Goal: Task Accomplishment & Management: Manage account settings

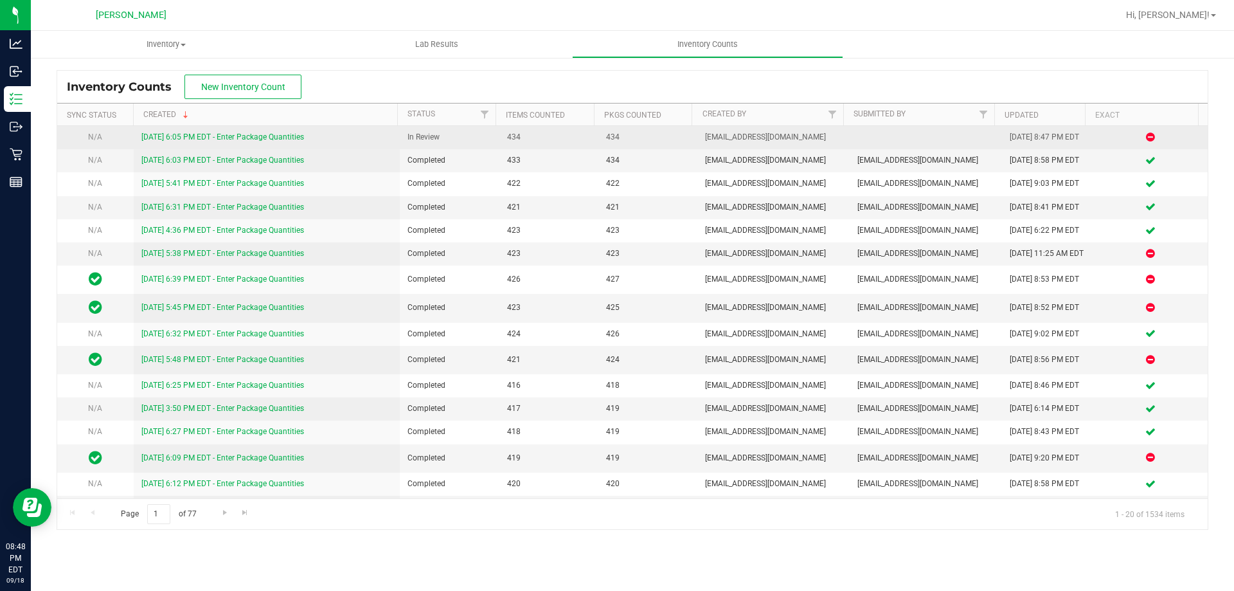
click at [291, 136] on link "[DATE] 6:05 PM EDT - Enter Package Quantities" at bounding box center [222, 136] width 163 height 9
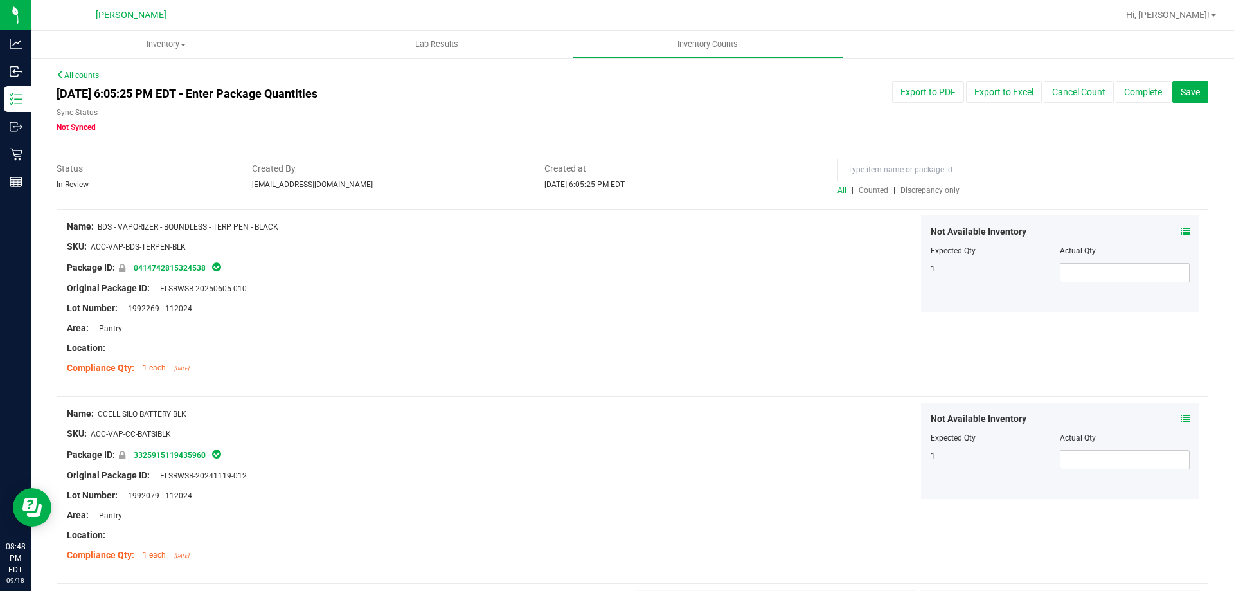
click at [929, 188] on span "Discrepancy only" at bounding box center [929, 190] width 59 height 9
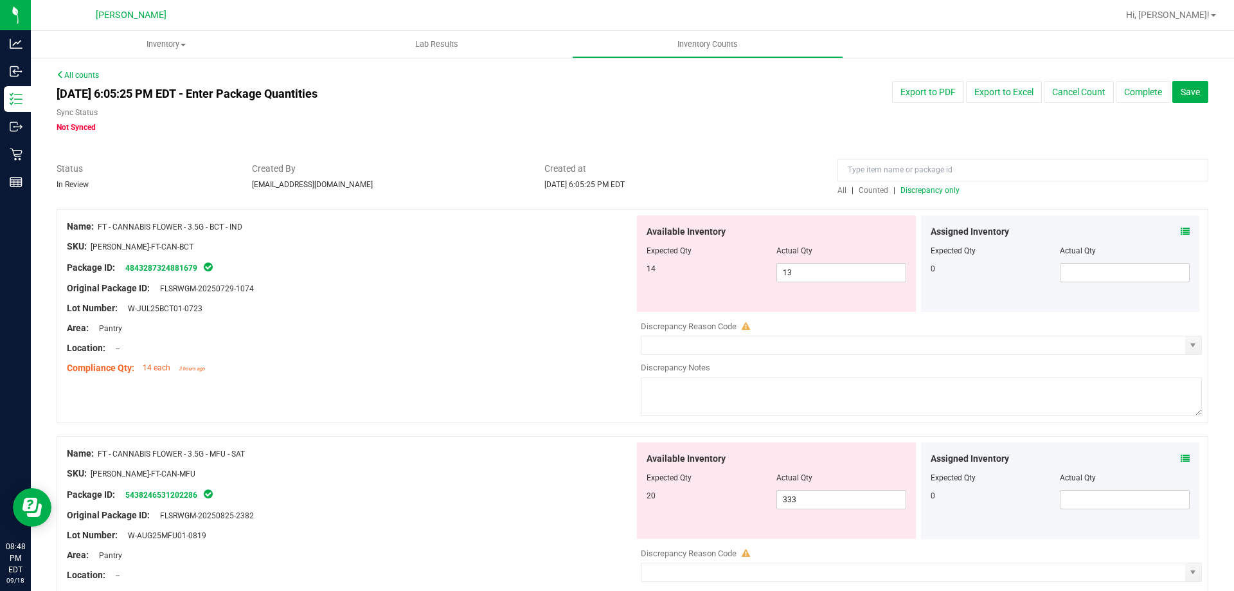
click at [1181, 228] on icon at bounding box center [1185, 231] width 9 height 9
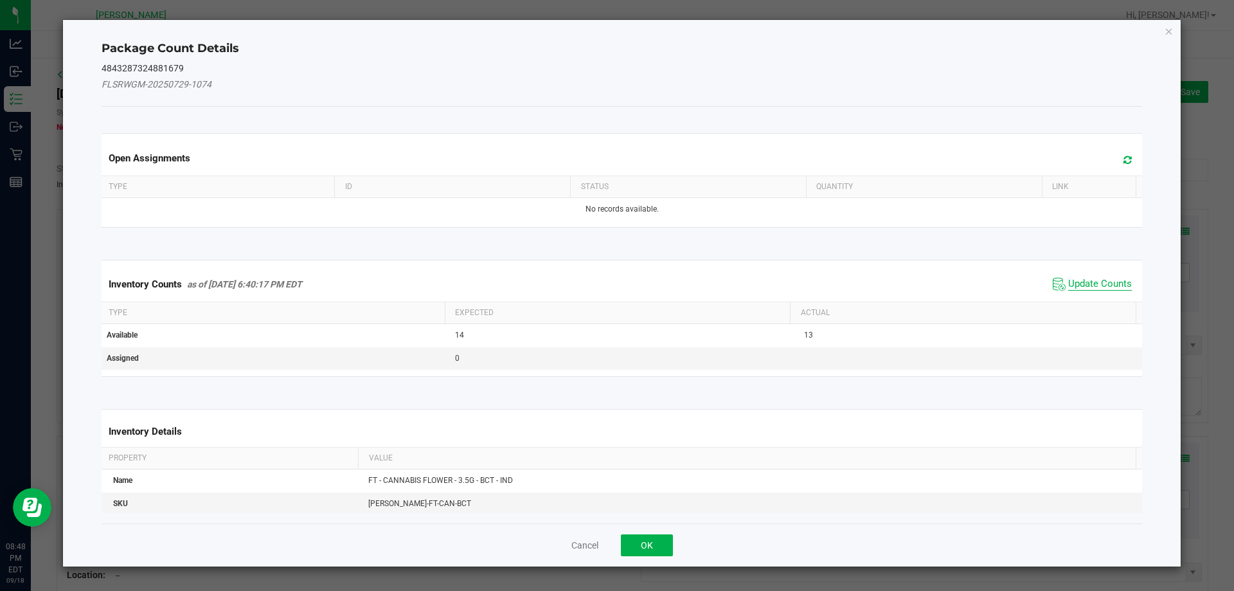
click at [1068, 282] on span "Update Counts" at bounding box center [1100, 284] width 64 height 13
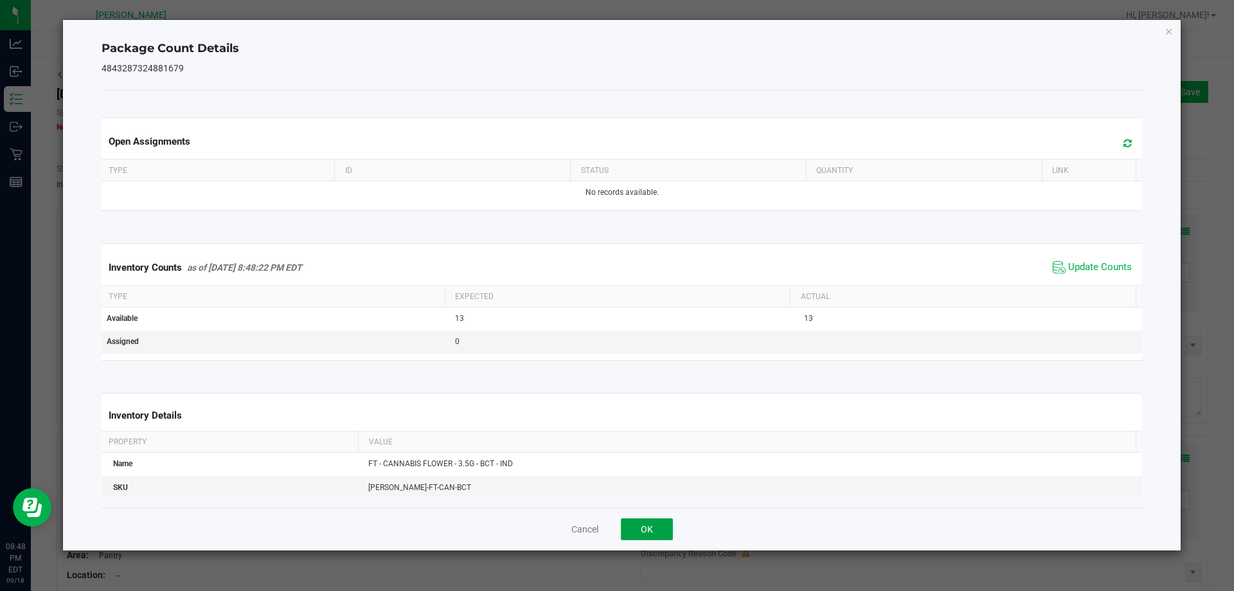
click at [631, 532] on button "OK" at bounding box center [647, 529] width 52 height 22
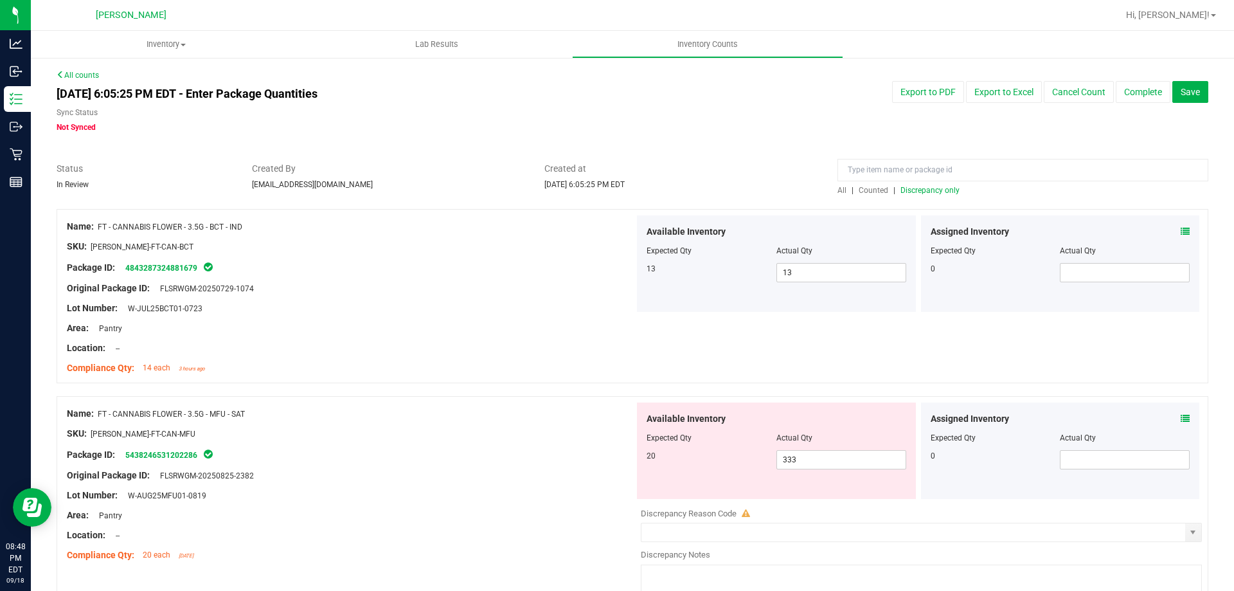
click at [1181, 417] on icon at bounding box center [1185, 418] width 9 height 9
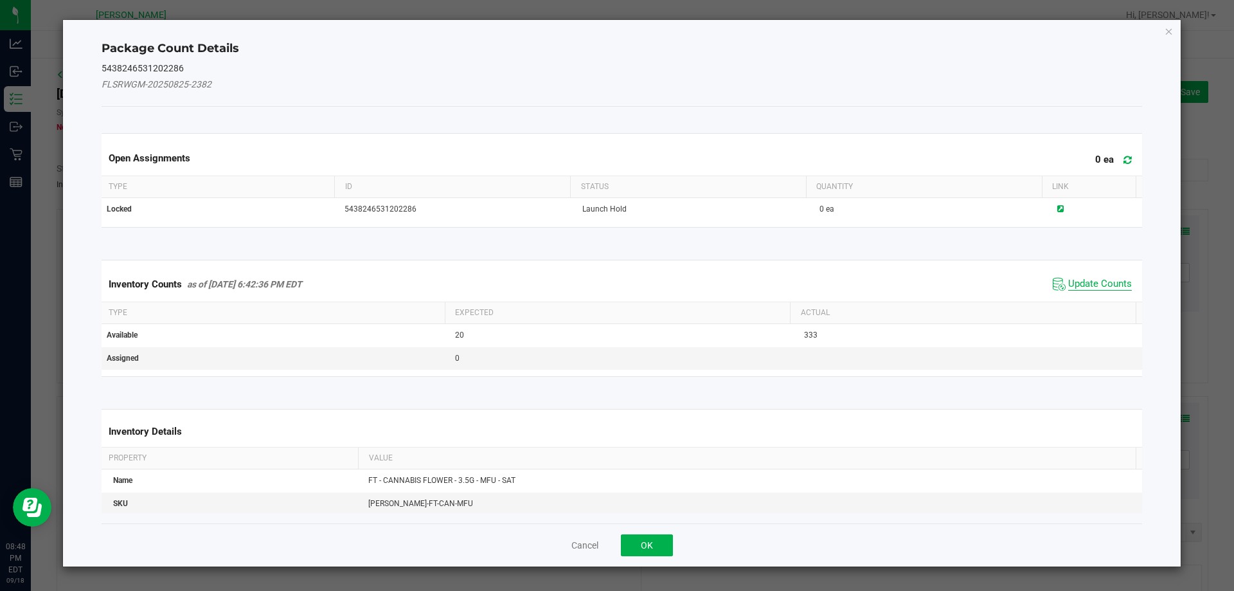
click at [1071, 287] on span "Update Counts" at bounding box center [1100, 284] width 64 height 13
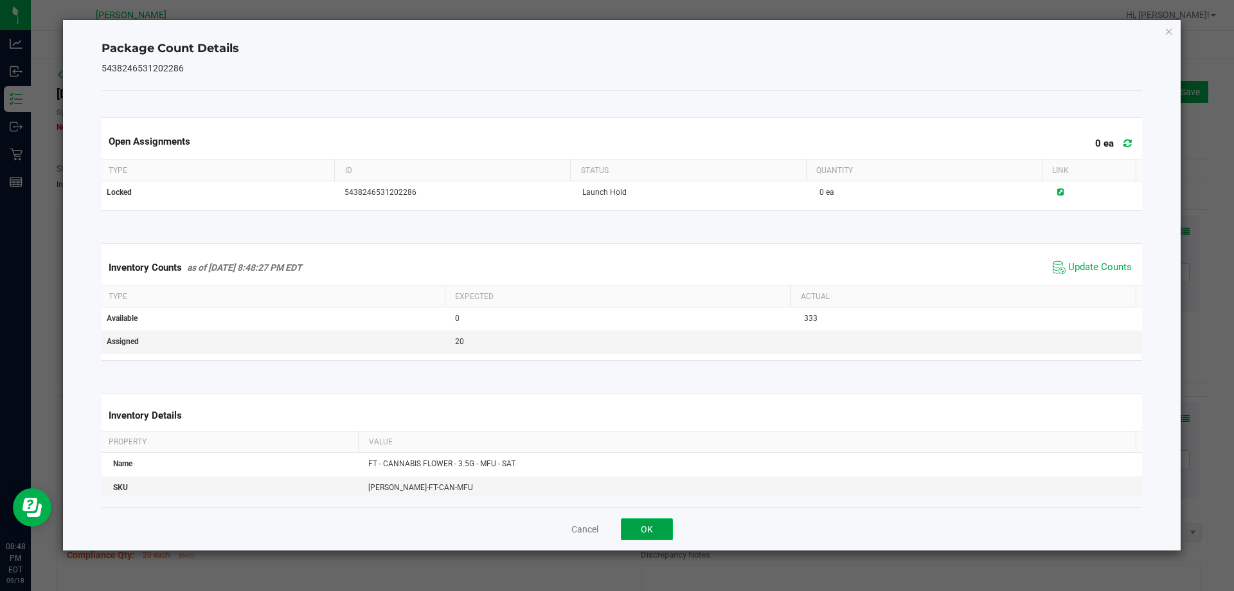
click at [644, 537] on button "OK" at bounding box center [647, 529] width 52 height 22
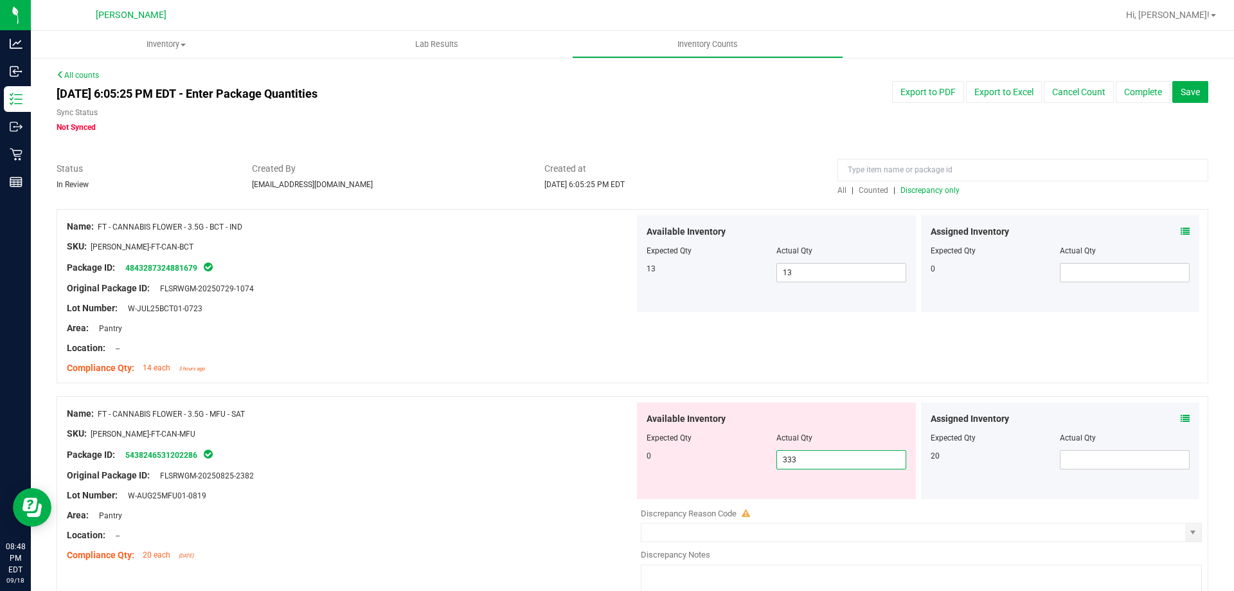
click at [870, 458] on span "333 333" at bounding box center [841, 459] width 130 height 19
click at [870, 458] on input "333" at bounding box center [841, 460] width 129 height 18
type input "0"
click at [551, 481] on div "Original Package ID: FLSRWGM-20250825-2382" at bounding box center [351, 475] width 568 height 13
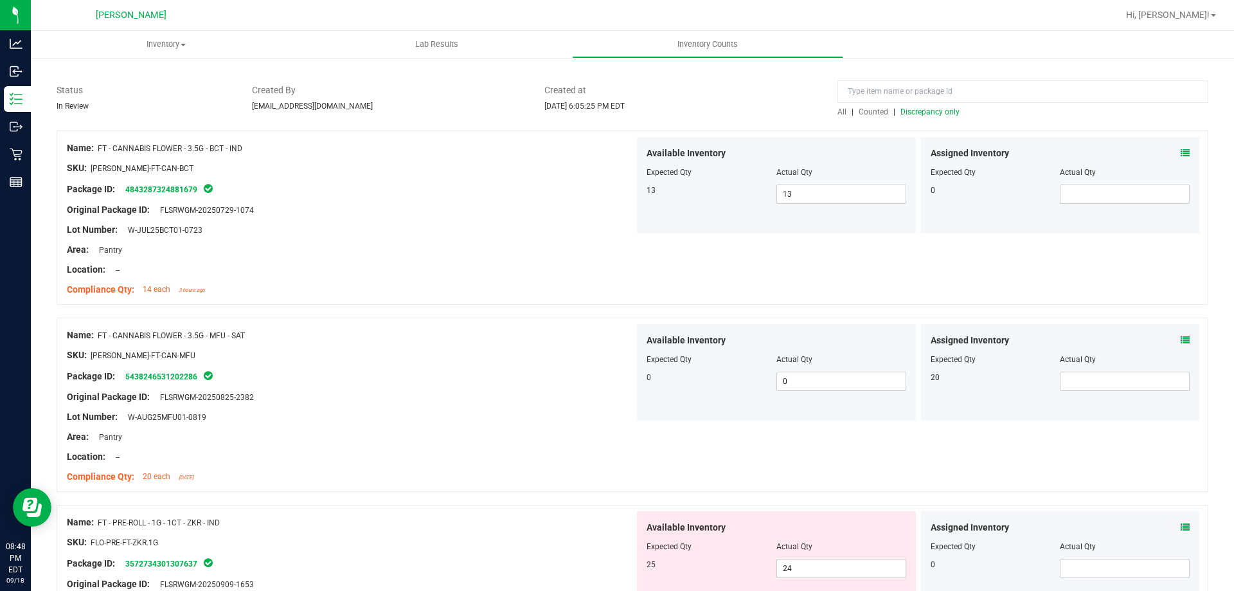
scroll to position [257, 0]
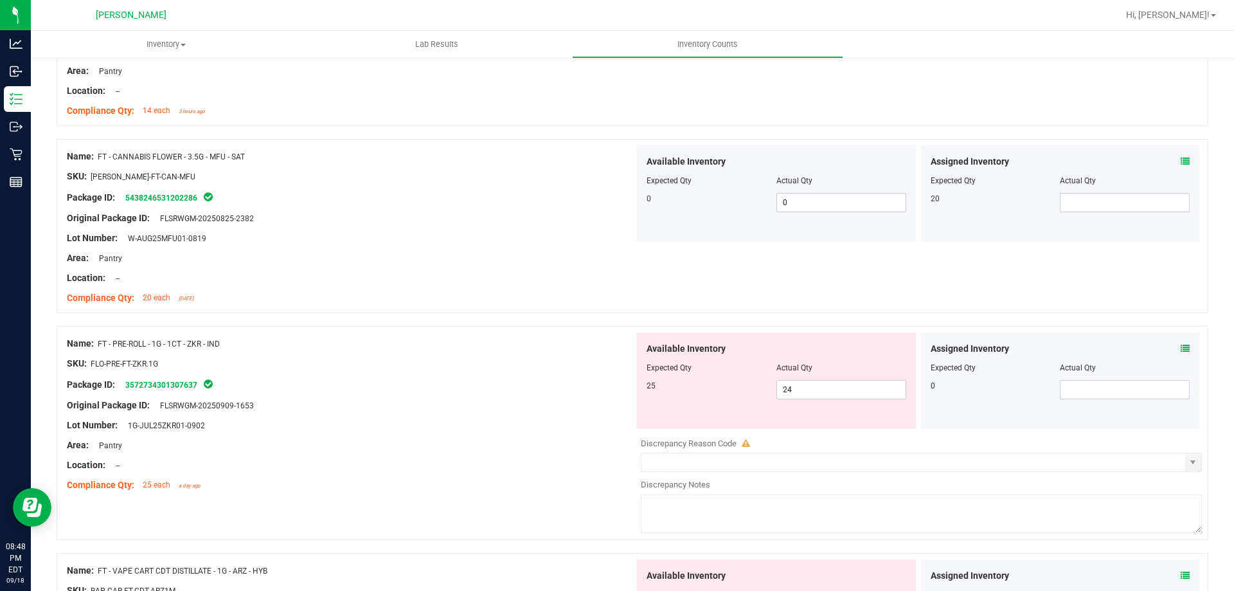
click at [1181, 351] on icon at bounding box center [1185, 348] width 9 height 9
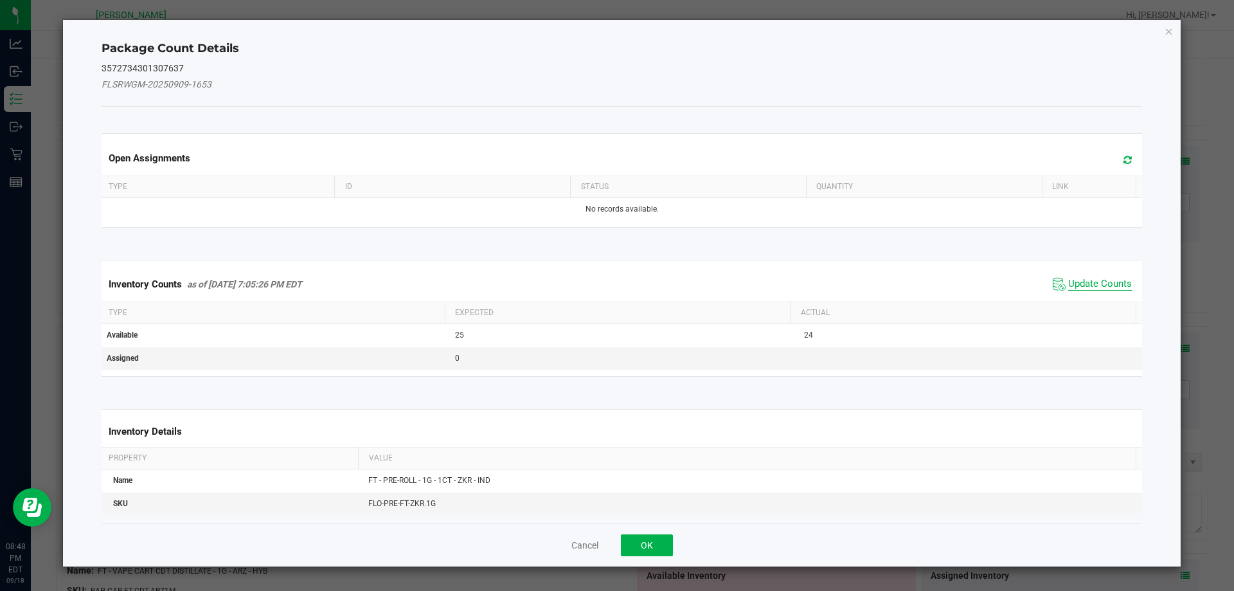
click at [1097, 281] on span "Update Counts" at bounding box center [1100, 284] width 64 height 13
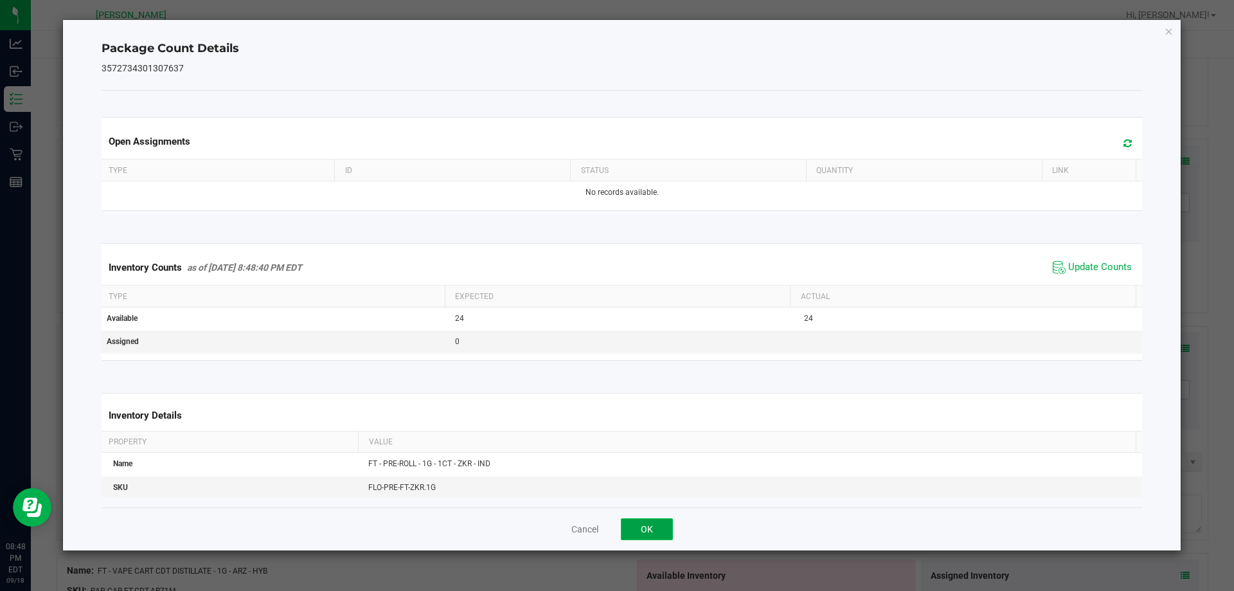
click at [646, 535] on button "OK" at bounding box center [647, 529] width 52 height 22
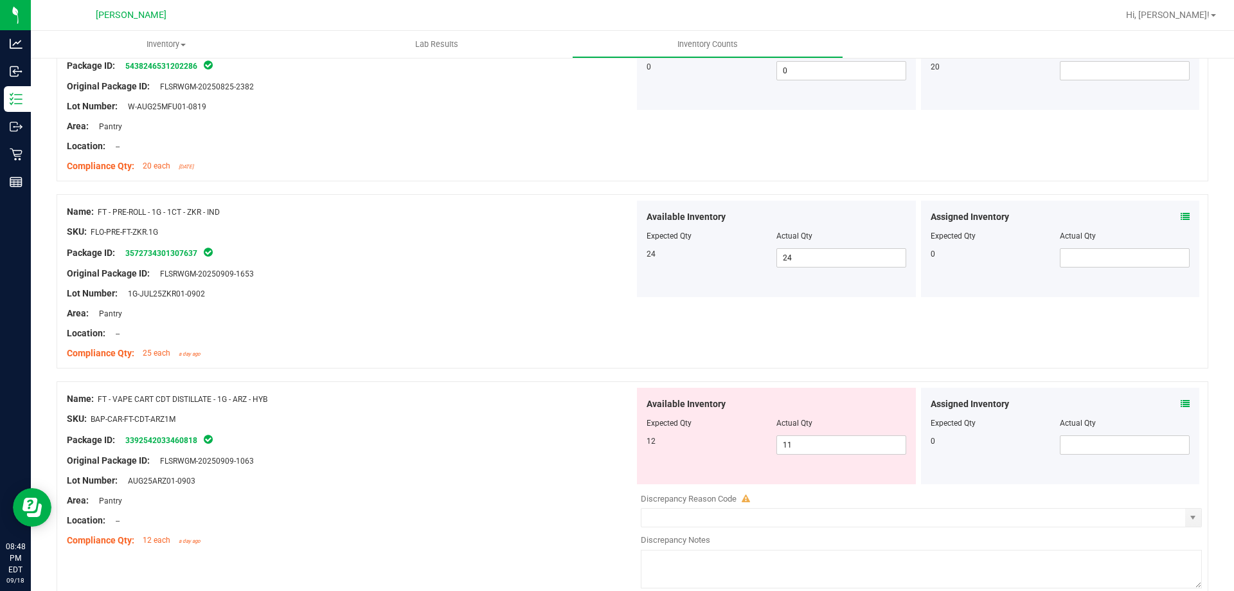
scroll to position [578, 0]
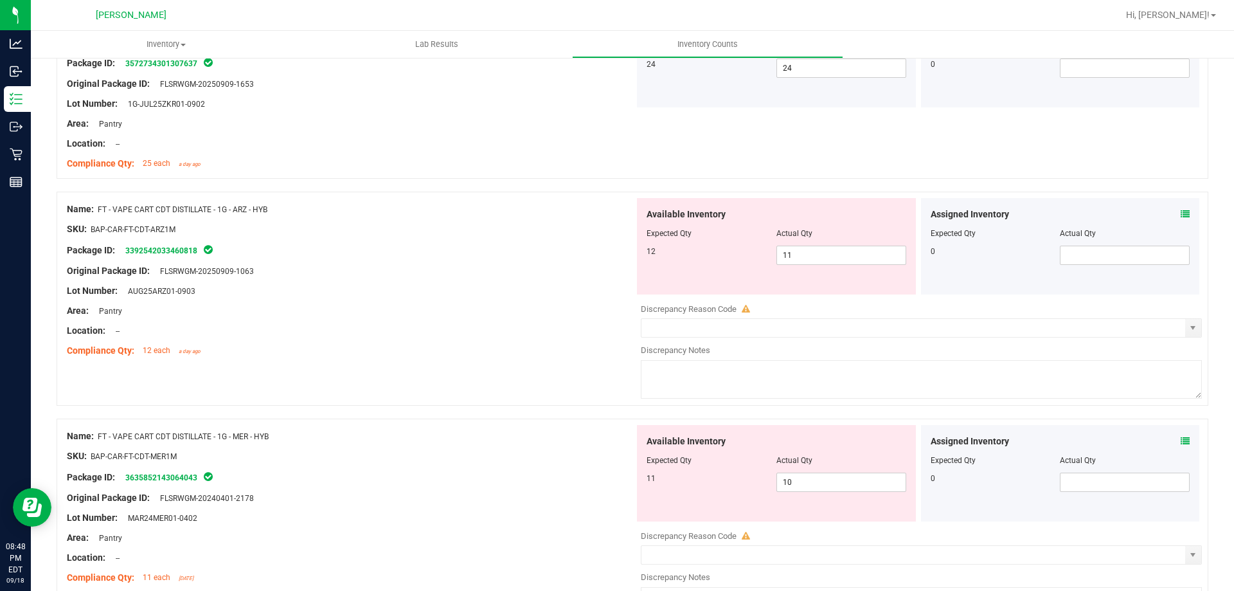
click at [1181, 215] on icon at bounding box center [1185, 214] width 9 height 9
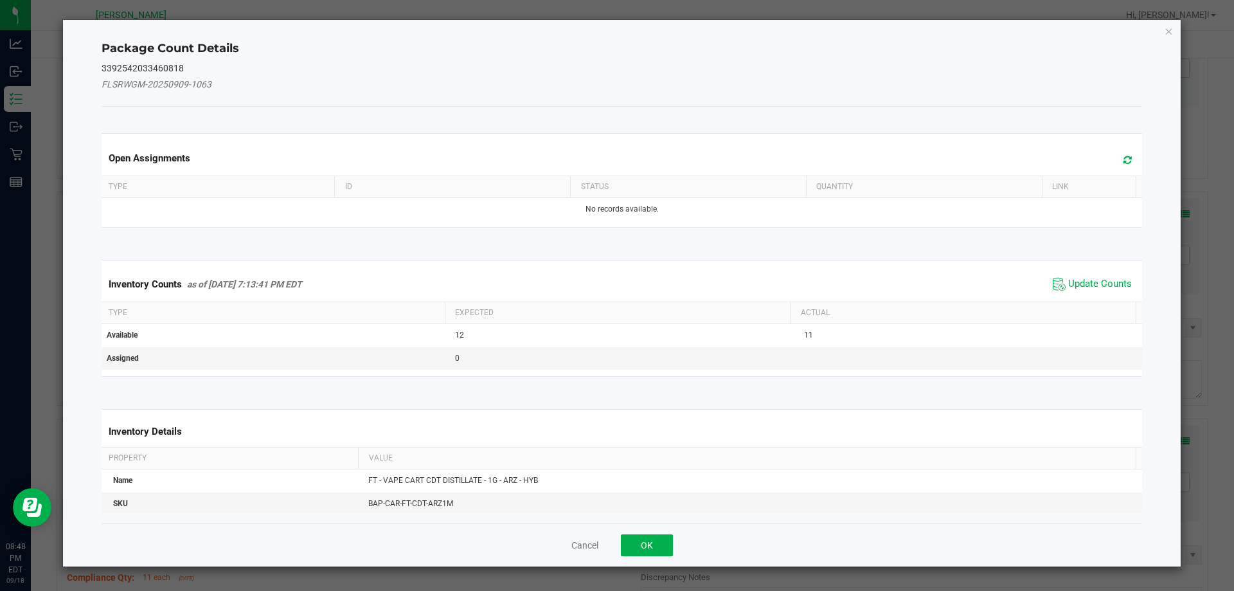
click at [1093, 276] on span "Update Counts" at bounding box center [1092, 283] width 85 height 19
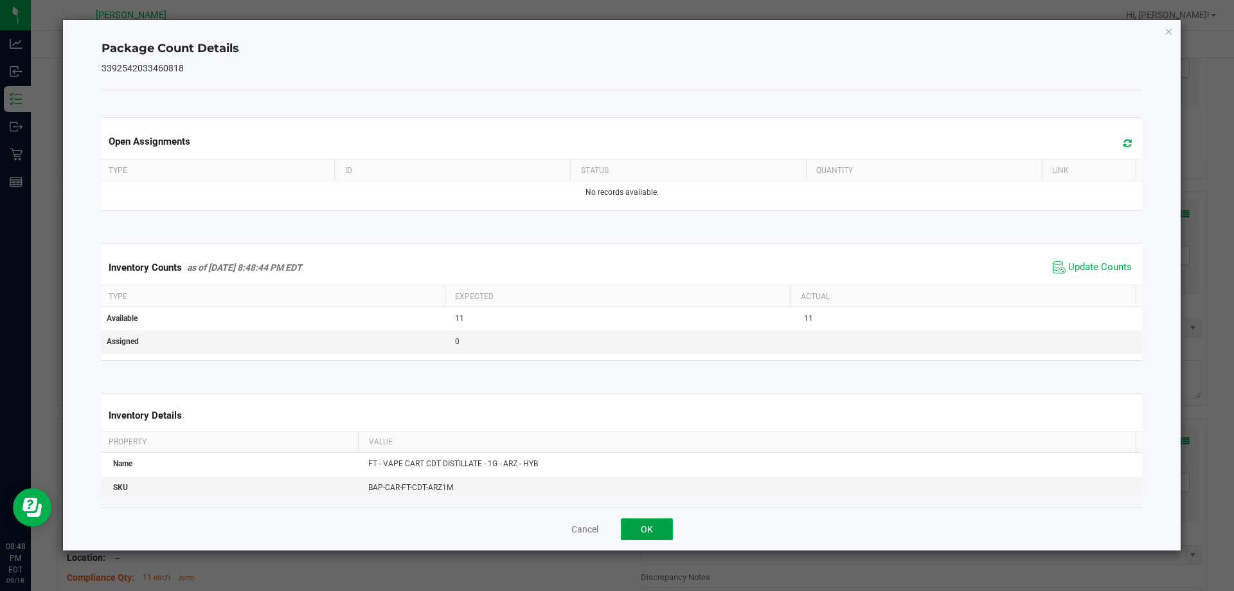
click at [641, 530] on button "OK" at bounding box center [647, 529] width 52 height 22
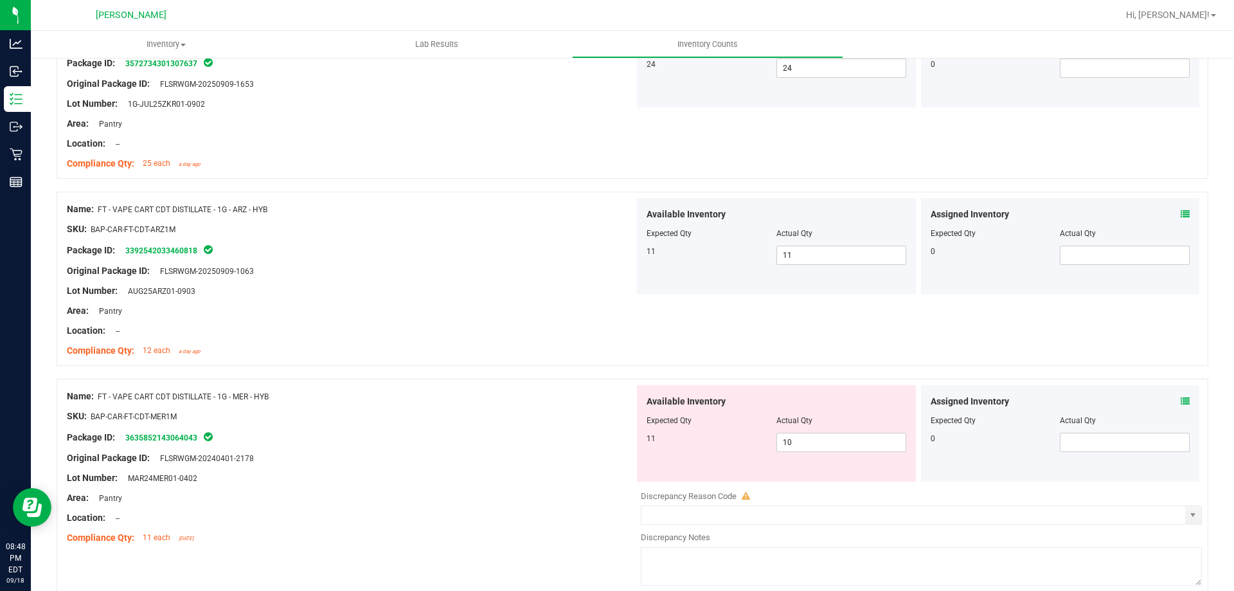
click at [1181, 397] on icon at bounding box center [1185, 401] width 9 height 9
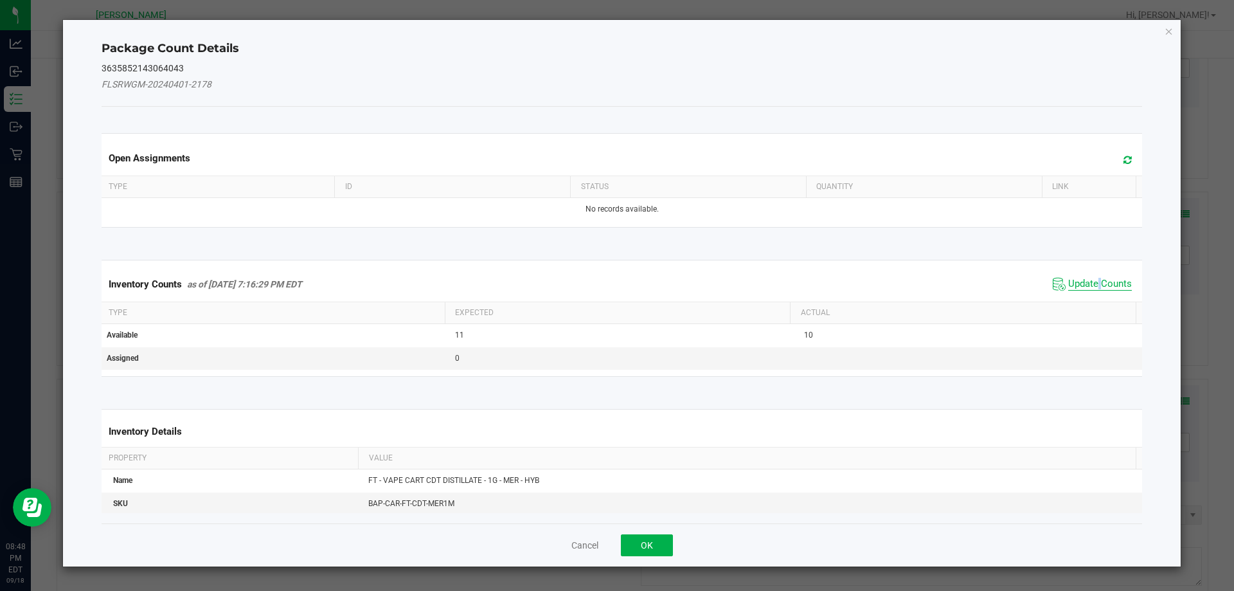
click at [1090, 285] on span "Update Counts" at bounding box center [1100, 284] width 64 height 13
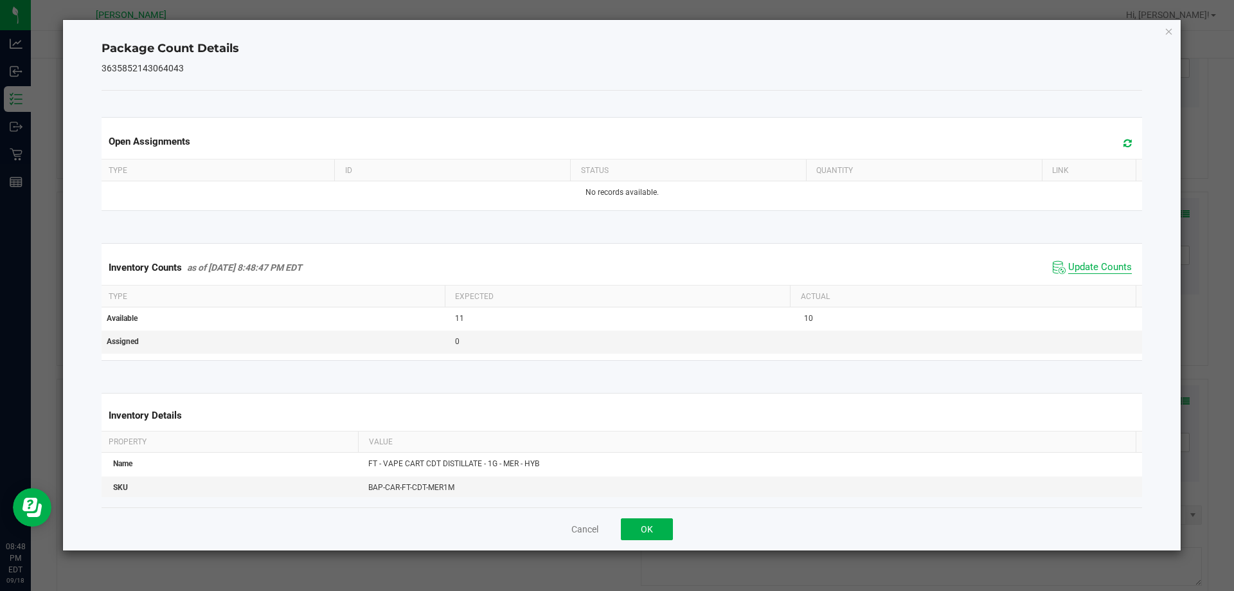
click at [1109, 262] on span "Update Counts" at bounding box center [1100, 267] width 64 height 13
click at [1105, 262] on span "Update Counts" at bounding box center [1100, 267] width 64 height 13
click at [1102, 262] on span "Update Counts" at bounding box center [1100, 267] width 64 height 13
click at [633, 533] on button "OK" at bounding box center [647, 529] width 52 height 22
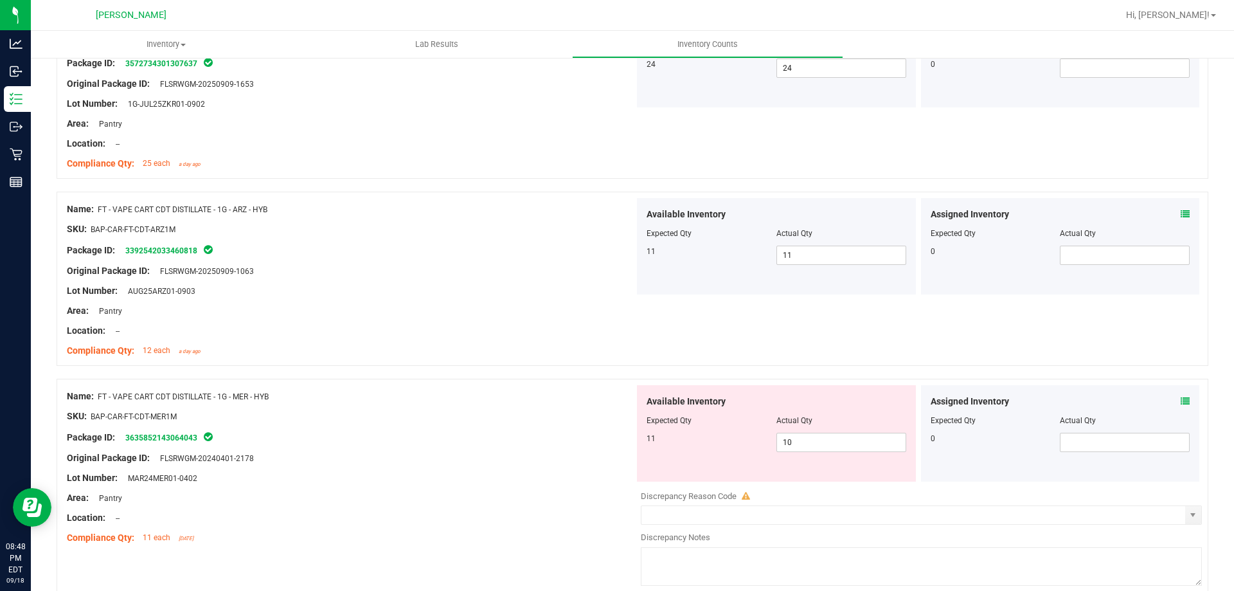
click at [1181, 402] on icon at bounding box center [1185, 401] width 9 height 9
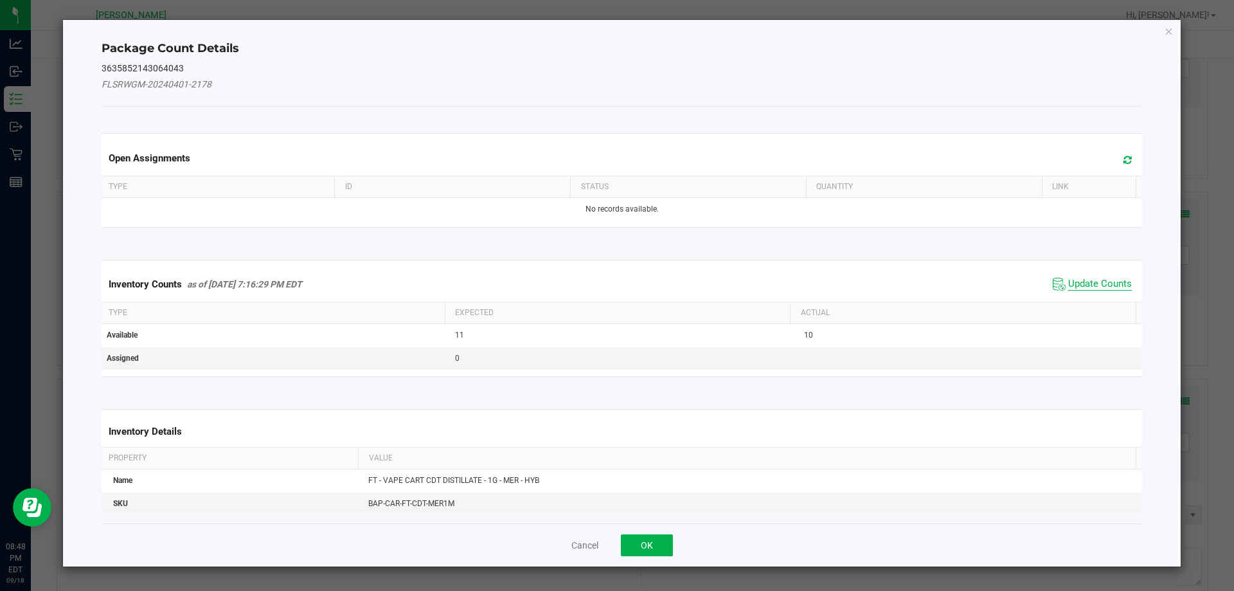
click at [1089, 287] on span "Update Counts" at bounding box center [1100, 284] width 64 height 13
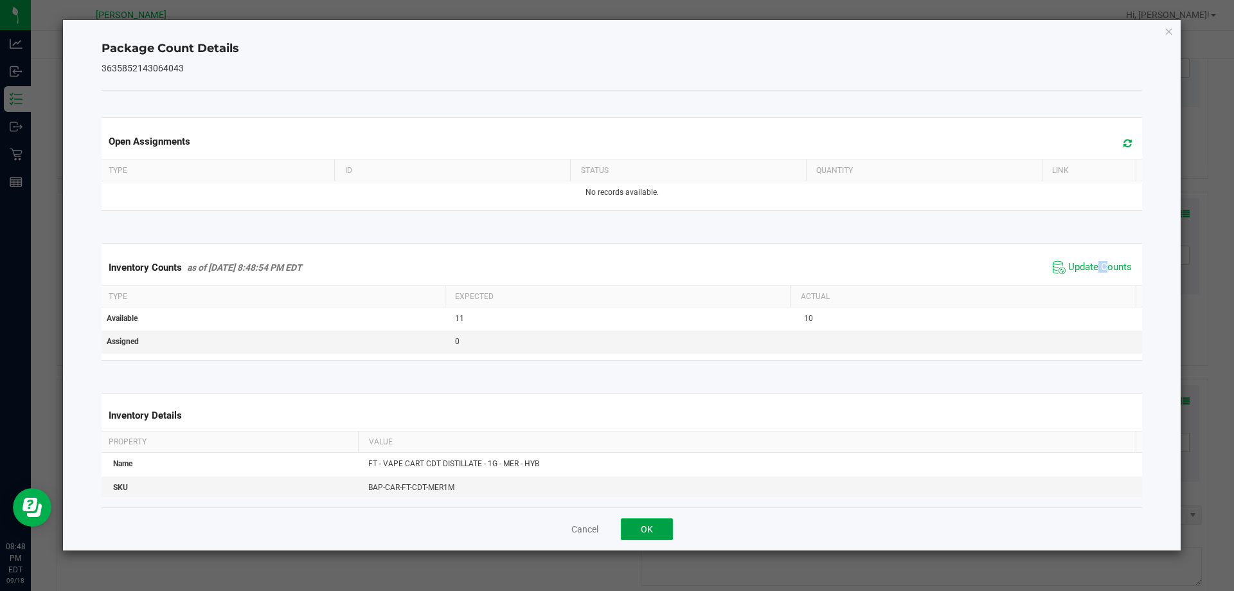
click at [653, 532] on button "OK" at bounding box center [647, 529] width 52 height 22
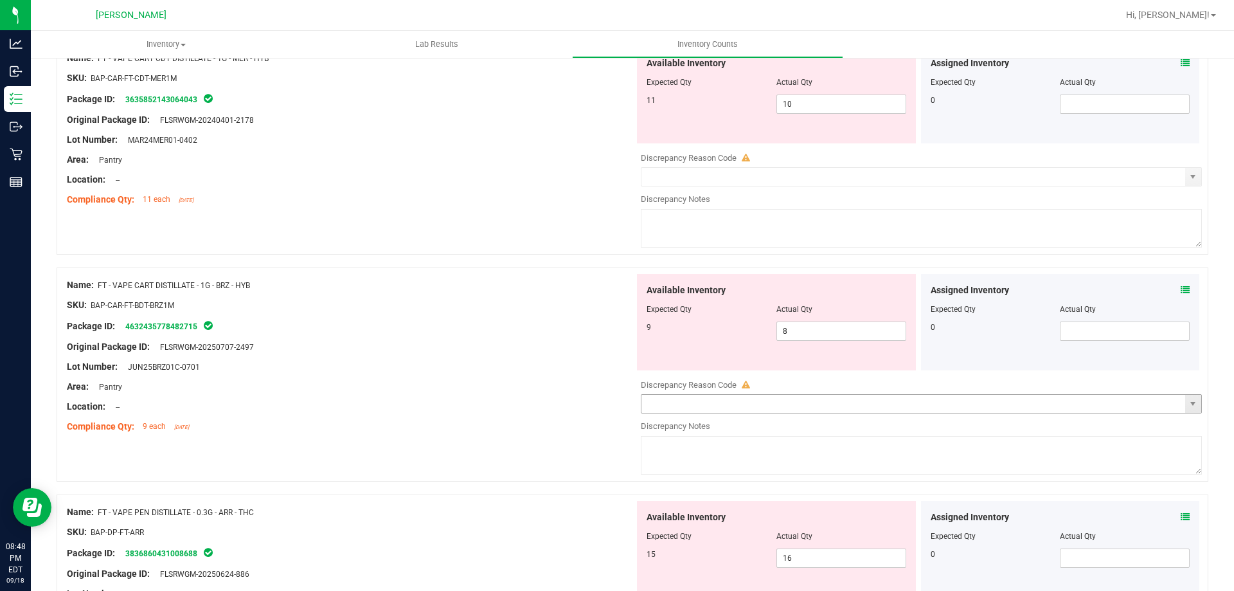
scroll to position [964, 0]
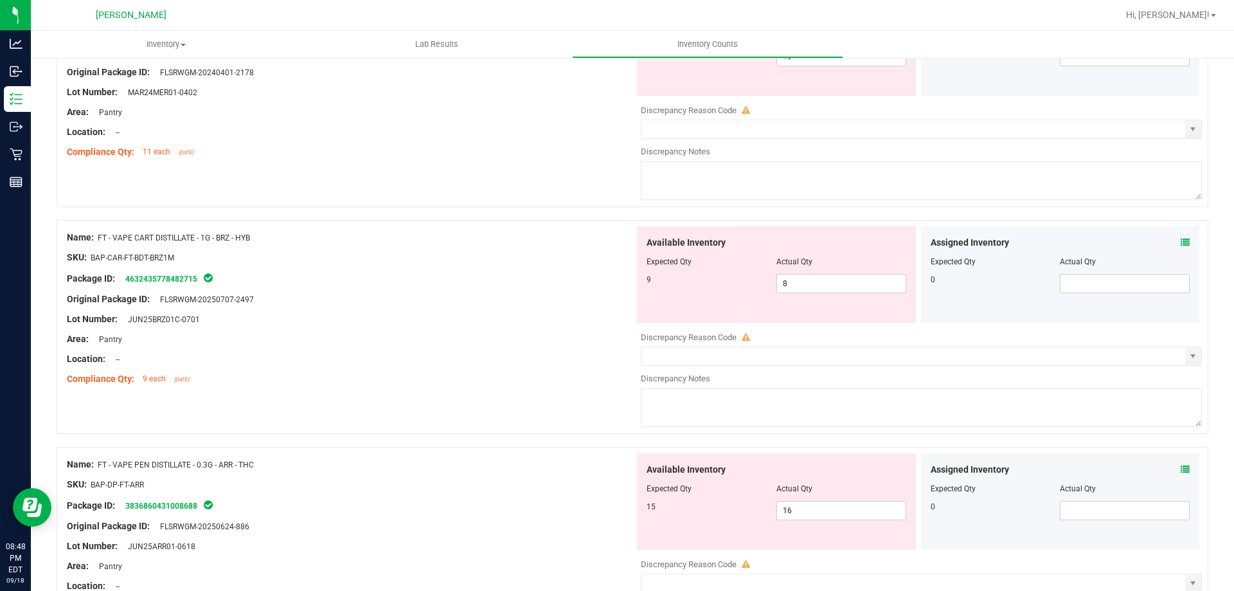
click at [1181, 243] on div "Assigned Inventory Expected Qty Actual Qty 0" at bounding box center [1060, 274] width 279 height 96
click at [1181, 246] on icon at bounding box center [1185, 242] width 9 height 9
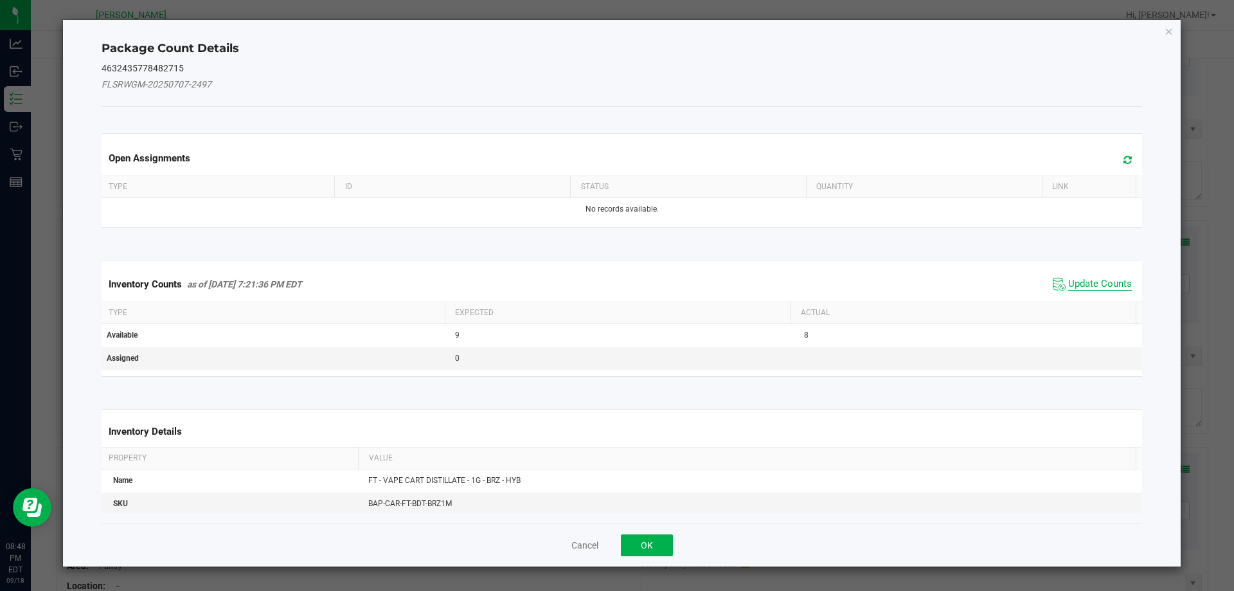
click at [1074, 282] on span "Update Counts" at bounding box center [1100, 284] width 64 height 13
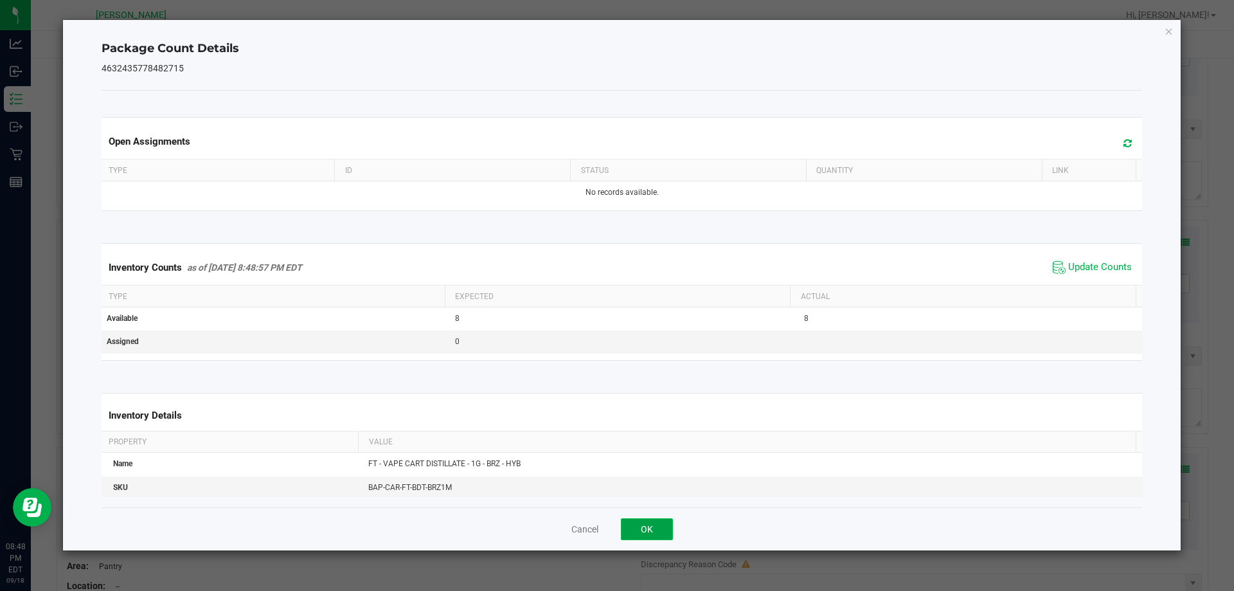
click at [641, 529] on button "OK" at bounding box center [647, 529] width 52 height 22
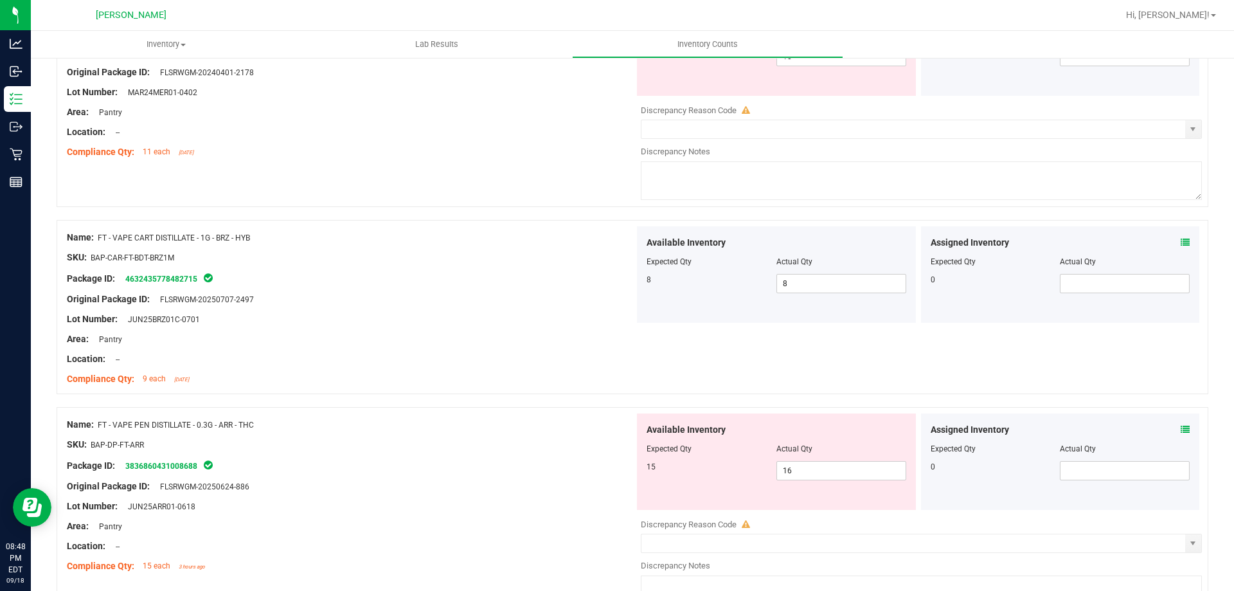
click at [1170, 427] on div "Assigned Inventory" at bounding box center [1061, 429] width 260 height 13
click at [1181, 428] on icon at bounding box center [1185, 429] width 9 height 9
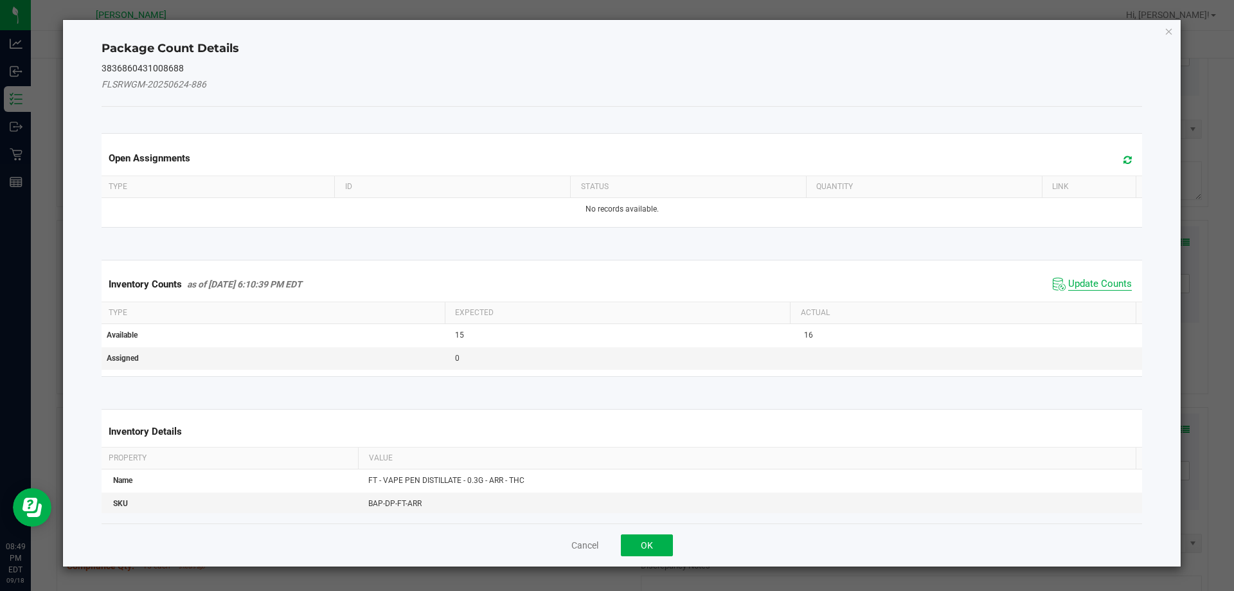
click at [1080, 278] on span "Update Counts" at bounding box center [1100, 284] width 64 height 13
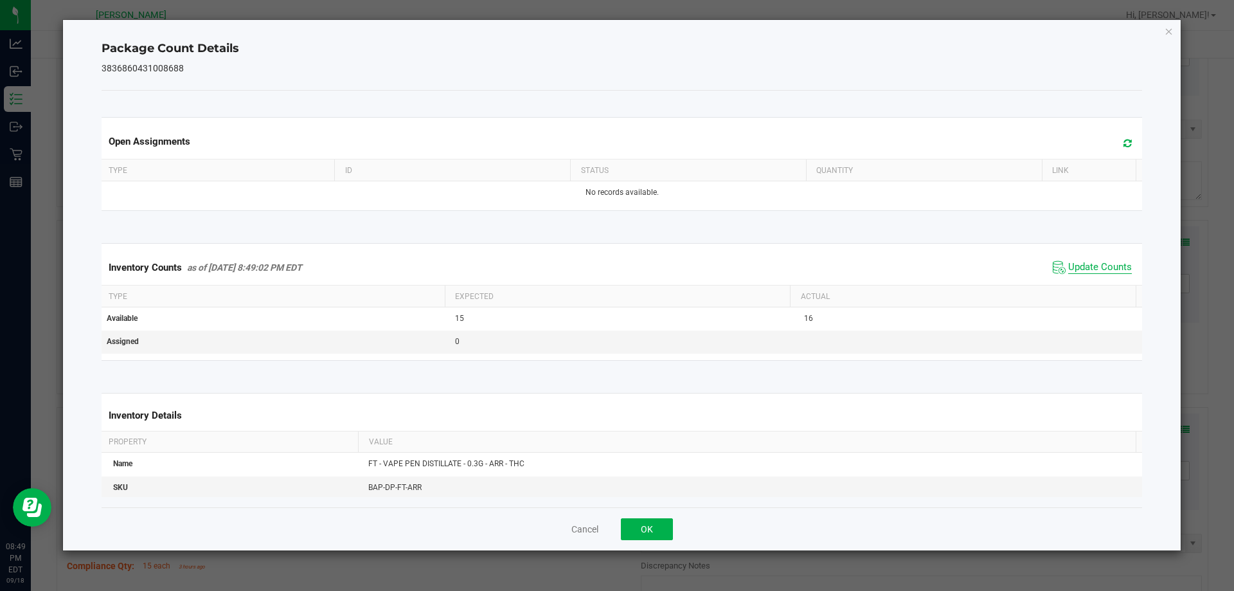
click at [1091, 274] on span "Update Counts" at bounding box center [1100, 267] width 64 height 13
click at [654, 526] on button "OK" at bounding box center [647, 529] width 52 height 22
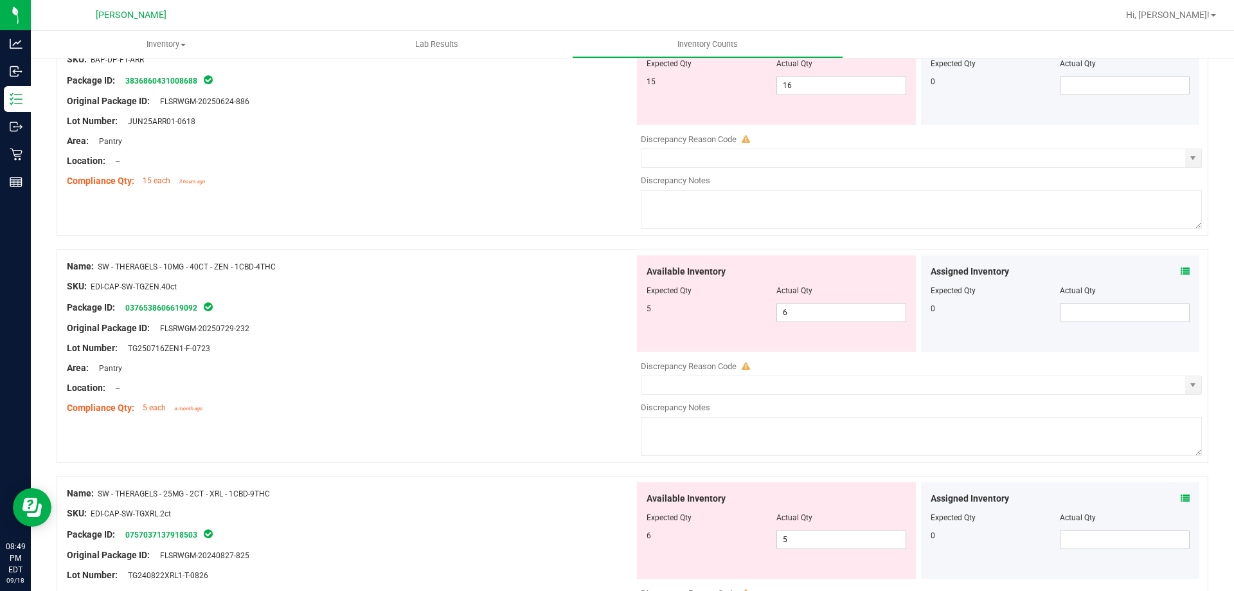
scroll to position [1350, 0]
click at [1181, 275] on span at bounding box center [1185, 270] width 9 height 13
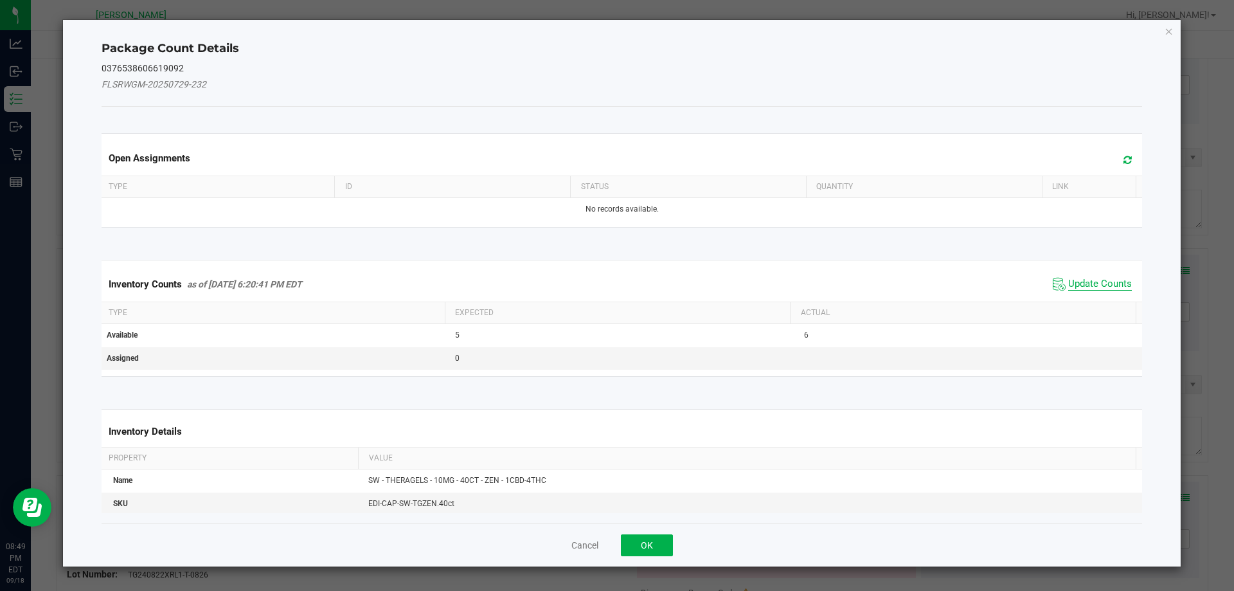
drag, startPoint x: 1102, startPoint y: 282, endPoint x: 1093, endPoint y: 280, distance: 8.7
click at [1099, 282] on span "Update Counts" at bounding box center [1100, 284] width 64 height 13
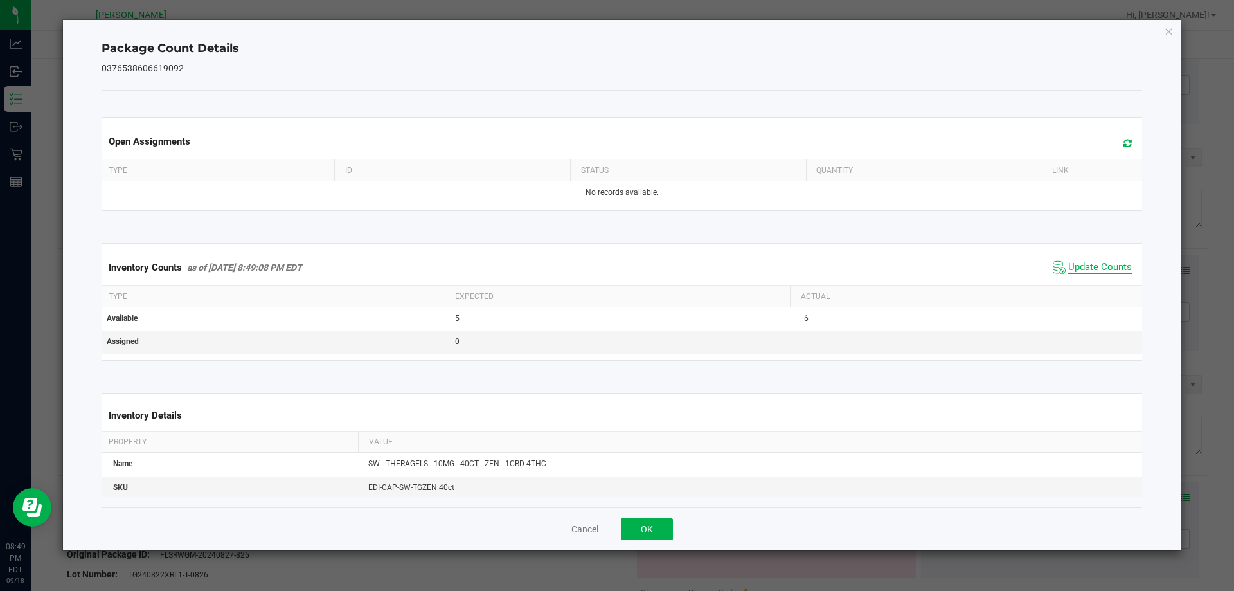
click at [1089, 269] on span "Update Counts" at bounding box center [1100, 267] width 64 height 13
drag, startPoint x: 665, startPoint y: 533, endPoint x: 672, endPoint y: 496, distance: 37.9
click at [662, 532] on button "OK" at bounding box center [647, 529] width 52 height 22
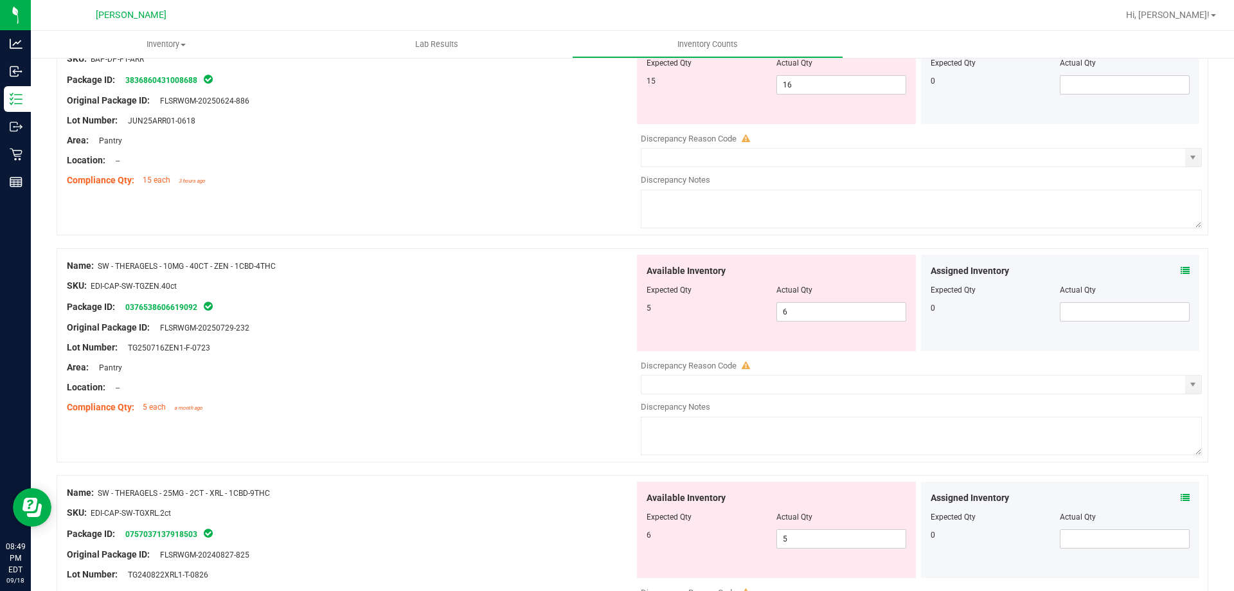
click at [1181, 500] on icon at bounding box center [1185, 497] width 9 height 9
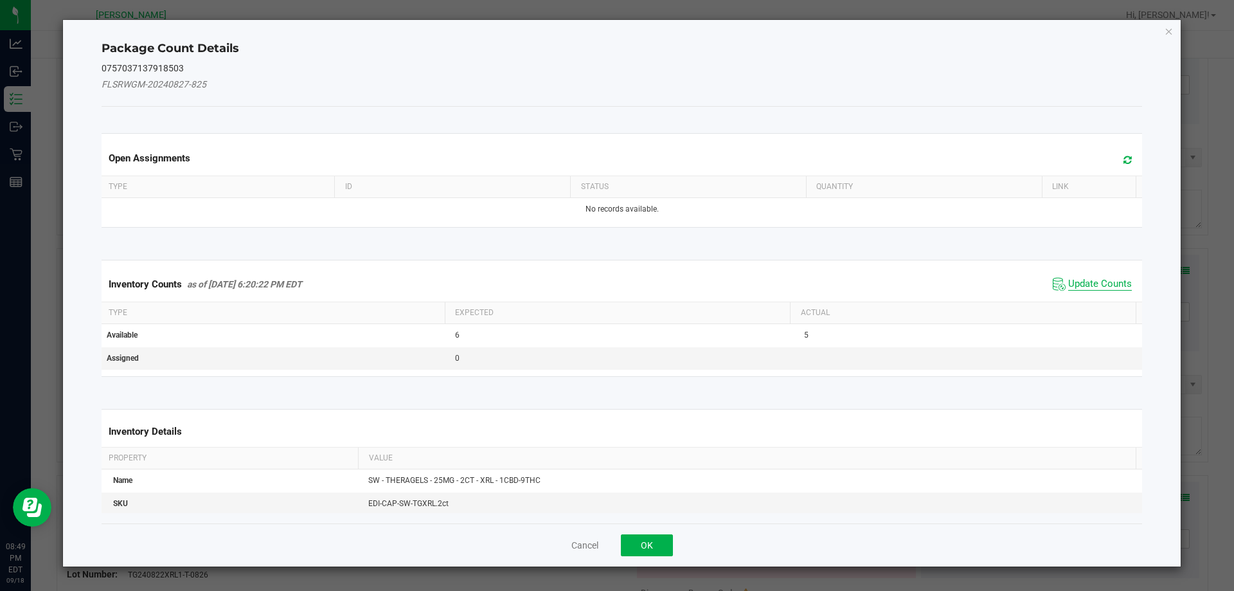
click at [1079, 282] on span "Update Counts" at bounding box center [1100, 284] width 64 height 13
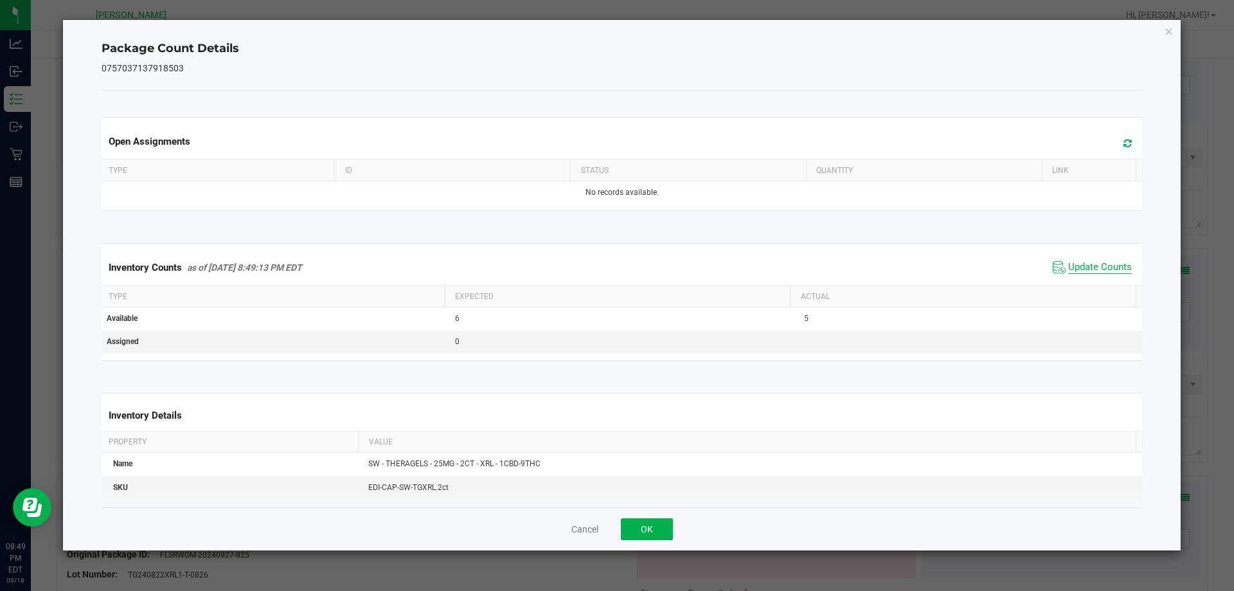
click at [1075, 276] on span "Update Counts" at bounding box center [1092, 267] width 85 height 19
click at [651, 529] on button "OK" at bounding box center [647, 529] width 52 height 22
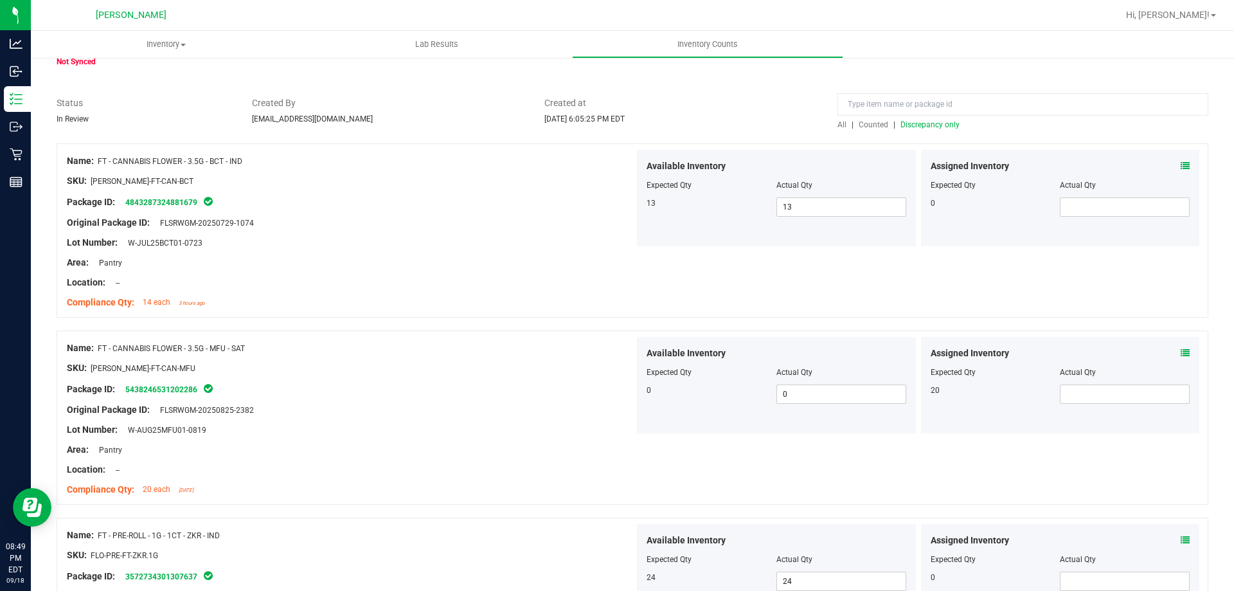
scroll to position [129, 0]
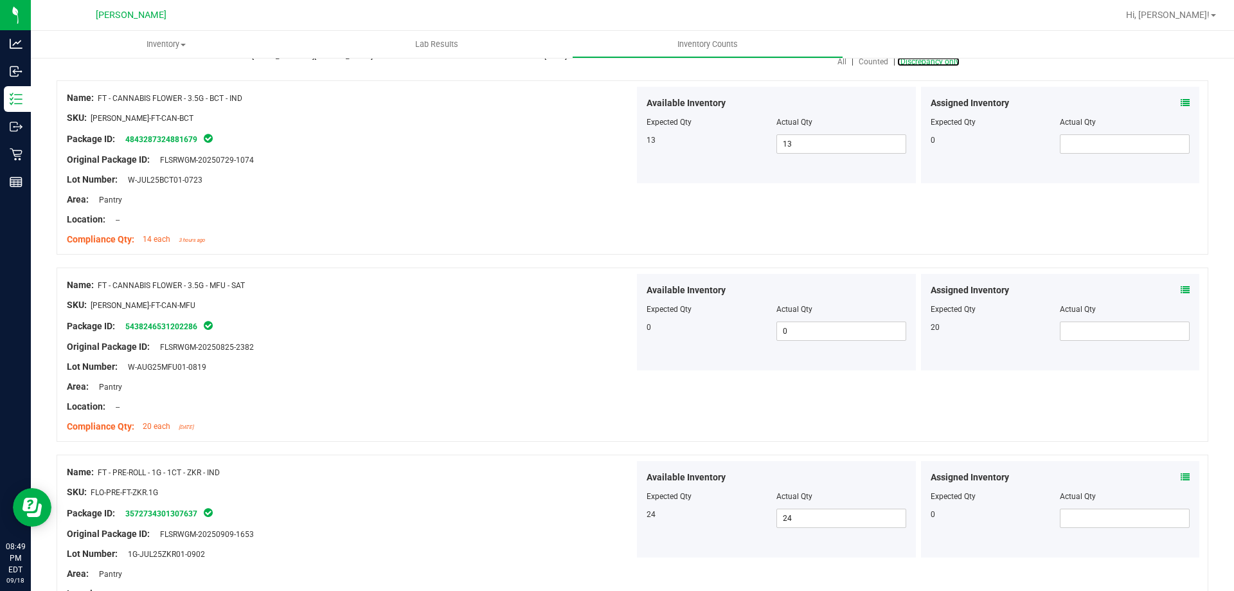
click at [920, 62] on span "Discrepancy only" at bounding box center [929, 61] width 59 height 9
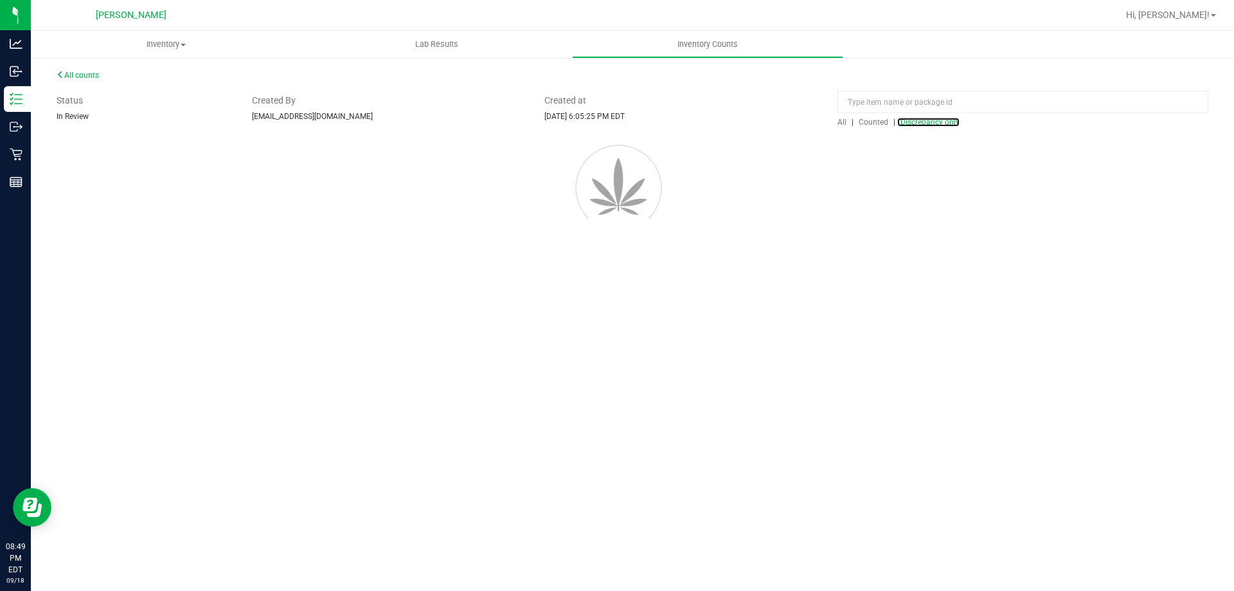
scroll to position [0, 0]
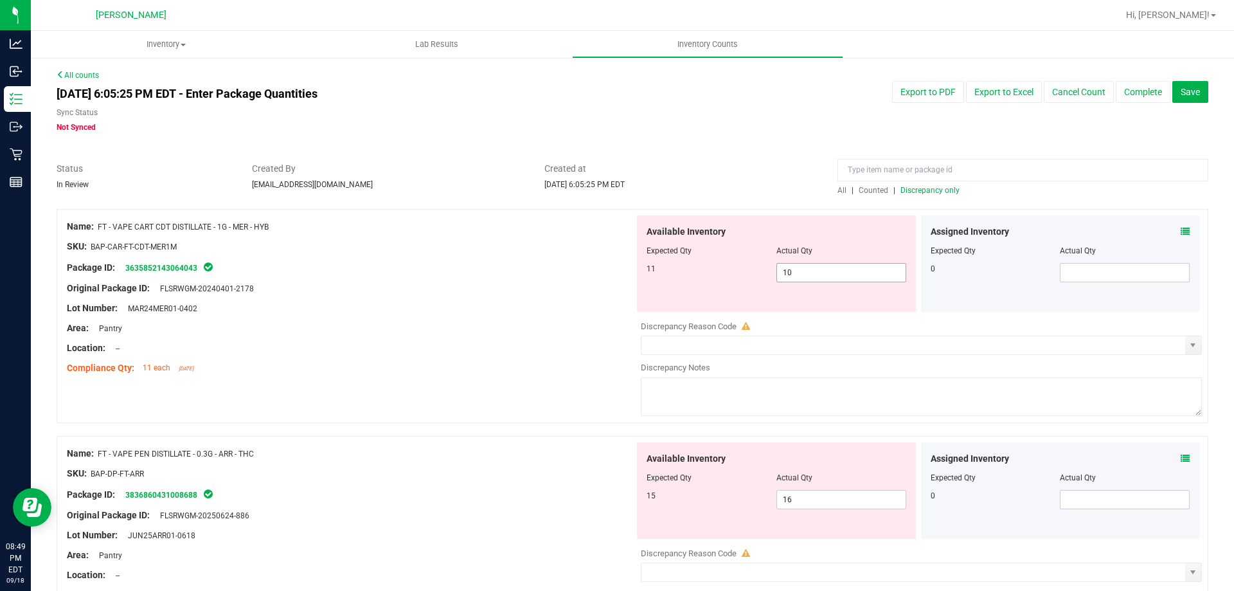
click at [808, 268] on span "10 10" at bounding box center [841, 272] width 130 height 19
click at [808, 268] on input "10" at bounding box center [841, 273] width 129 height 18
click at [1181, 228] on icon at bounding box center [1185, 231] width 9 height 9
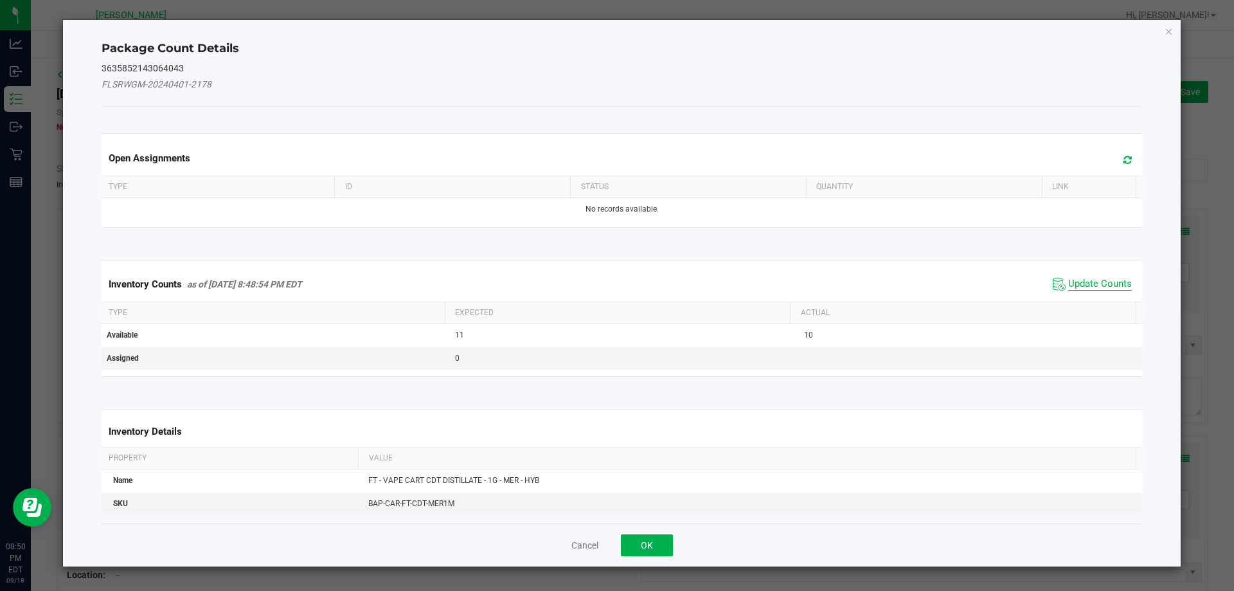
click at [1080, 282] on span "Update Counts" at bounding box center [1100, 284] width 64 height 13
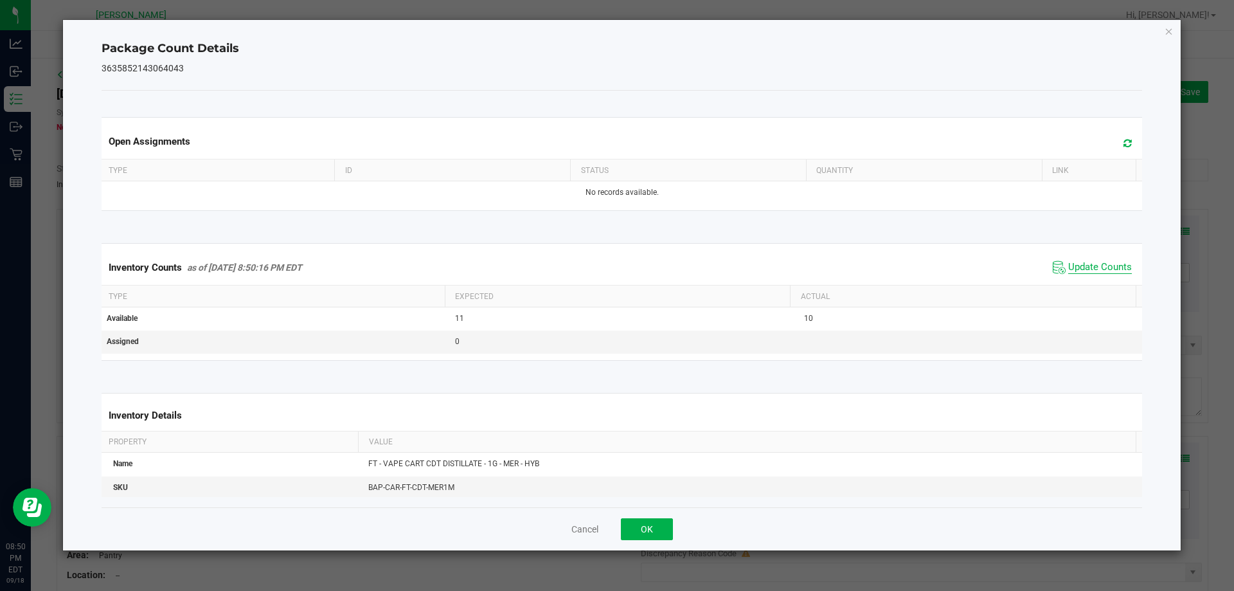
click at [1075, 269] on span "Update Counts" at bounding box center [1100, 267] width 64 height 13
click at [1075, 269] on span "Update Counts" at bounding box center [1100, 267] width 64 height 12
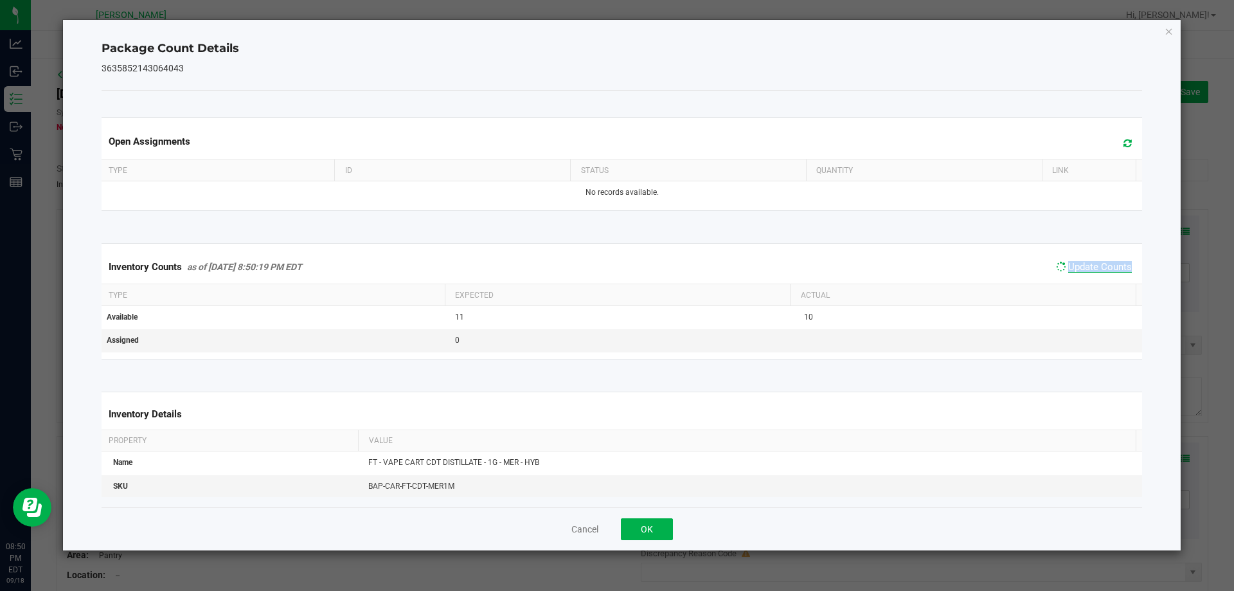
click at [1075, 269] on span "Update Counts" at bounding box center [1100, 267] width 64 height 12
click at [1075, 269] on span "Update Counts" at bounding box center [1100, 267] width 64 height 13
click at [974, 263] on div "Inventory Counts as of [DATE] 8:50:20 PM EDT Update Counts" at bounding box center [622, 267] width 1046 height 35
click at [648, 523] on button "OK" at bounding box center [647, 529] width 52 height 22
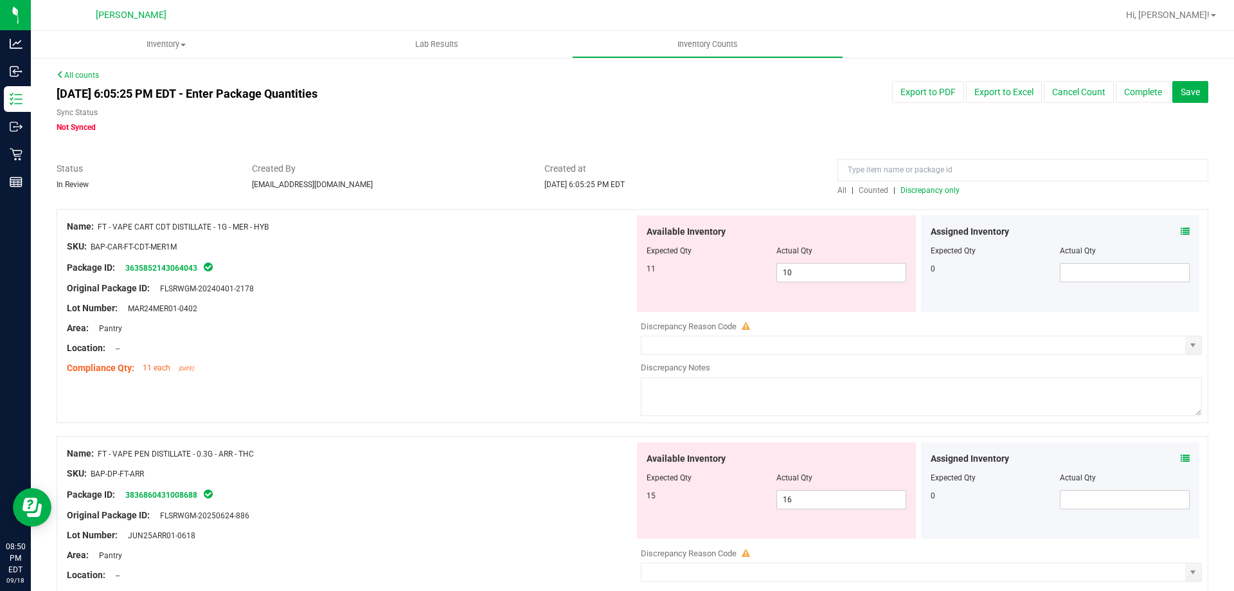
click at [1181, 233] on icon at bounding box center [1185, 231] width 9 height 9
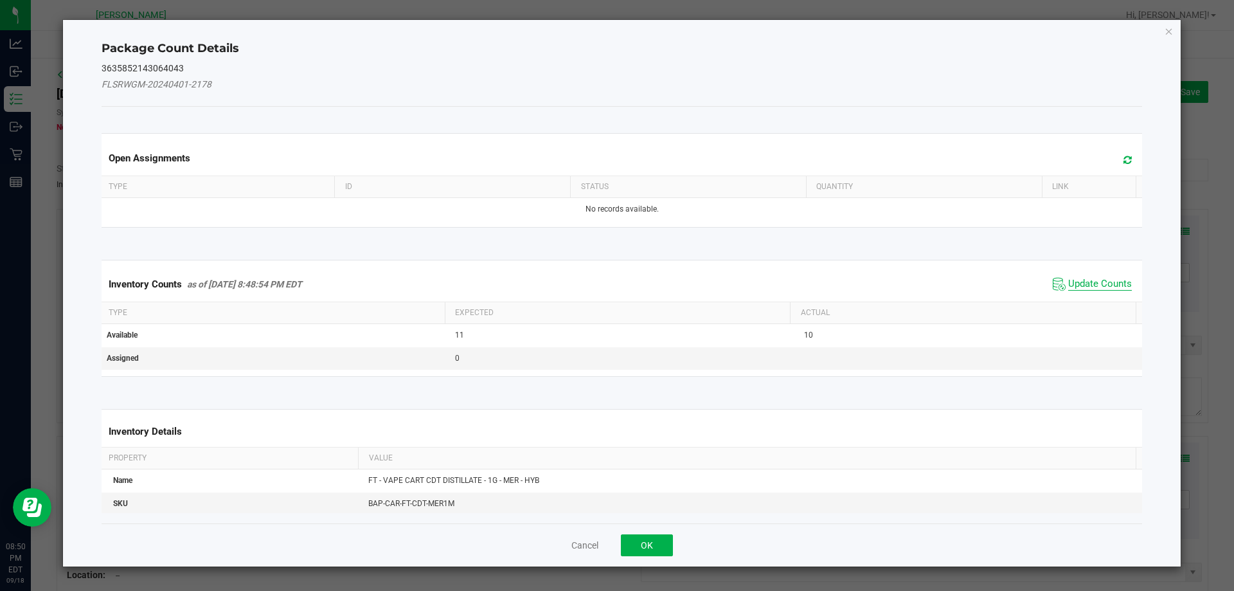
click at [1069, 287] on span "Update Counts" at bounding box center [1100, 284] width 64 height 13
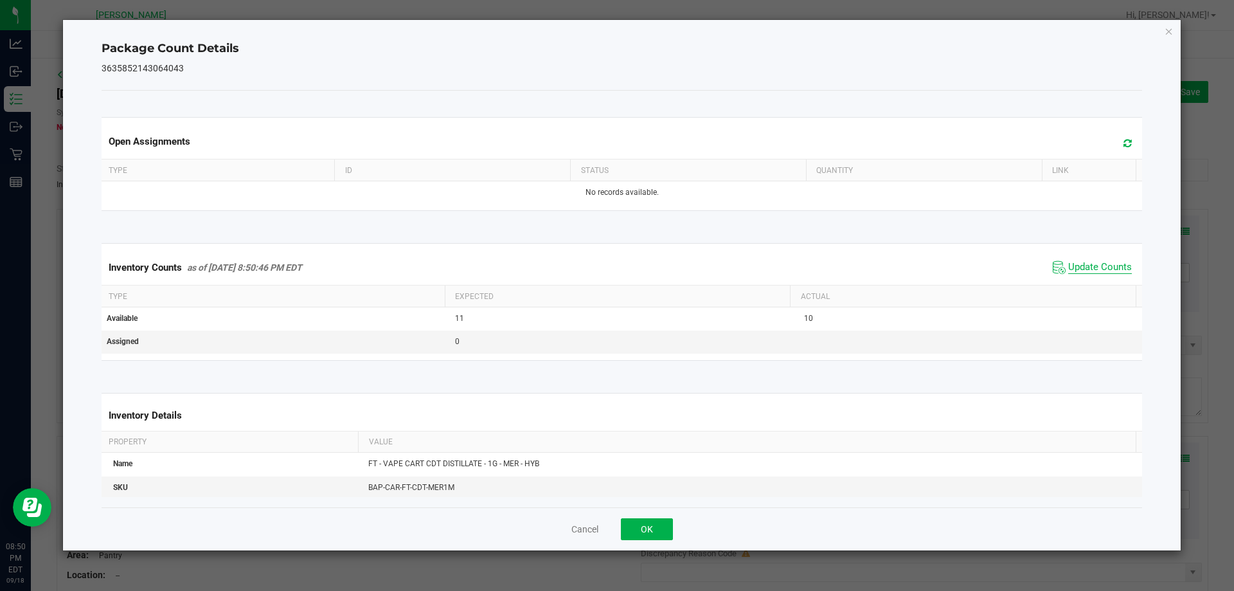
click at [1068, 262] on span "Update Counts" at bounding box center [1100, 267] width 64 height 13
click at [1068, 262] on span "Update Counts" at bounding box center [1100, 267] width 64 height 12
click at [1068, 262] on span "Update Counts" at bounding box center [1100, 267] width 64 height 13
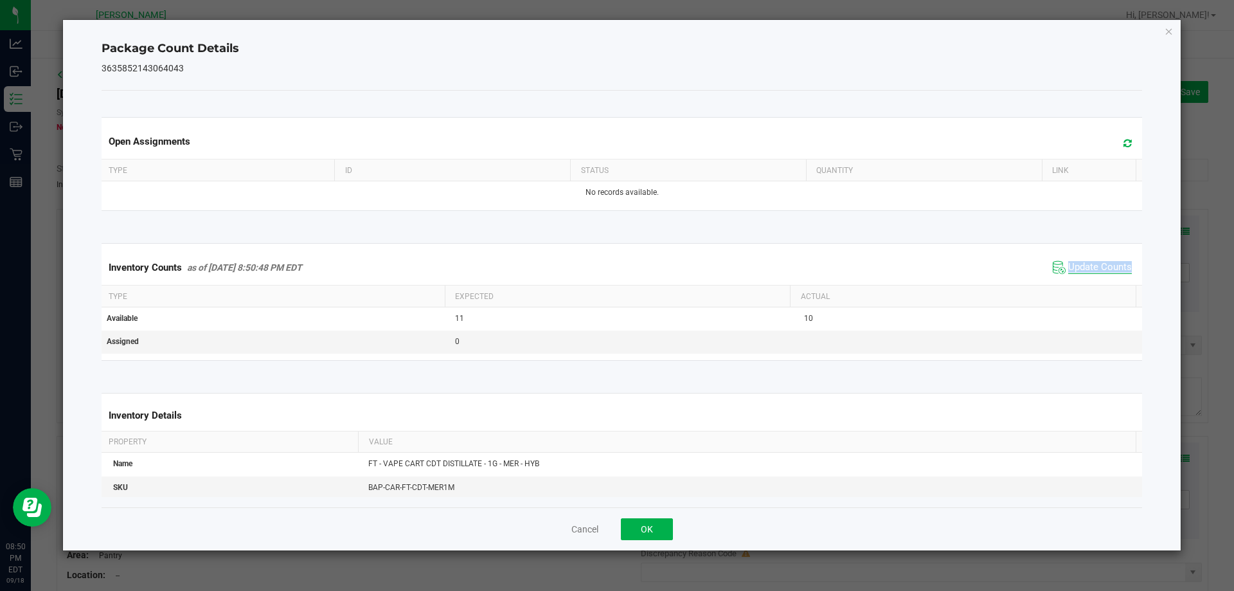
click at [1068, 262] on span "Update Counts" at bounding box center [1100, 267] width 64 height 13
click at [1068, 262] on span "Update Counts" at bounding box center [1100, 267] width 64 height 12
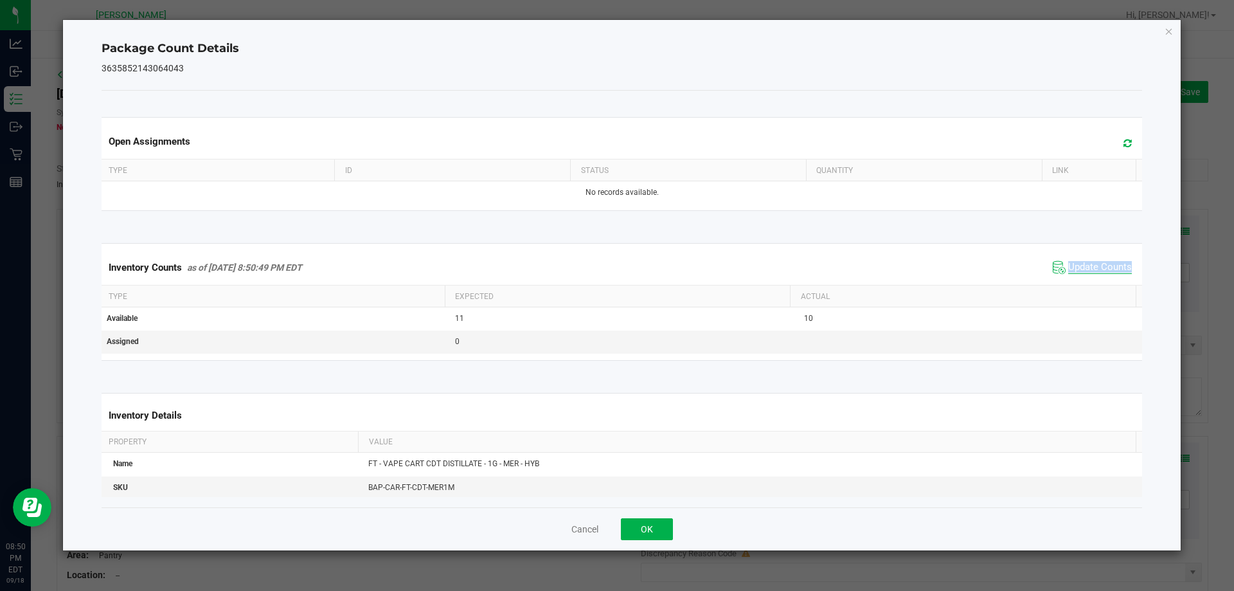
click at [1068, 262] on span "Update Counts" at bounding box center [1100, 267] width 64 height 13
click at [947, 274] on div "Inventory Counts as of [DATE] 8:50:50 PM EDT Update Counts" at bounding box center [622, 267] width 1046 height 35
click at [659, 527] on button "OK" at bounding box center [647, 529] width 52 height 22
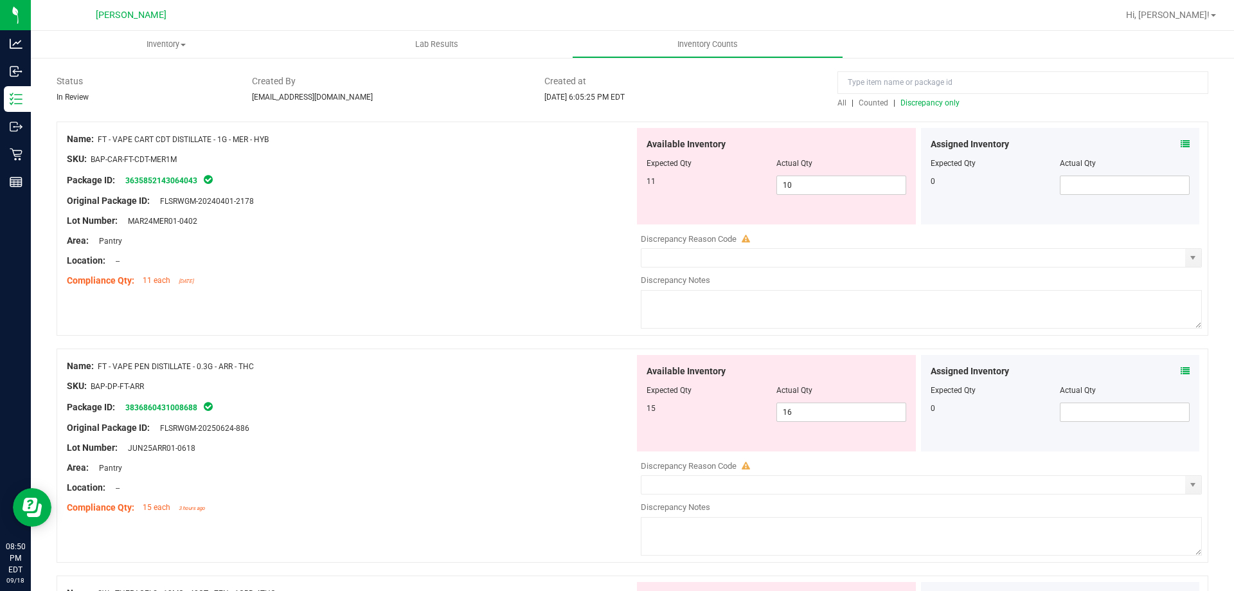
scroll to position [64, 0]
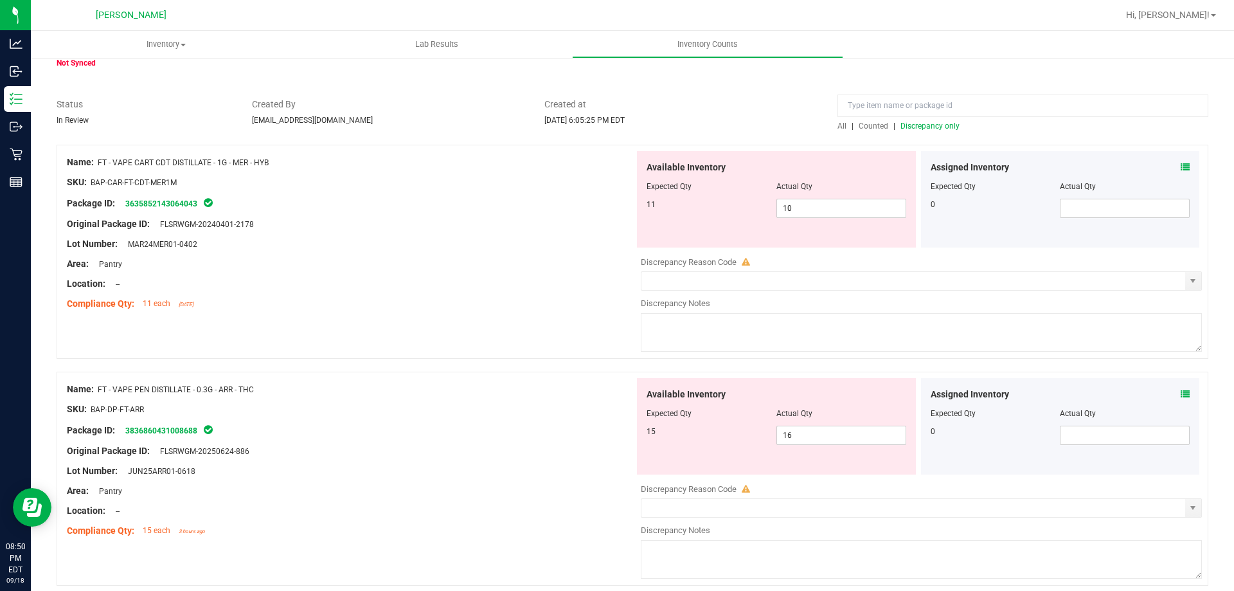
click at [195, 388] on span "FT - VAPE PEN DISTILLATE - 0.3G - ARR - THC" at bounding box center [176, 389] width 156 height 9
click at [204, 404] on div "Name: FT - VAPE PEN DISTILLATE - 0.3G - ARR - THC SKU: BAP-DP-FT-ARR Package ID…" at bounding box center [351, 460] width 568 height 164
click at [233, 394] on div "Name: FT - VAPE PEN DISTILLATE - 0.3G - ARR - THC" at bounding box center [351, 388] width 568 height 13
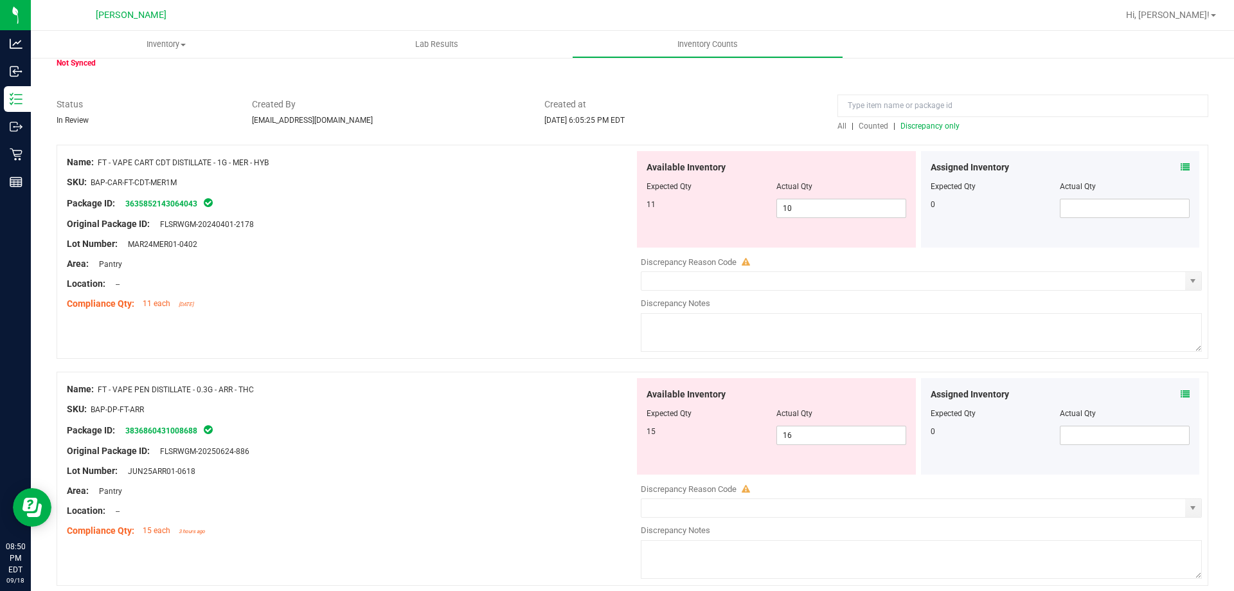
click at [1181, 390] on icon at bounding box center [1185, 394] width 9 height 9
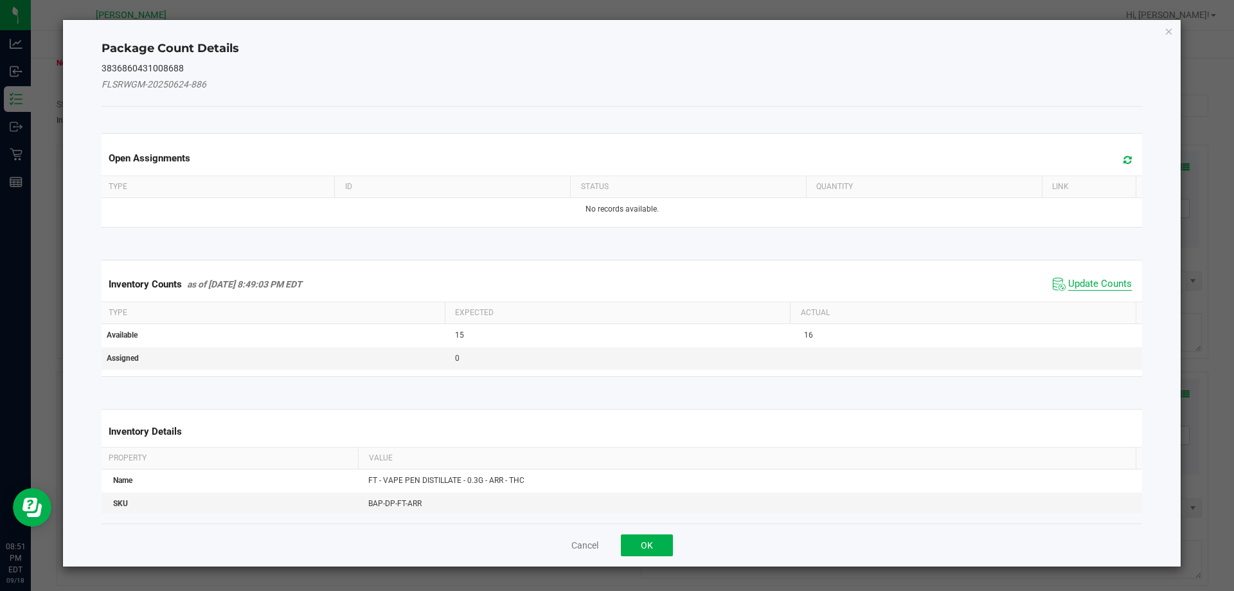
click at [1091, 282] on span "Update Counts" at bounding box center [1100, 284] width 64 height 13
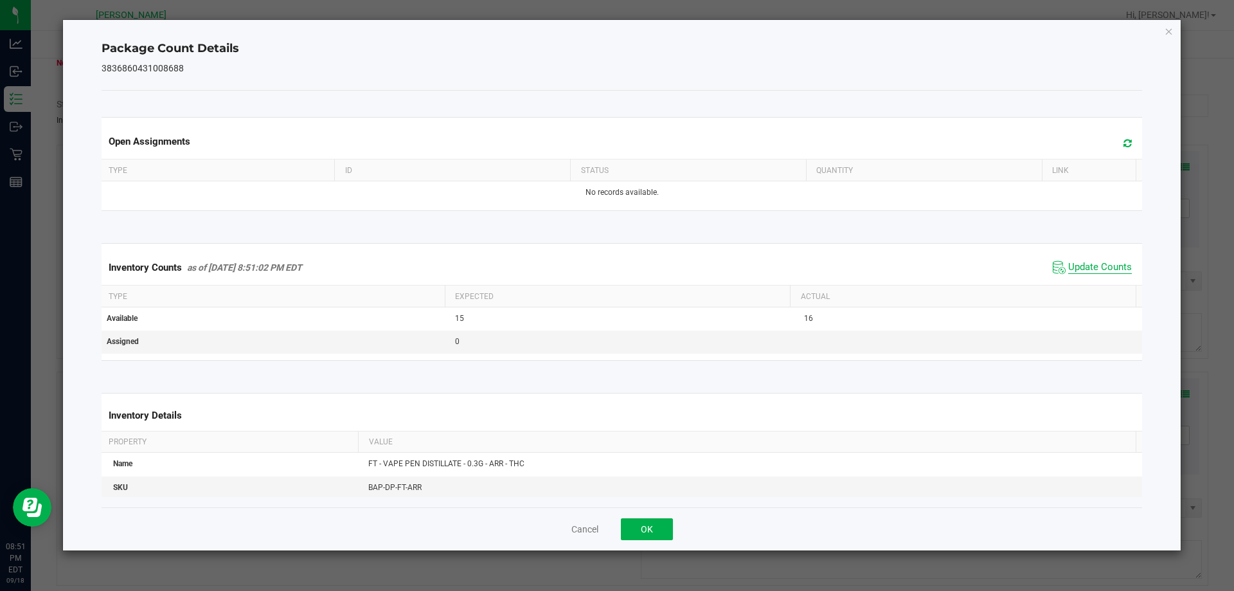
click at [1083, 267] on span "Update Counts" at bounding box center [1100, 267] width 64 height 13
click at [643, 530] on button "OK" at bounding box center [647, 529] width 52 height 22
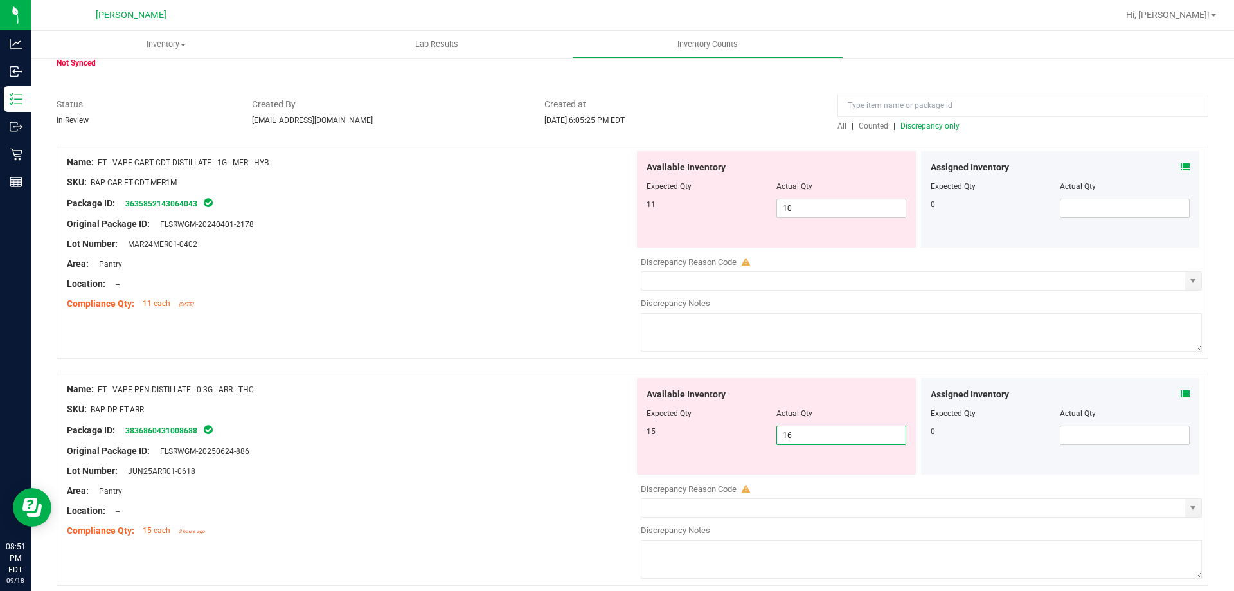
click at [820, 436] on span "16 16" at bounding box center [841, 435] width 130 height 19
click at [820, 436] on input "16" at bounding box center [841, 435] width 129 height 18
click at [1181, 390] on icon at bounding box center [1185, 394] width 9 height 9
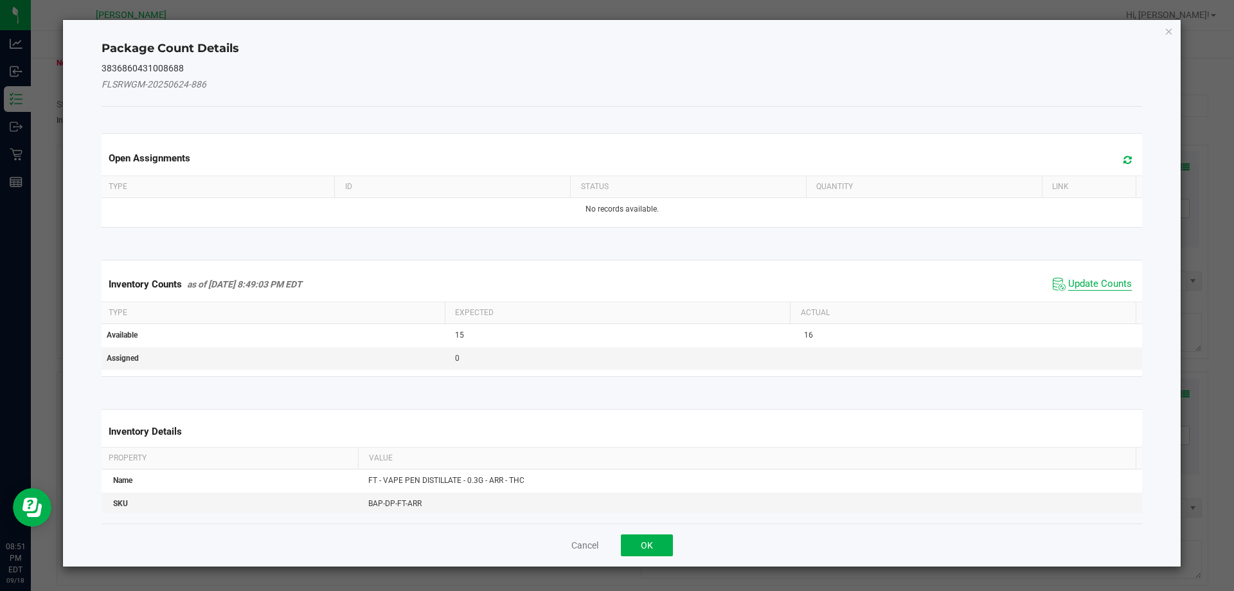
click at [1068, 282] on span "Update Counts" at bounding box center [1100, 284] width 64 height 13
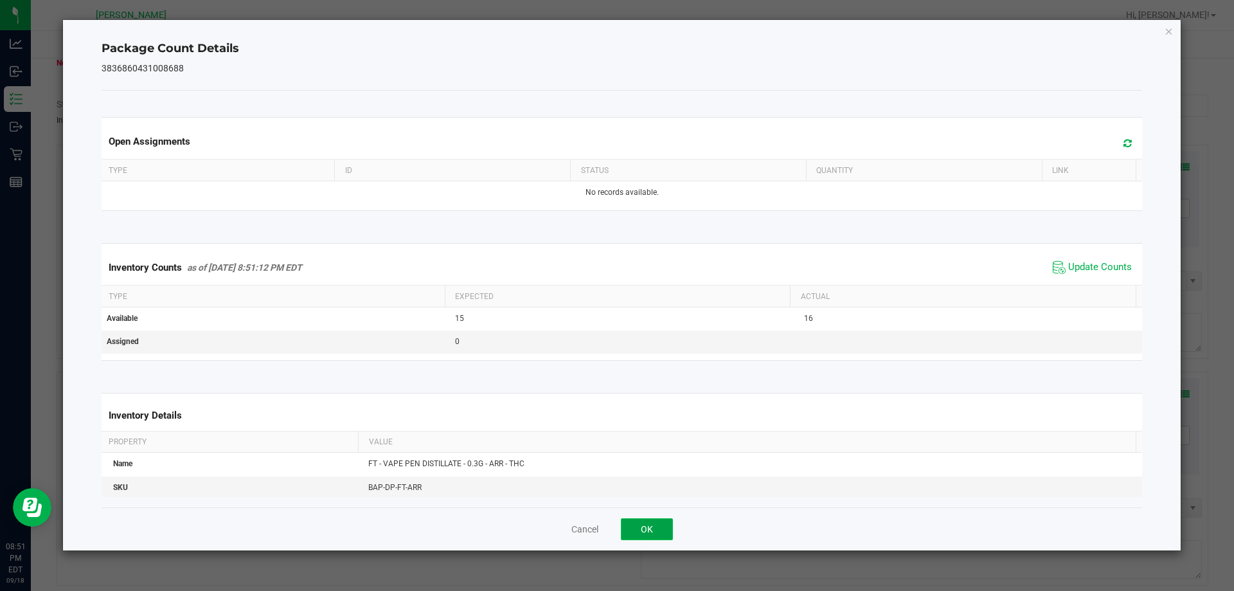
click at [641, 531] on button "OK" at bounding box center [647, 529] width 52 height 22
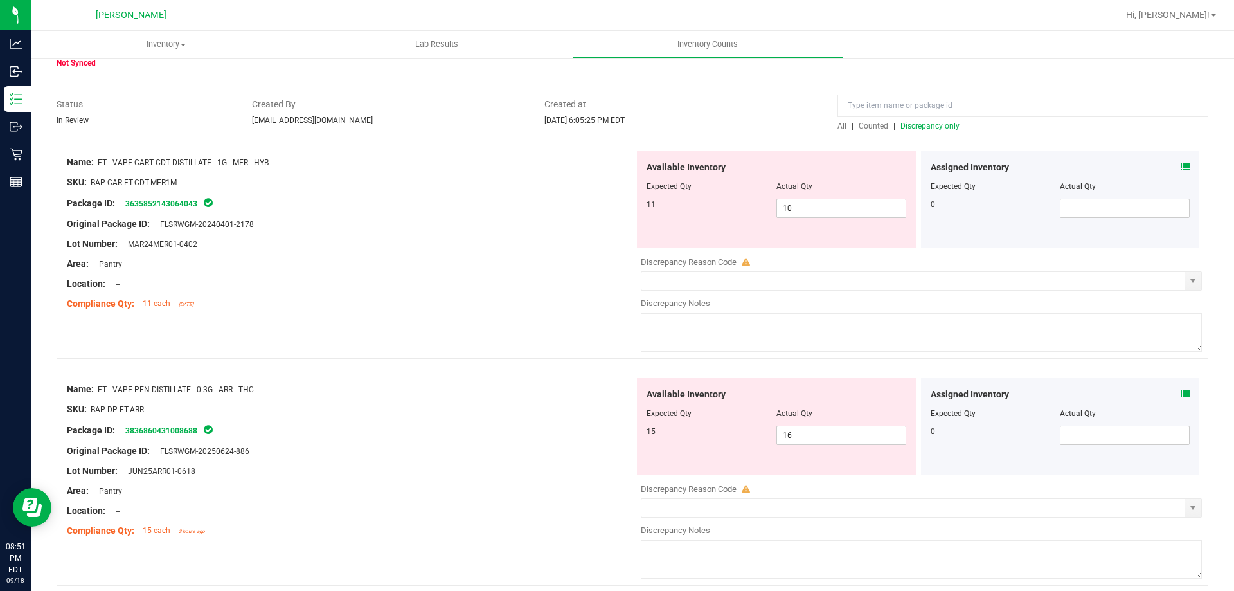
click at [828, 445] on div "Available Inventory Expected Qty Actual Qty 15 16 16" at bounding box center [776, 426] width 279 height 96
click at [822, 431] on span "16 16" at bounding box center [841, 435] width 130 height 19
click at [822, 431] on input "16" at bounding box center [841, 435] width 129 height 18
type input "15"
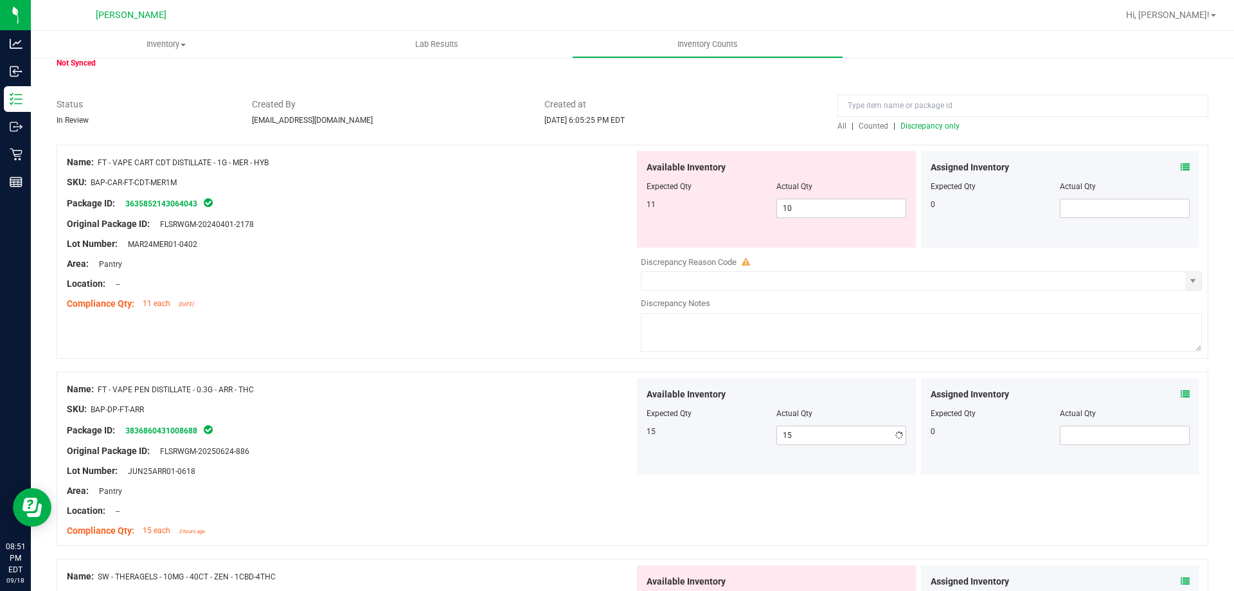
click at [530, 438] on div at bounding box center [351, 441] width 568 height 6
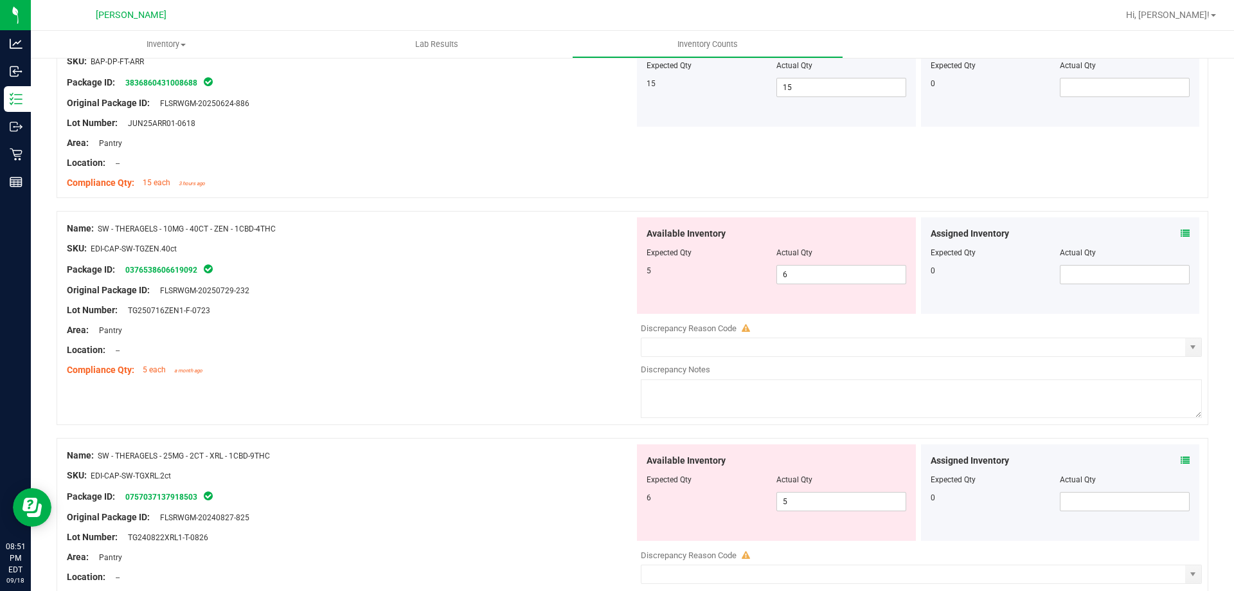
scroll to position [450, 0]
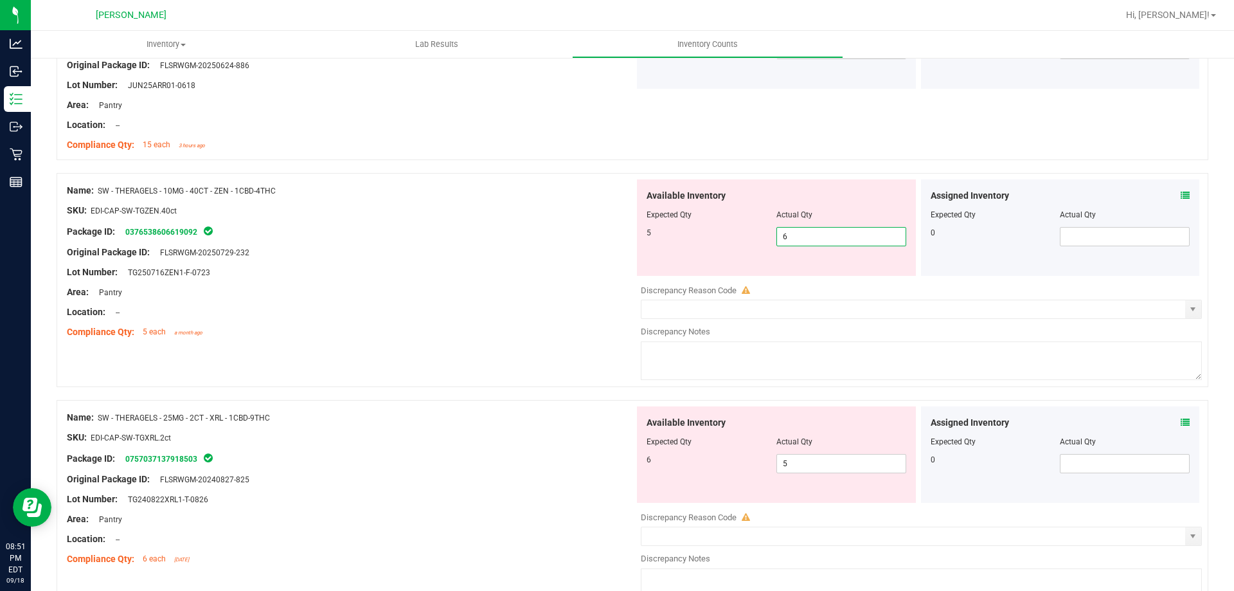
click at [814, 229] on span "6 6" at bounding box center [841, 236] width 130 height 19
click at [814, 229] on input "6" at bounding box center [841, 237] width 129 height 18
type input "5"
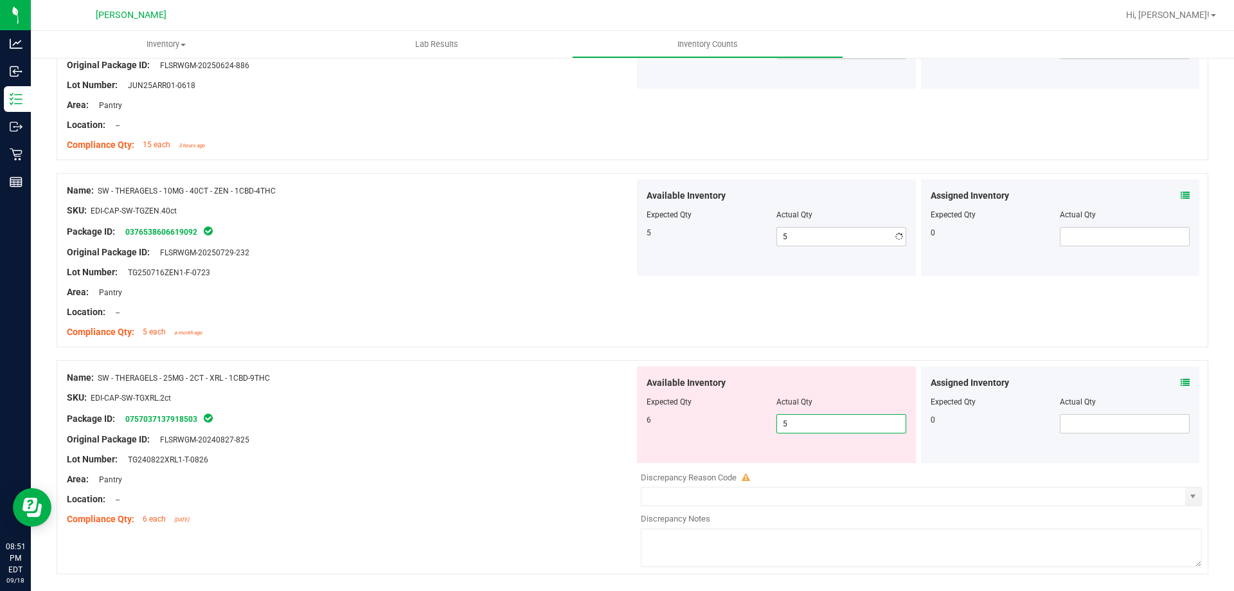
click at [856, 466] on div "Available Inventory Expected Qty Actual Qty 6 5 5" at bounding box center [918, 468] width 568 height 204
click at [828, 421] on input "5" at bounding box center [841, 424] width 129 height 18
type input "6"
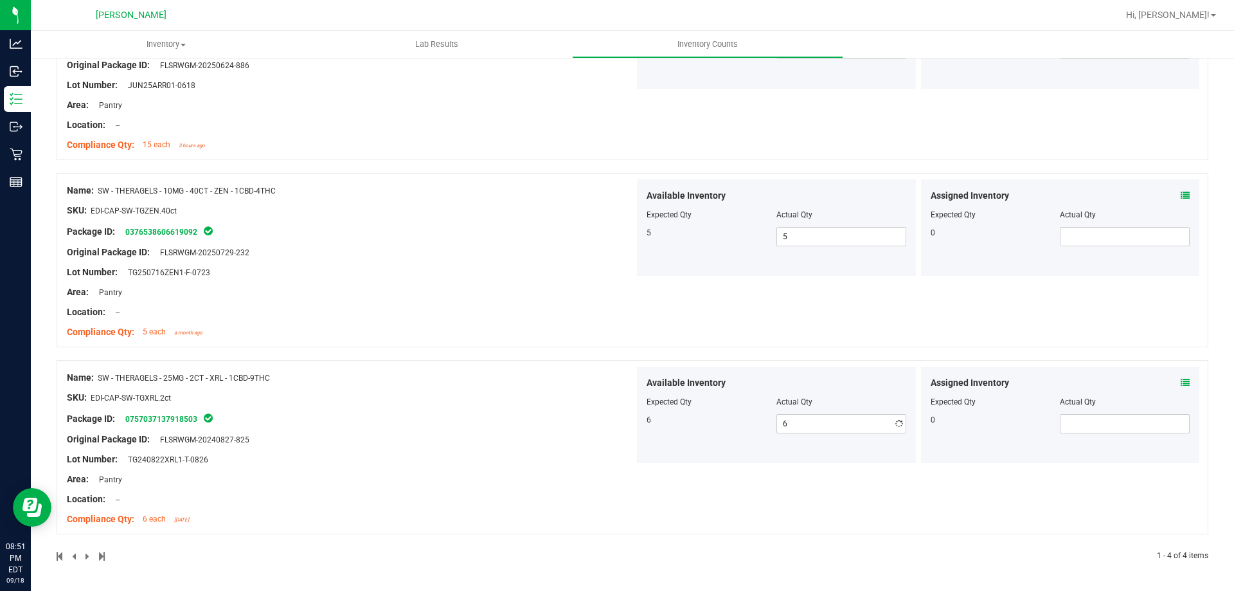
click at [548, 394] on div "SKU: EDI-CAP-SW-TGXRL.2ct" at bounding box center [351, 397] width 568 height 13
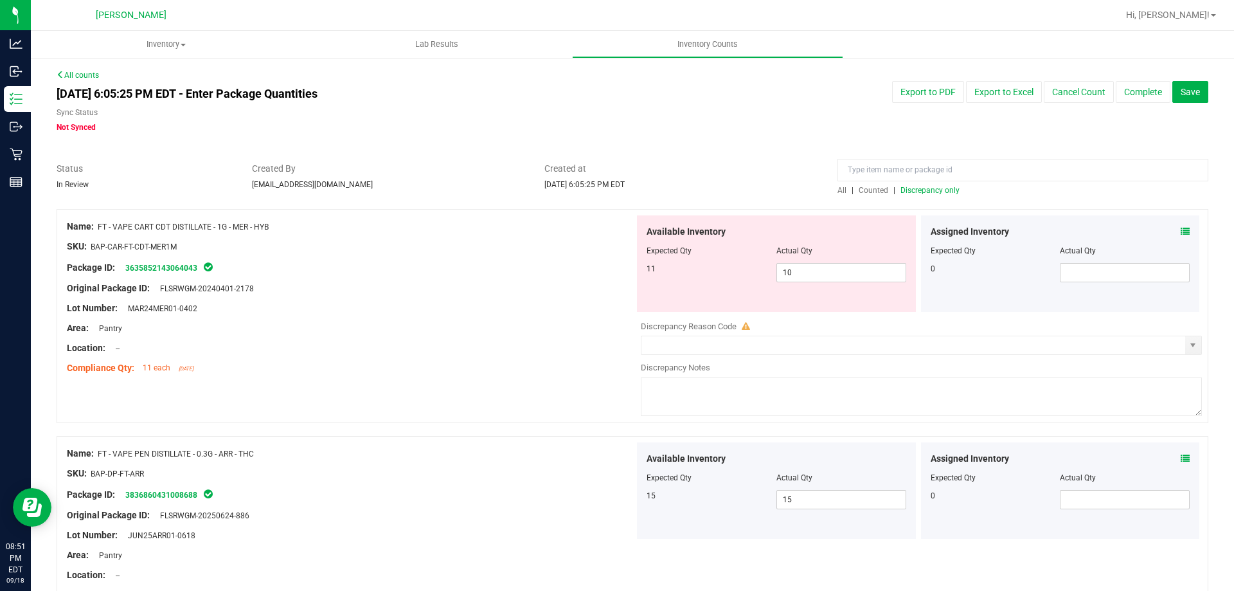
click at [924, 190] on span "Discrepancy only" at bounding box center [929, 190] width 59 height 9
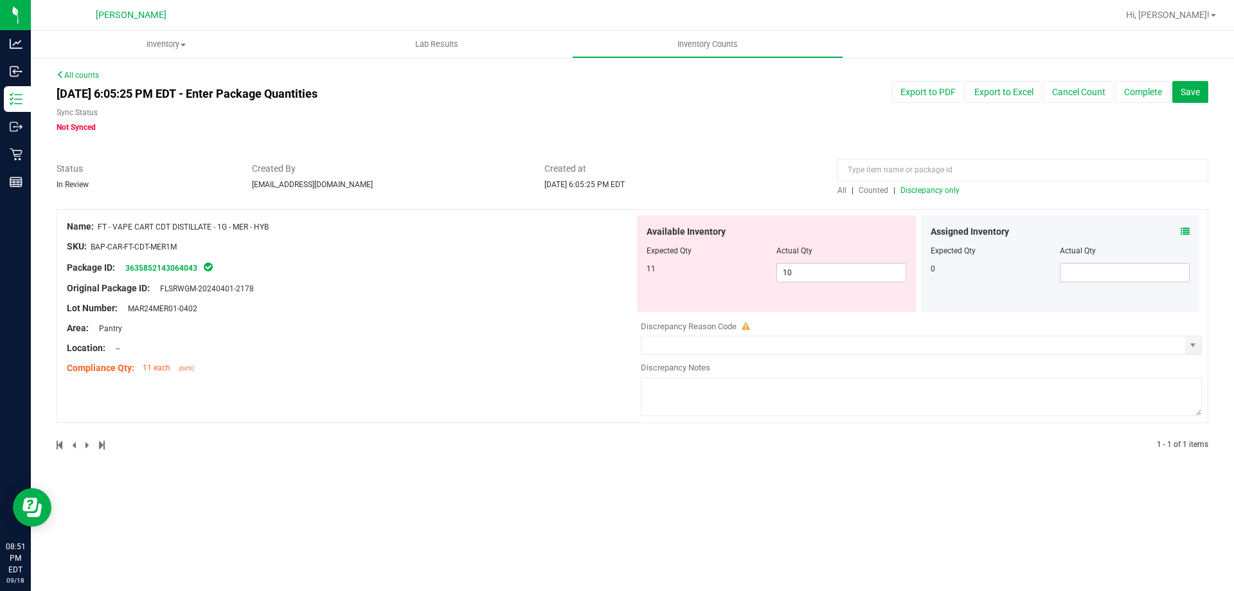
click at [1187, 231] on icon at bounding box center [1185, 231] width 9 height 9
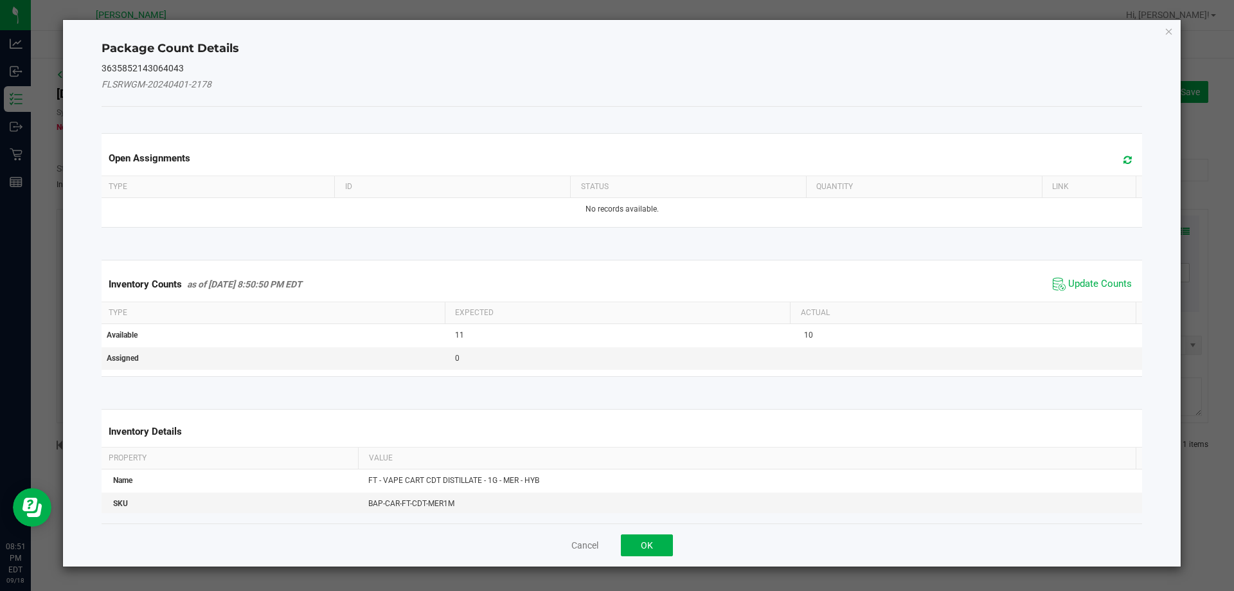
click at [1063, 274] on span "Update Counts" at bounding box center [1092, 283] width 85 height 19
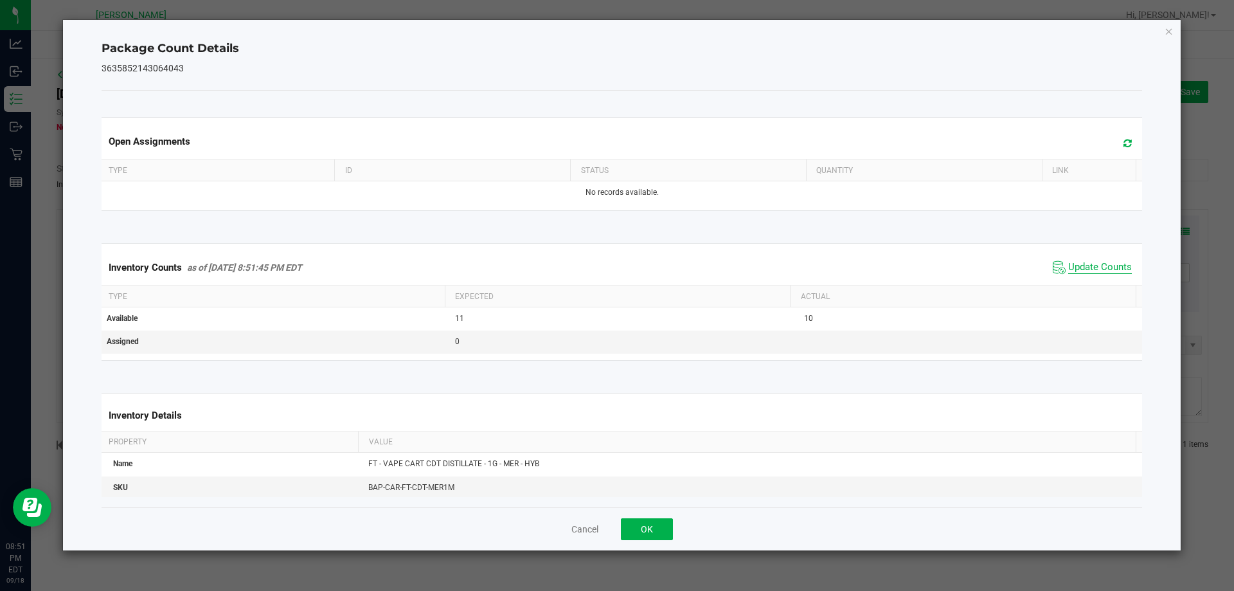
click at [1068, 267] on span "Update Counts" at bounding box center [1100, 267] width 64 height 13
click at [1068, 267] on span "Update Counts" at bounding box center [1100, 267] width 64 height 12
click at [1068, 267] on span "Update Counts" at bounding box center [1100, 267] width 64 height 13
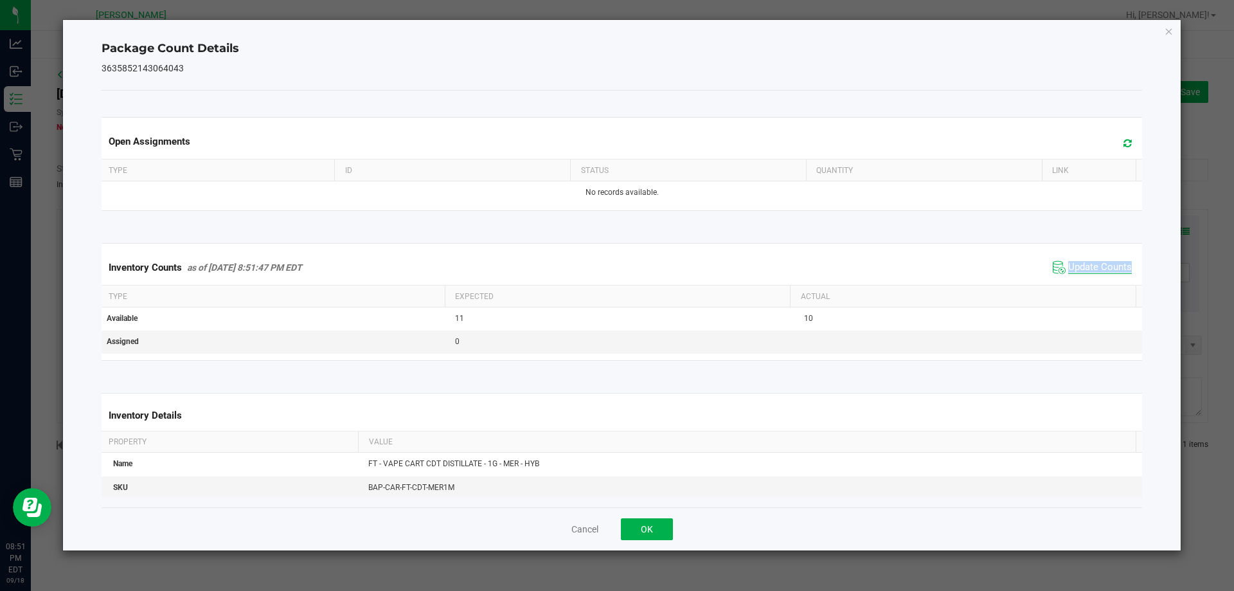
click at [1068, 267] on span "Update Counts" at bounding box center [1100, 267] width 64 height 13
click at [652, 524] on button "OK" at bounding box center [647, 529] width 52 height 22
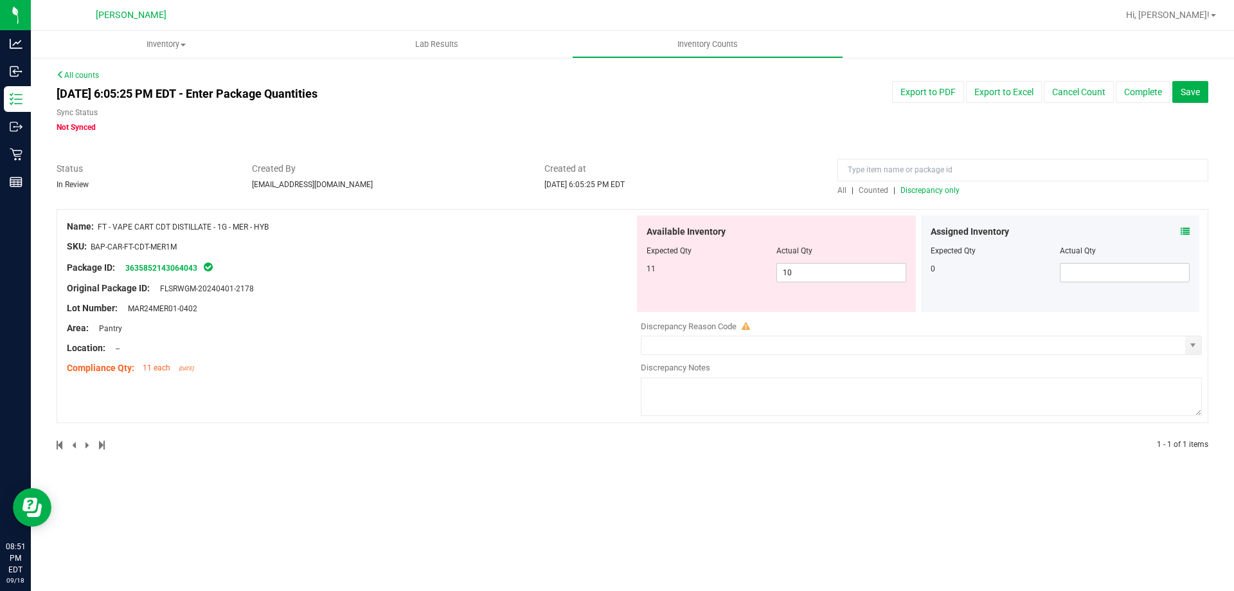
click at [384, 509] on div "Inventory All packages All inventory Waste log Create inventory Lab Results Inv…" at bounding box center [632, 311] width 1203 height 560
click at [143, 366] on span "11 each" at bounding box center [157, 367] width 28 height 9
click at [652, 268] on span "11" at bounding box center [651, 268] width 9 height 9
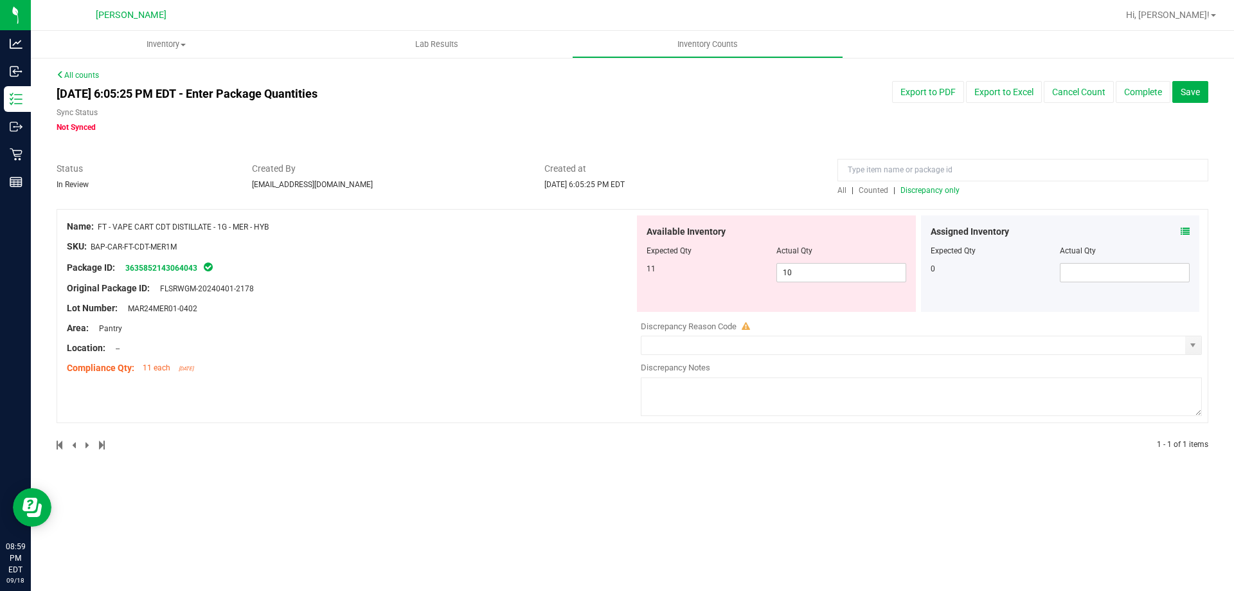
click at [652, 268] on span "11" at bounding box center [651, 268] width 9 height 9
click at [789, 266] on span "10 10" at bounding box center [841, 272] width 130 height 19
click at [789, 266] on input "10" at bounding box center [841, 273] width 129 height 18
click at [790, 266] on input "10" at bounding box center [841, 273] width 129 height 18
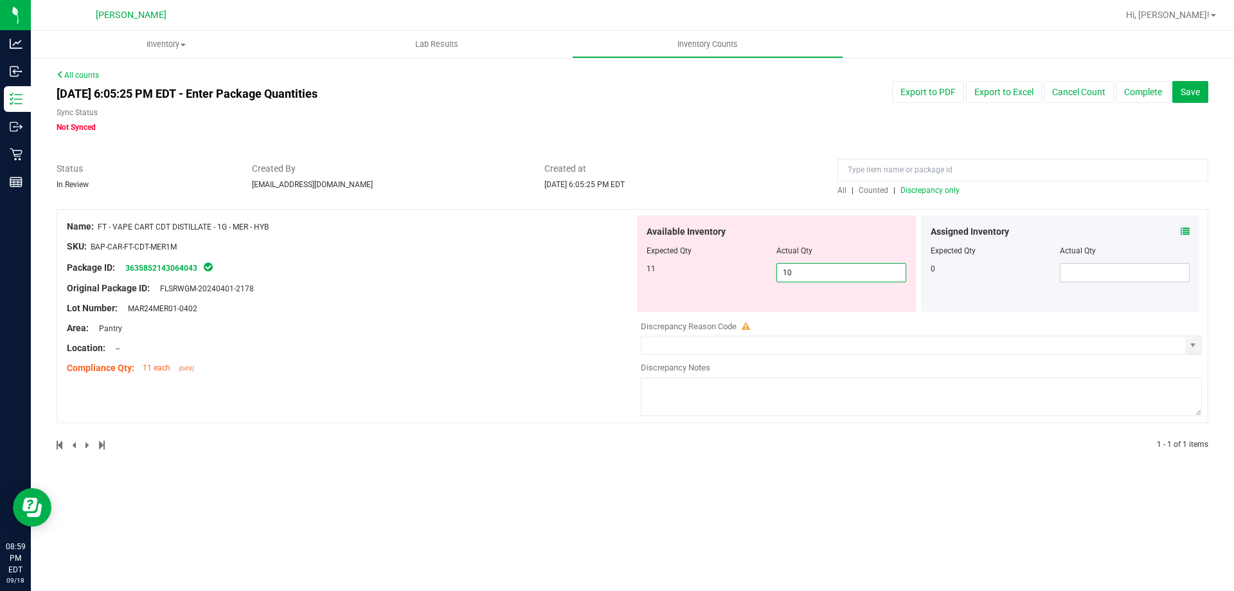
click at [817, 267] on input "10" at bounding box center [841, 273] width 129 height 18
click at [1185, 225] on span at bounding box center [1185, 231] width 9 height 13
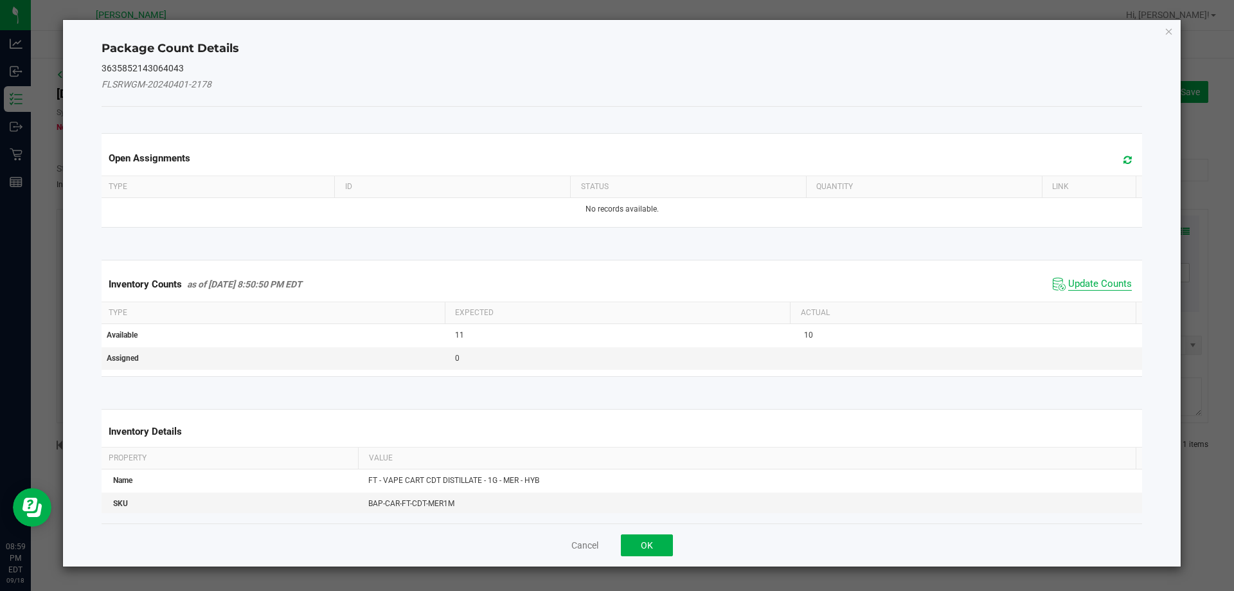
click at [1078, 285] on span "Update Counts" at bounding box center [1100, 284] width 64 height 13
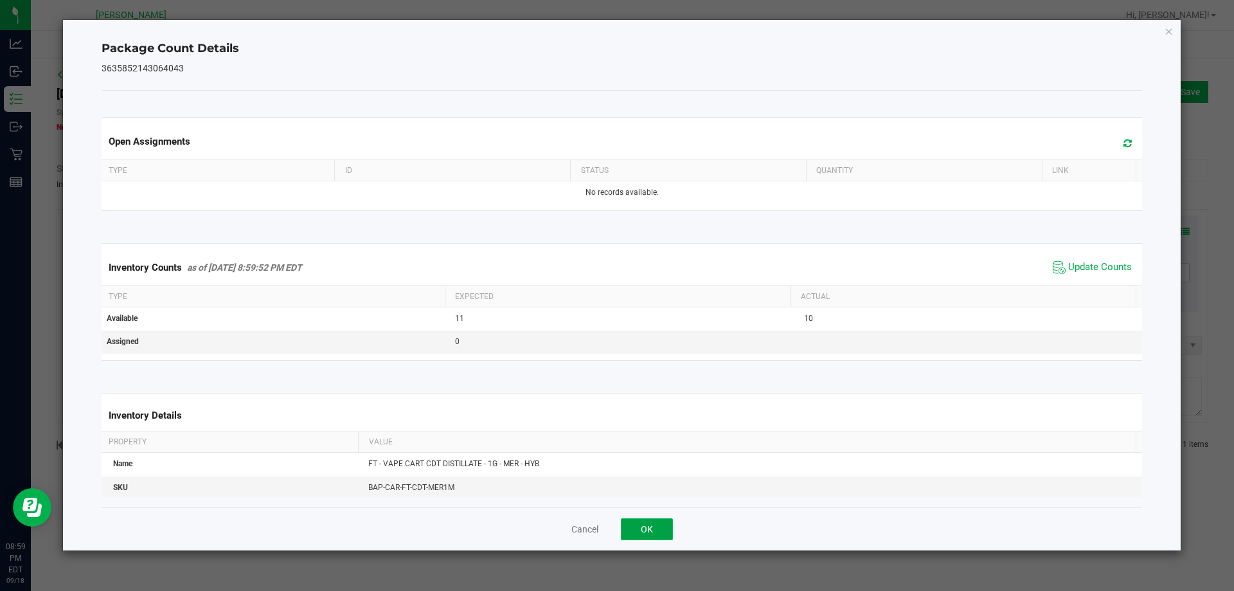
click at [659, 526] on button "OK" at bounding box center [647, 529] width 52 height 22
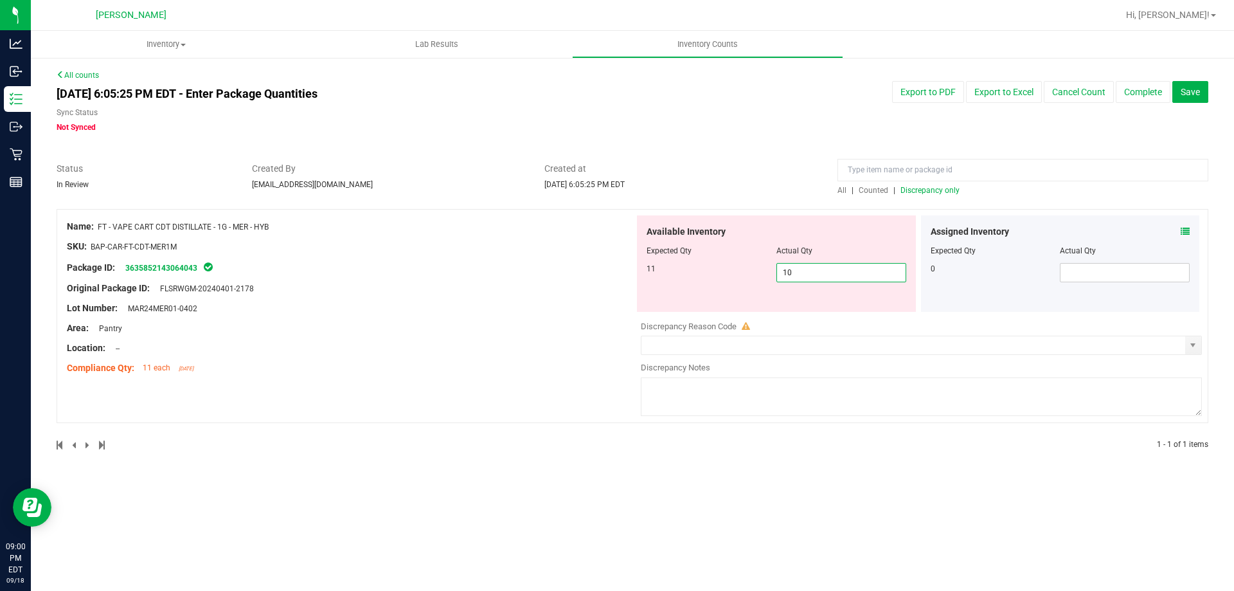
click at [832, 275] on span "10 10" at bounding box center [841, 272] width 130 height 19
click at [832, 275] on input "10" at bounding box center [841, 273] width 129 height 18
click at [815, 274] on input "10" at bounding box center [841, 273] width 129 height 18
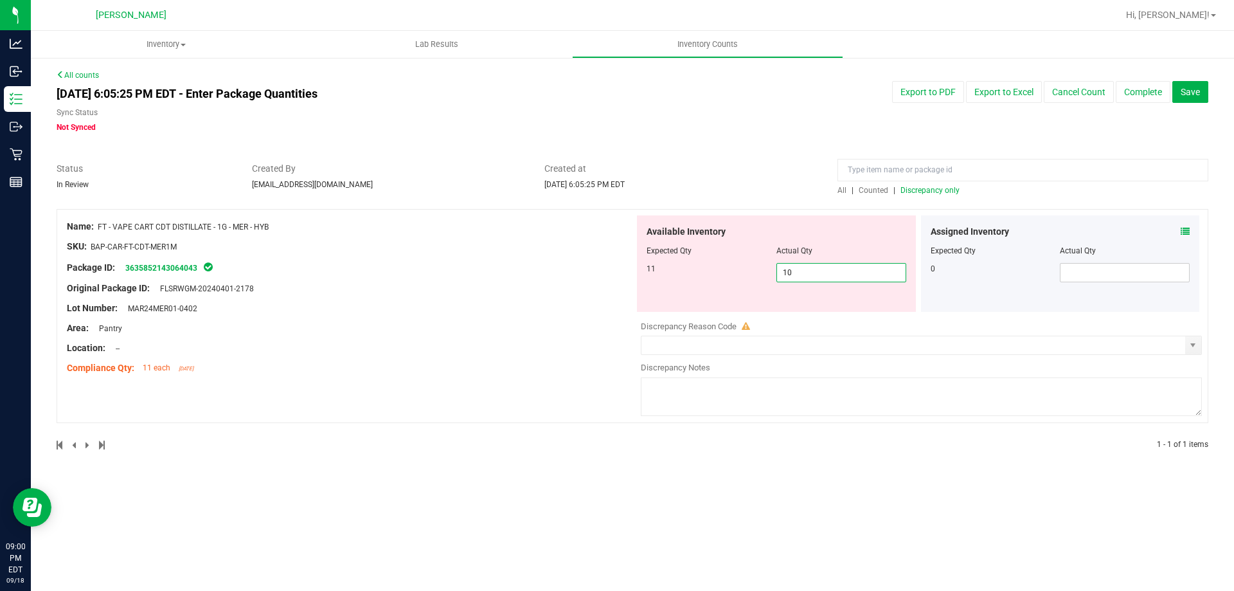
click at [815, 274] on input "10" at bounding box center [841, 273] width 129 height 18
click at [530, 307] on div "Lot Number: MAR24MER01-0402" at bounding box center [351, 307] width 568 height 13
click at [755, 343] on input "text" at bounding box center [913, 345] width 544 height 18
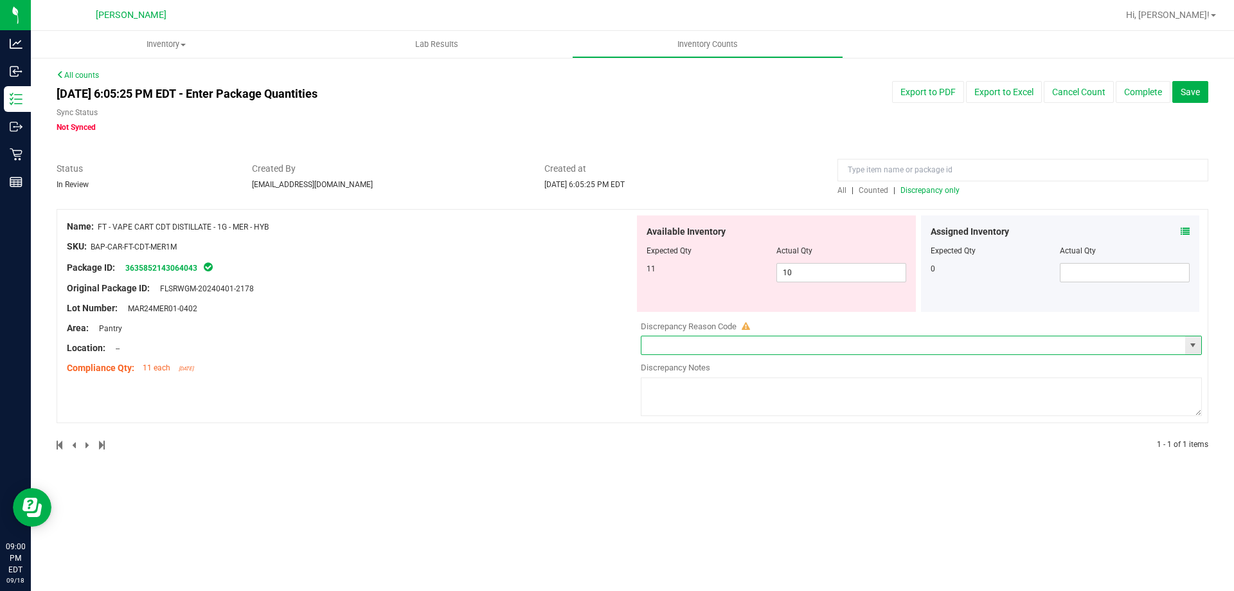
click at [1197, 343] on span "select" at bounding box center [1193, 345] width 10 height 10
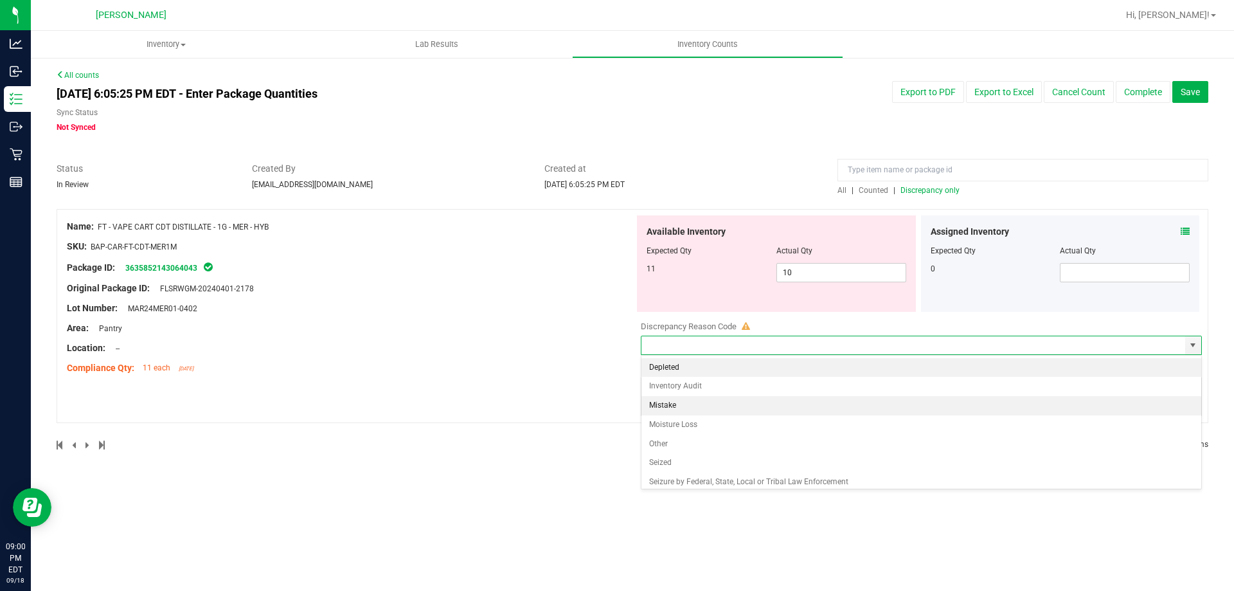
click at [708, 403] on li "Mistake" at bounding box center [921, 405] width 560 height 19
type input "Mistake"
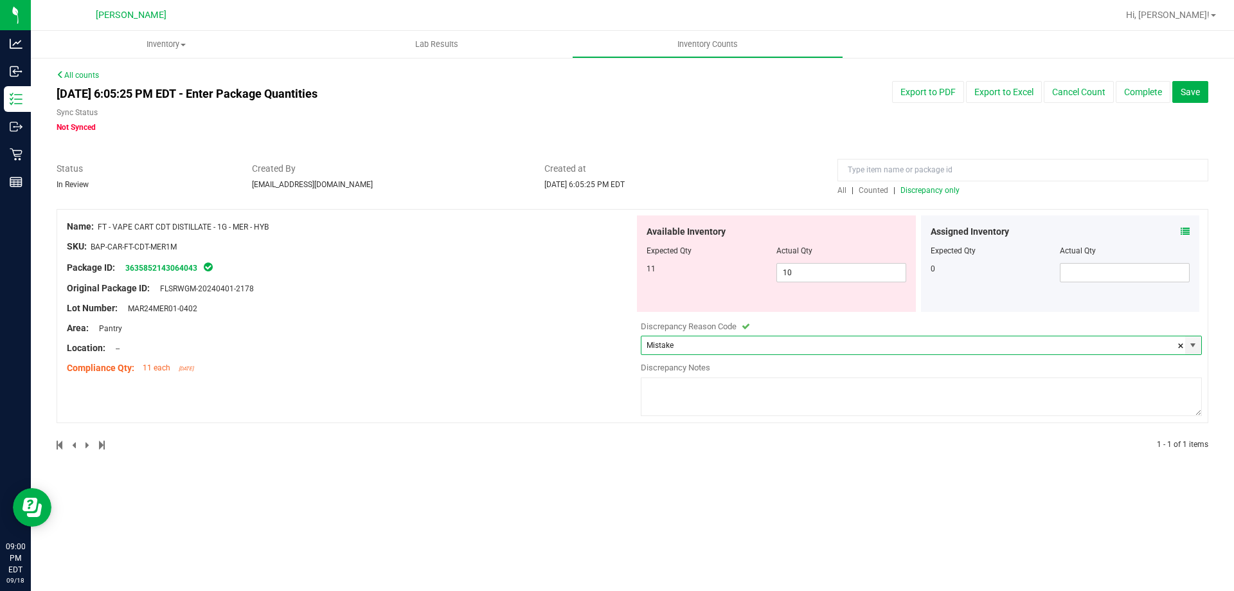
click at [794, 388] on textarea at bounding box center [921, 396] width 561 height 39
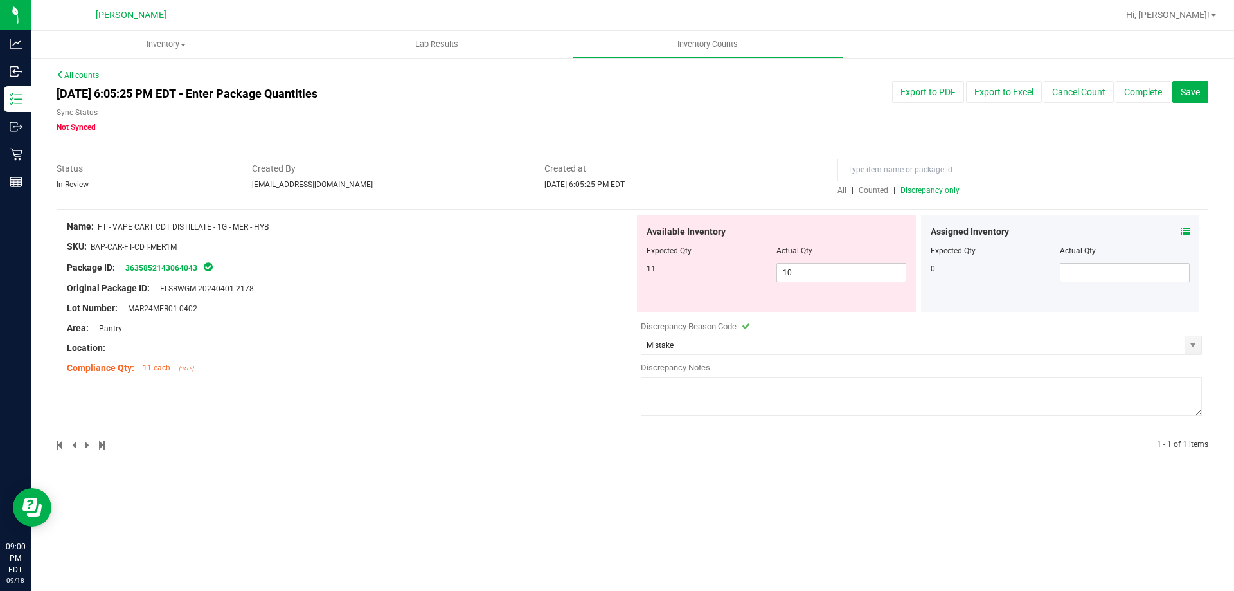
type textarea "+"
type textarea "_"
type textarea "-"
type textarea "Allocation error -1"
click at [825, 270] on span "10 10" at bounding box center [841, 272] width 130 height 19
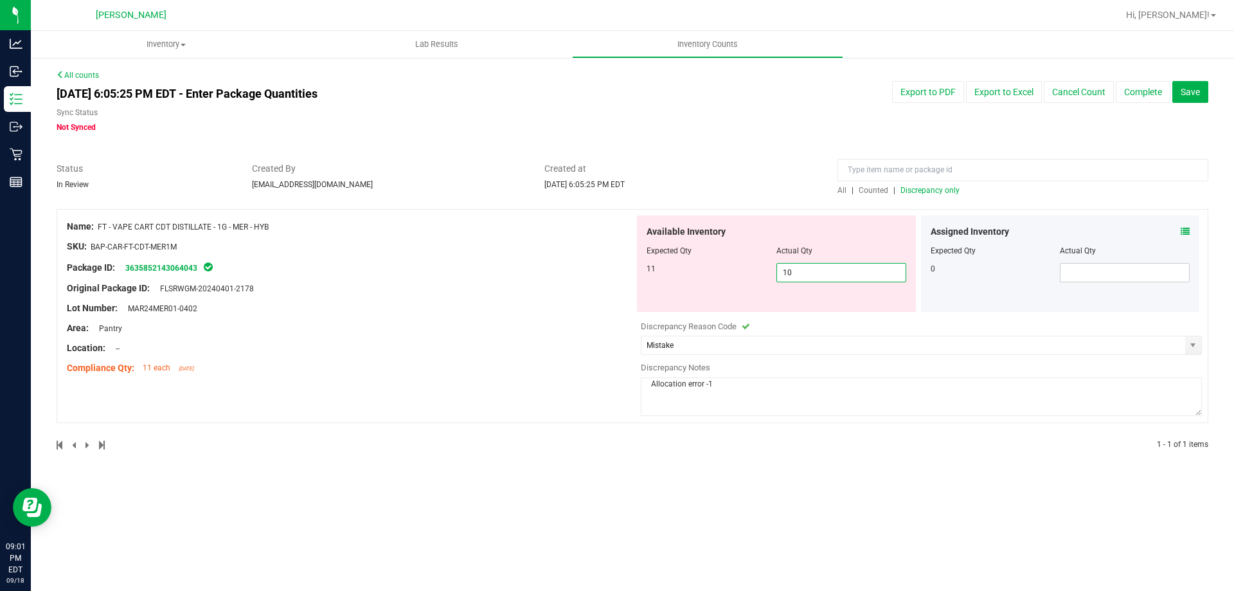
click at [825, 270] on input "10" at bounding box center [841, 273] width 129 height 18
type input "10"
click at [749, 165] on span "Created at" at bounding box center [681, 168] width 274 height 13
click at [1143, 84] on button "Complete" at bounding box center [1143, 92] width 55 height 22
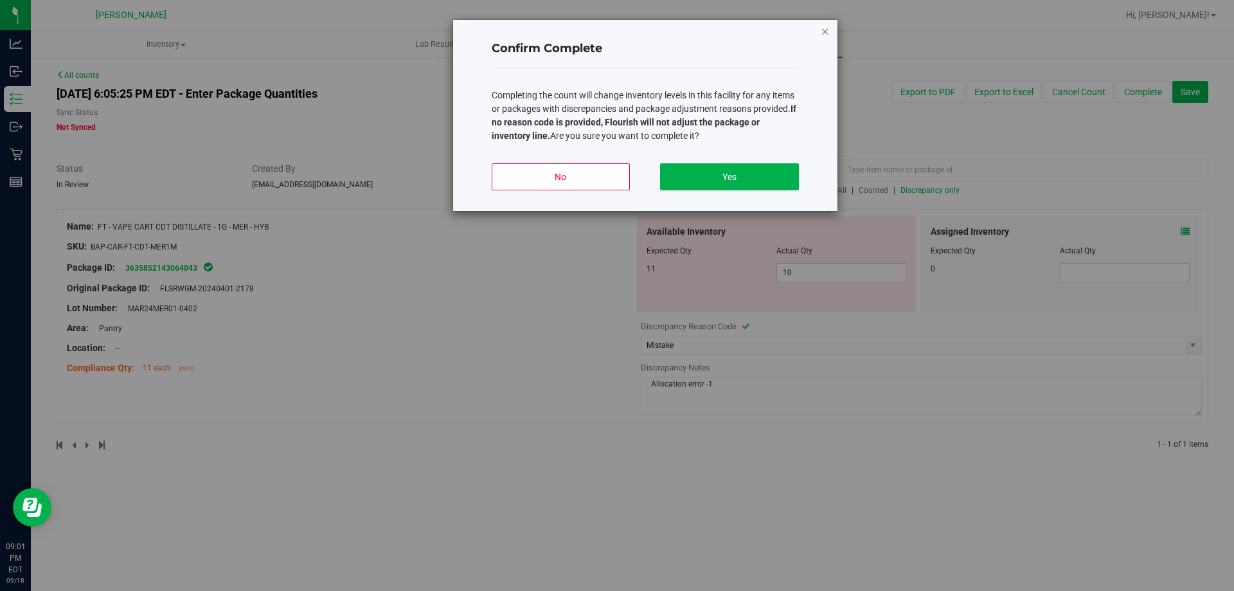
click at [822, 31] on icon "button" at bounding box center [825, 30] width 9 height 15
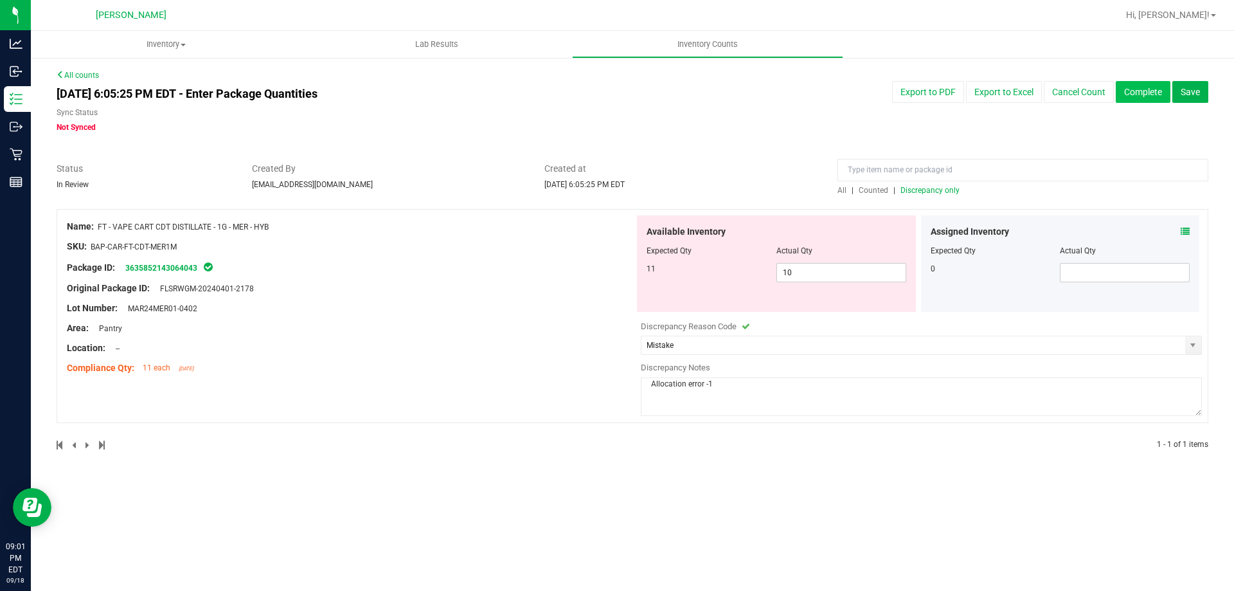
click at [1144, 95] on button "Complete" at bounding box center [1143, 92] width 55 height 22
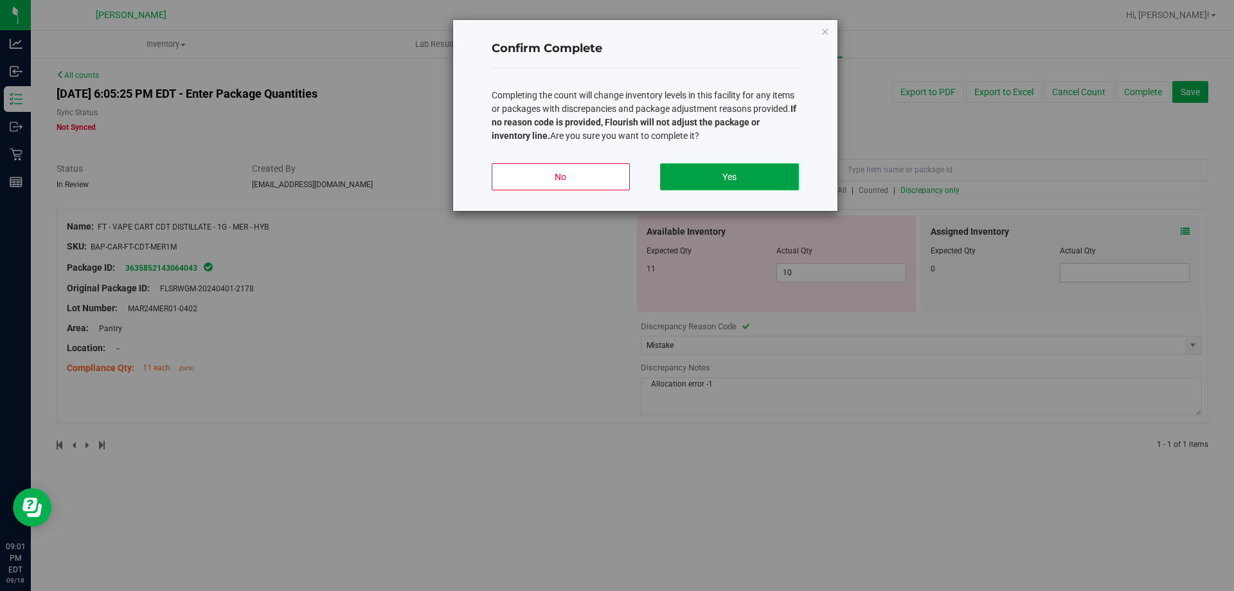
click at [682, 173] on button "Yes" at bounding box center [729, 176] width 138 height 27
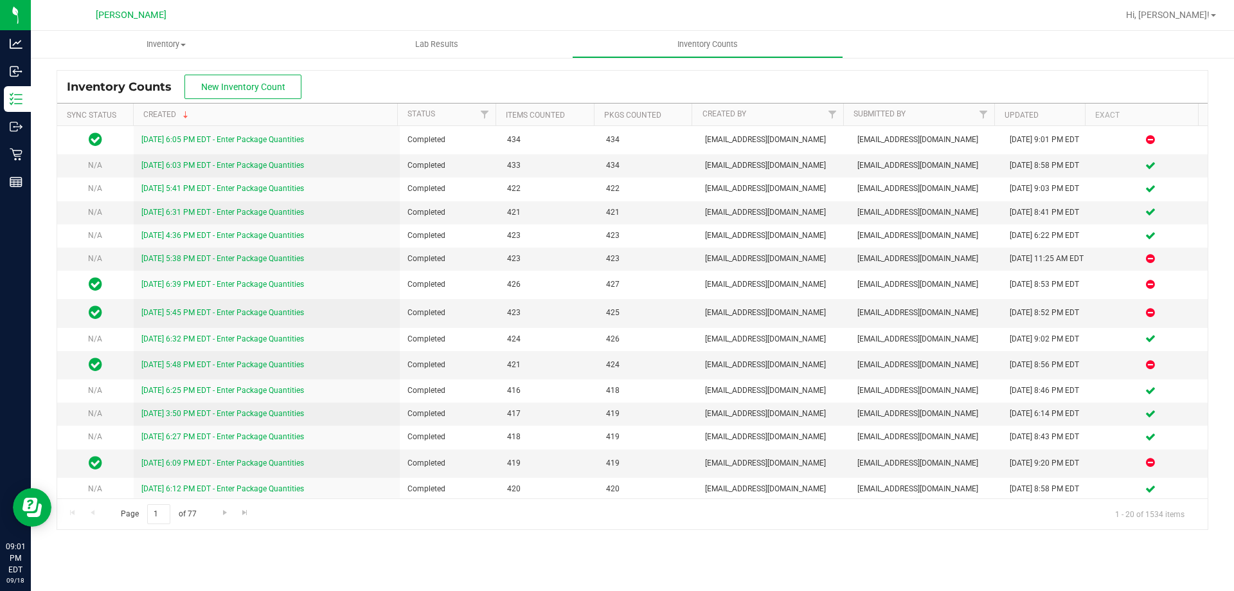
click at [994, 13] on div at bounding box center [674, 15] width 888 height 25
click at [998, 13] on div at bounding box center [674, 15] width 888 height 25
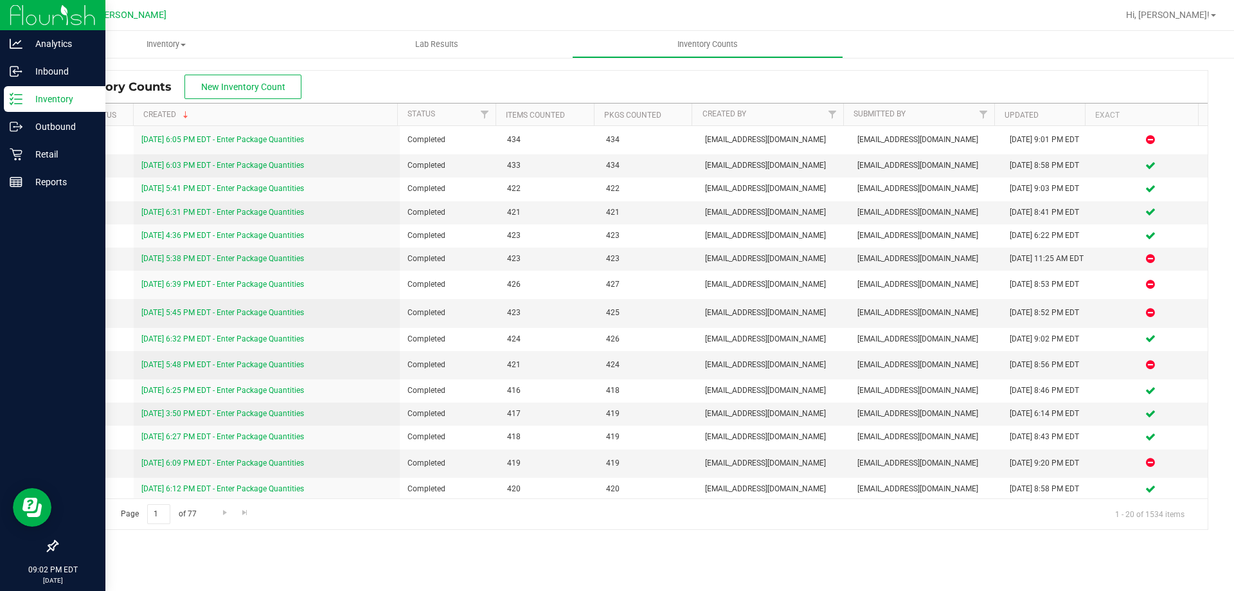
click at [30, 101] on p "Inventory" at bounding box center [60, 98] width 77 height 15
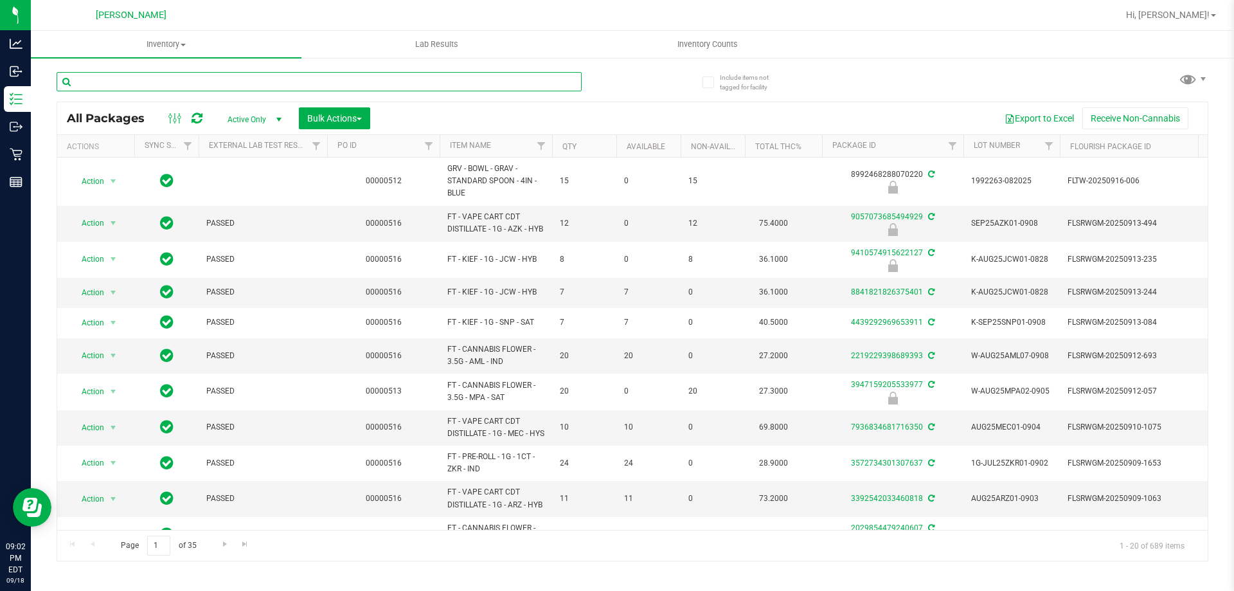
click at [150, 78] on input "text" at bounding box center [319, 81] width 525 height 19
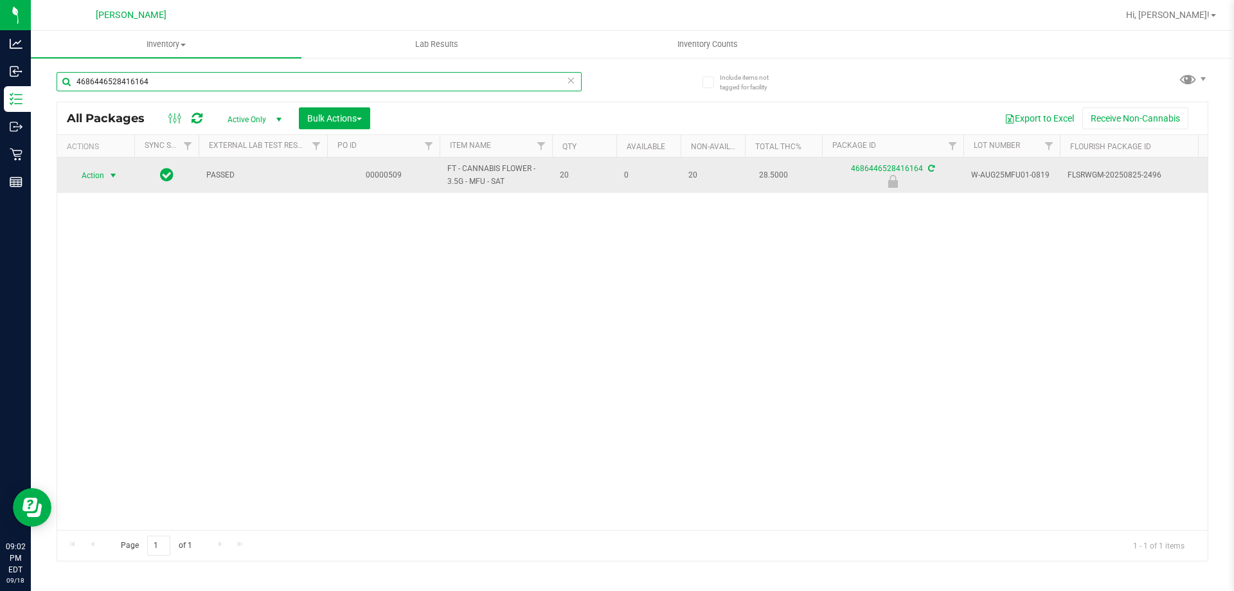
type input "4686446528416164"
click at [110, 179] on span "select" at bounding box center [113, 175] width 10 height 10
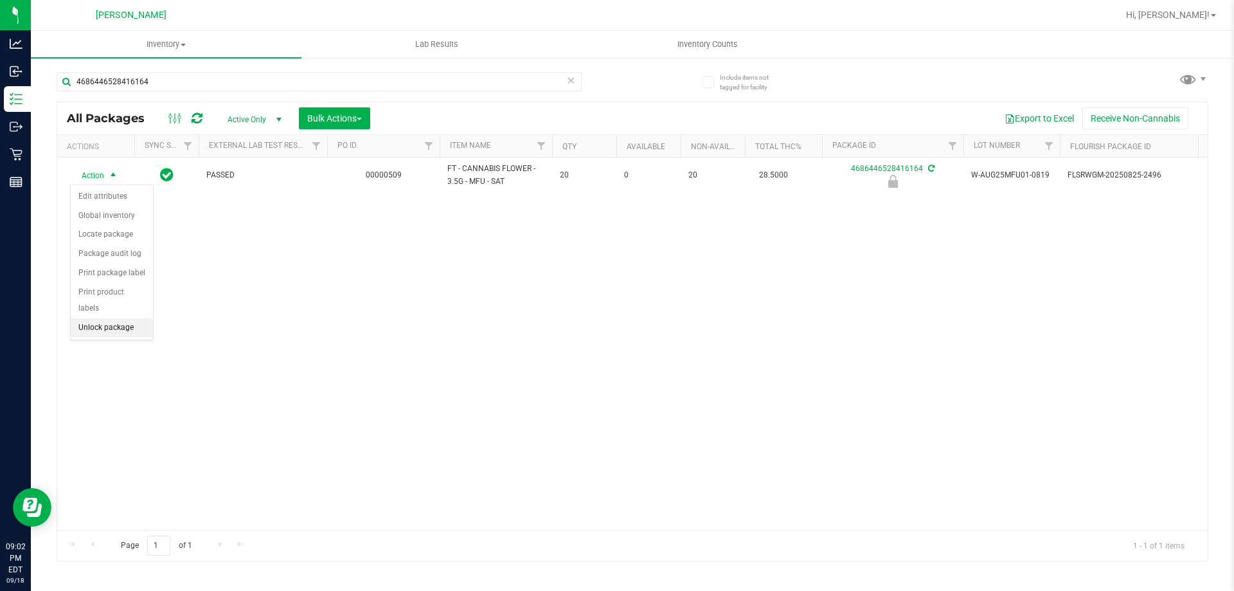
click at [104, 318] on li "Unlock package" at bounding box center [112, 327] width 82 height 19
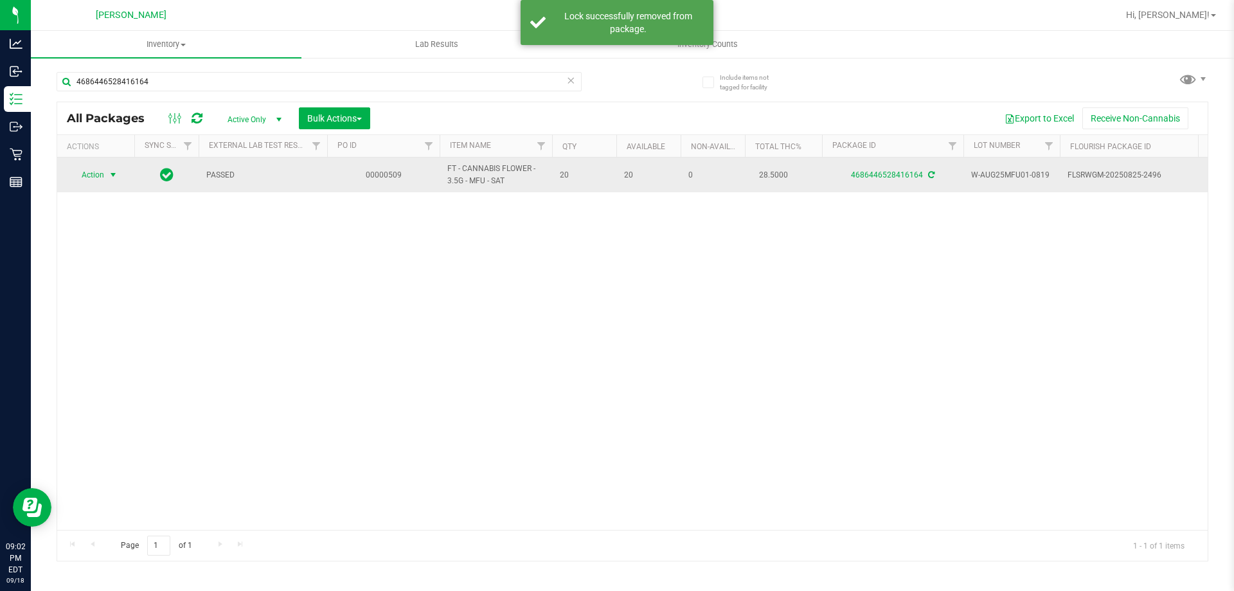
click at [109, 173] on span "select" at bounding box center [113, 175] width 10 height 10
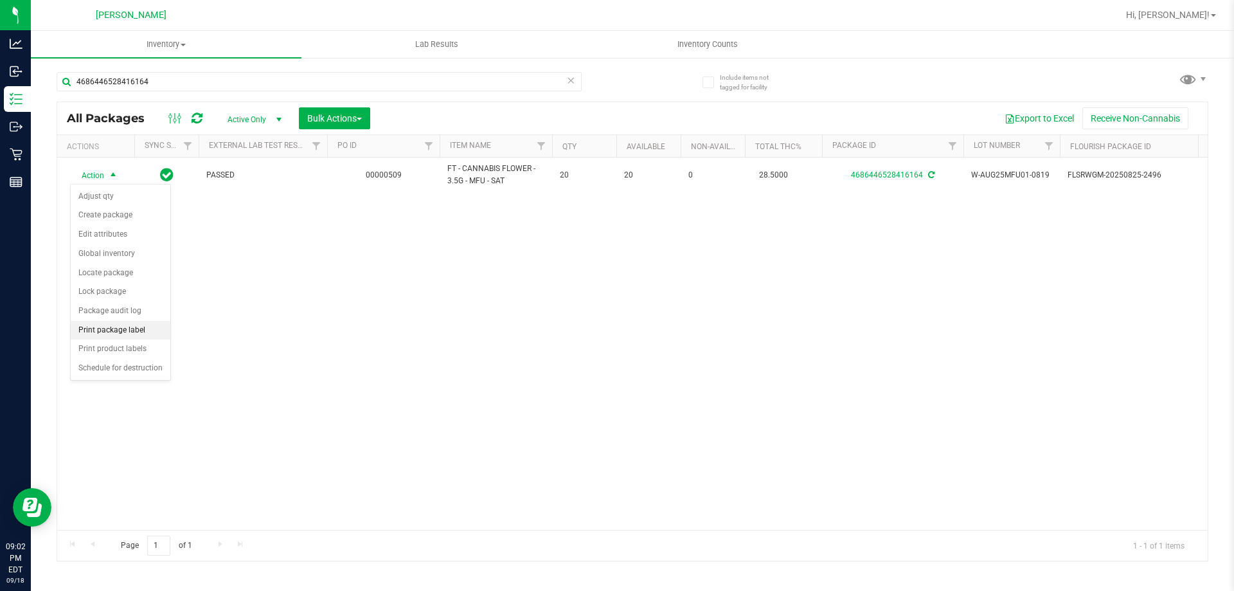
click at [115, 330] on li "Print package label" at bounding box center [121, 330] width 100 height 19
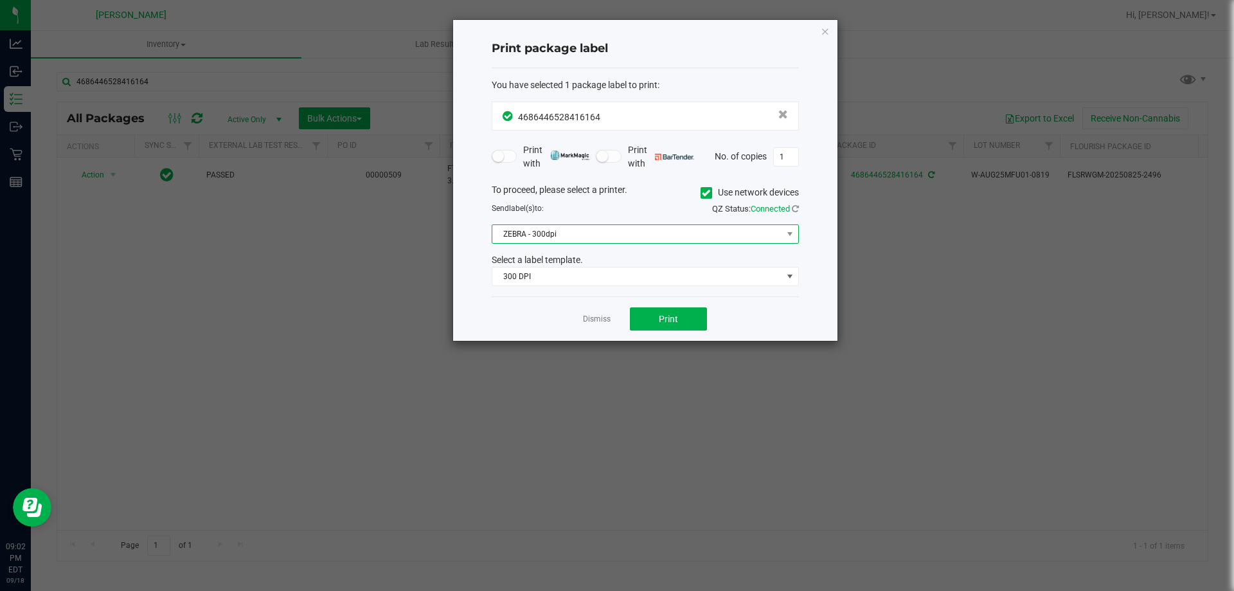
click at [526, 235] on span "ZEBRA - 300dpi" at bounding box center [637, 234] width 290 height 18
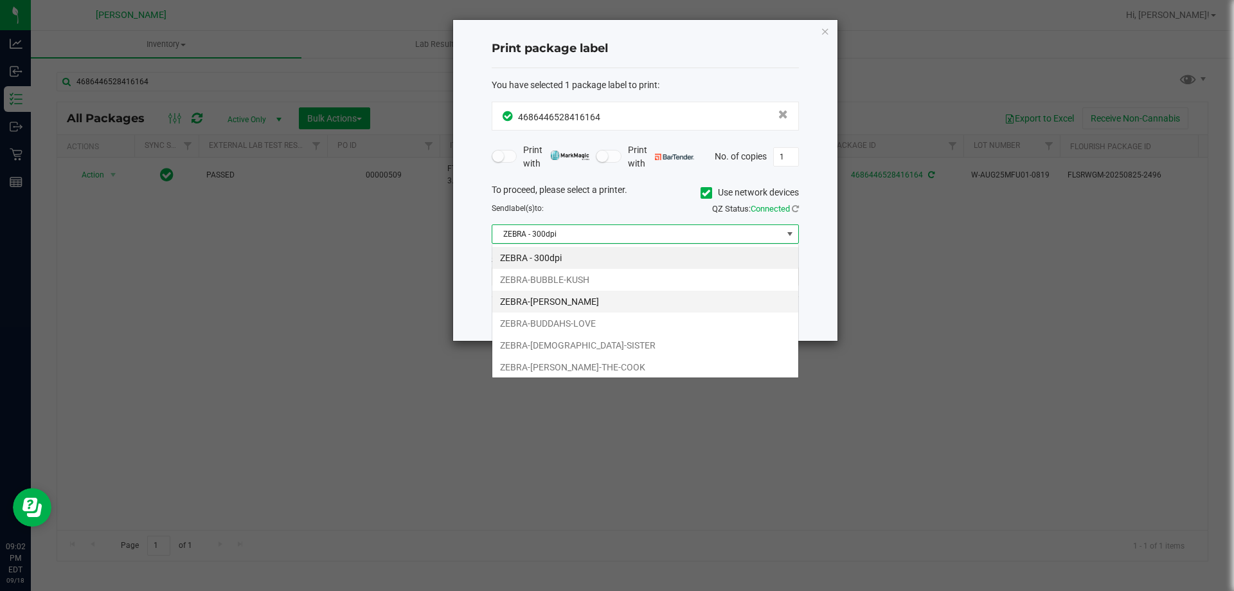
scroll to position [19, 307]
click at [566, 280] on li "ZEBRA-BUBBLE-KUSH" at bounding box center [645, 280] width 306 height 22
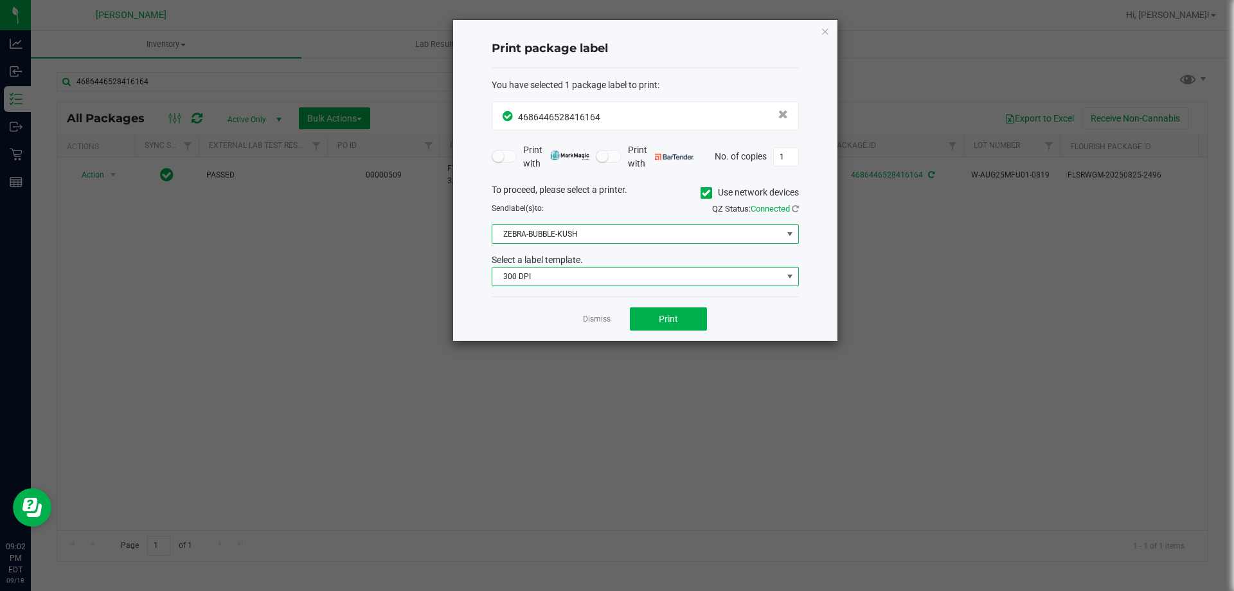
click at [566, 280] on span "300 DPI" at bounding box center [637, 276] width 290 height 18
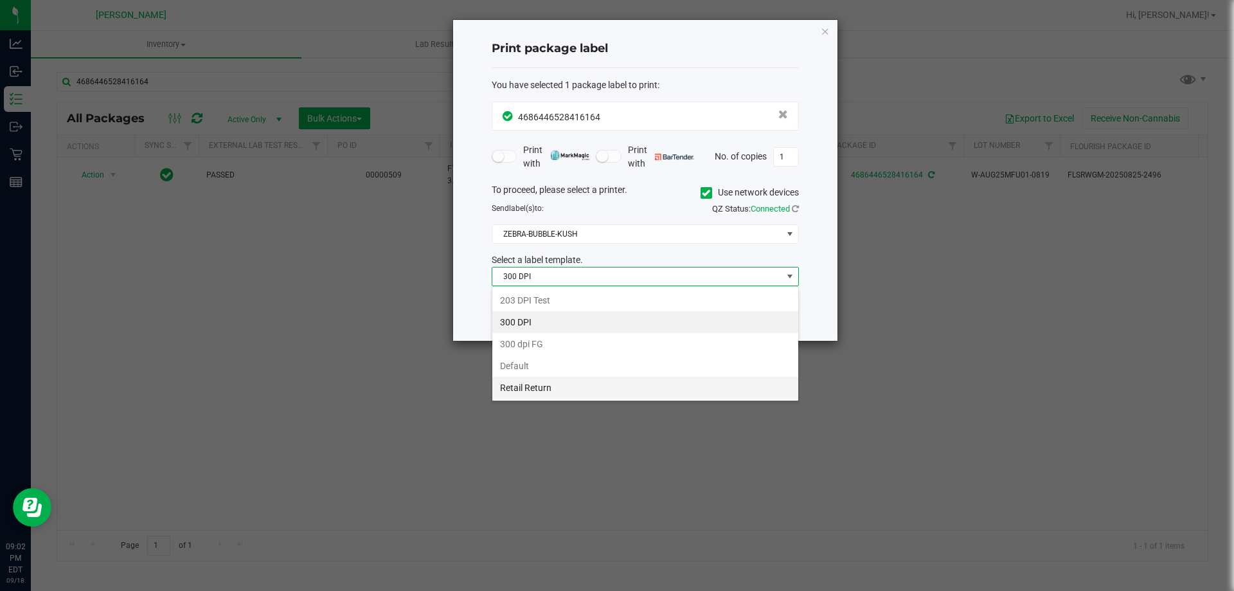
click at [536, 384] on li "Retail Return" at bounding box center [645, 388] width 306 height 22
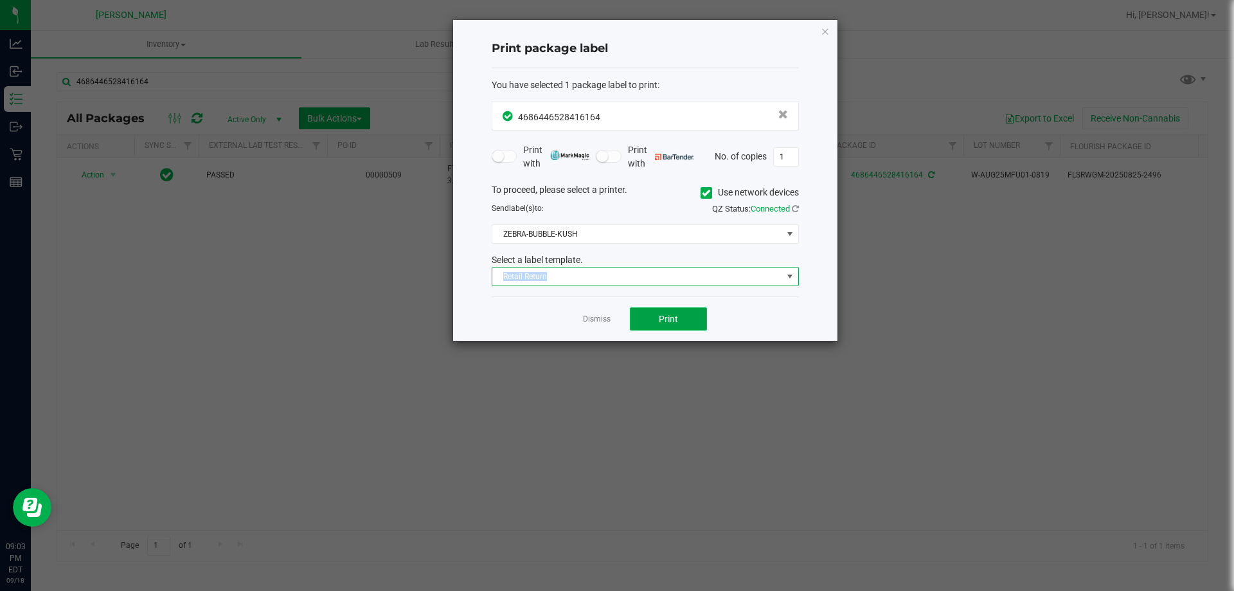
click at [661, 315] on span "Print" at bounding box center [668, 319] width 19 height 10
click at [597, 313] on app-cancel-button "Dismiss" at bounding box center [597, 318] width 28 height 13
click at [594, 318] on link "Dismiss" at bounding box center [597, 319] width 28 height 11
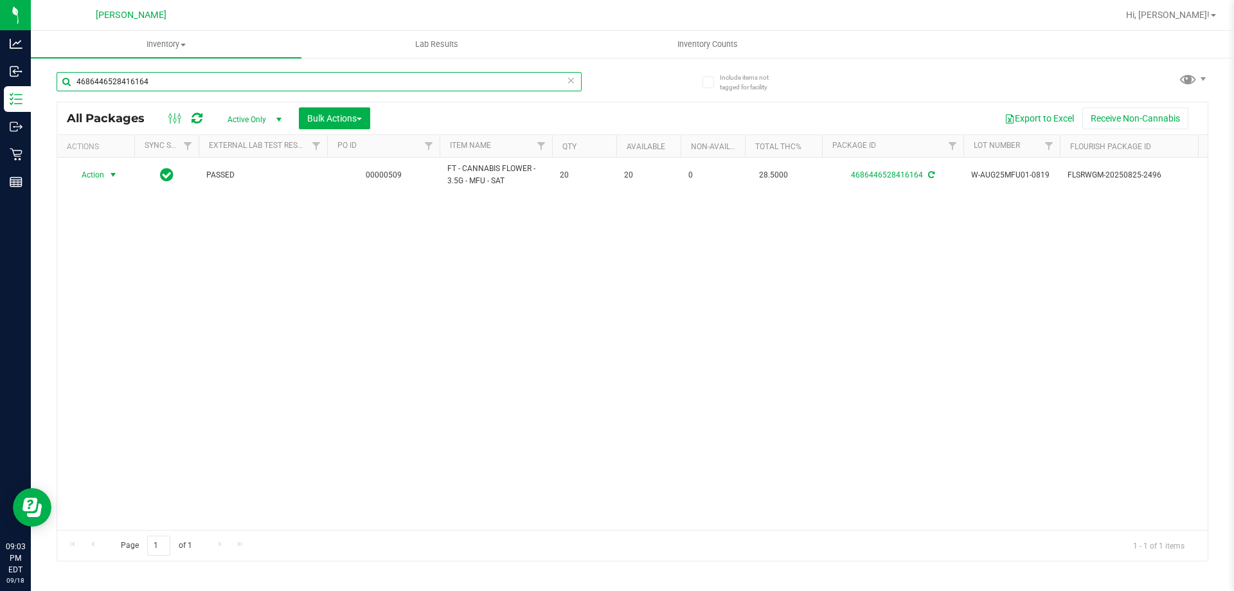
click at [253, 79] on input "4686446528416164" at bounding box center [319, 81] width 525 height 19
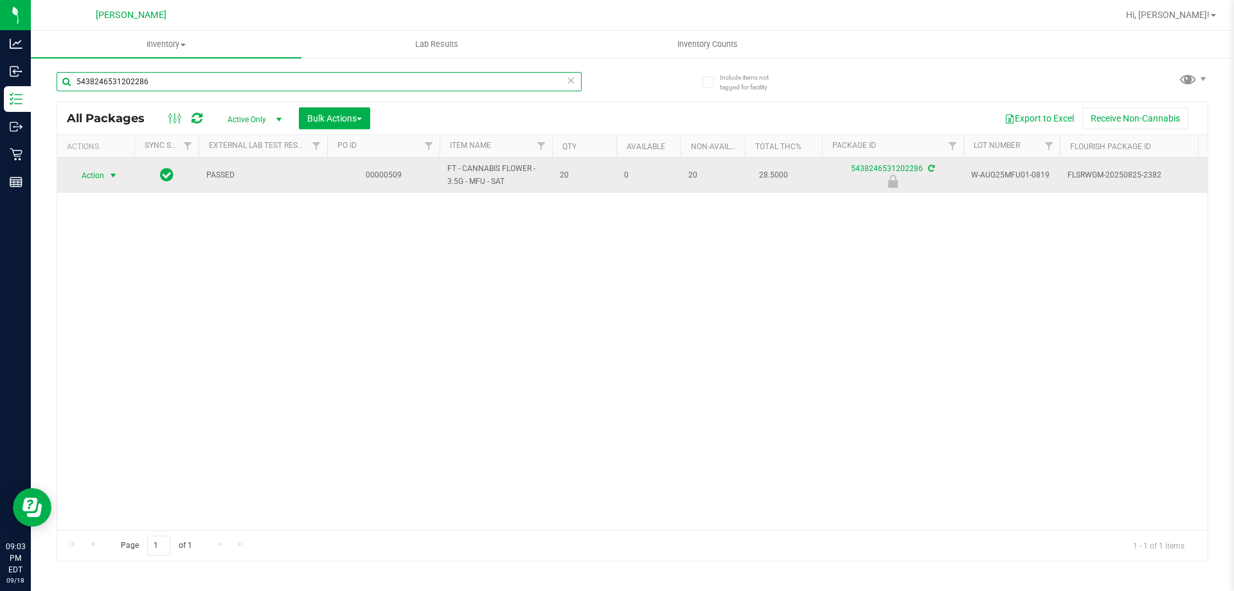
type input "5438246531202286"
click at [114, 178] on span "select" at bounding box center [113, 175] width 10 height 10
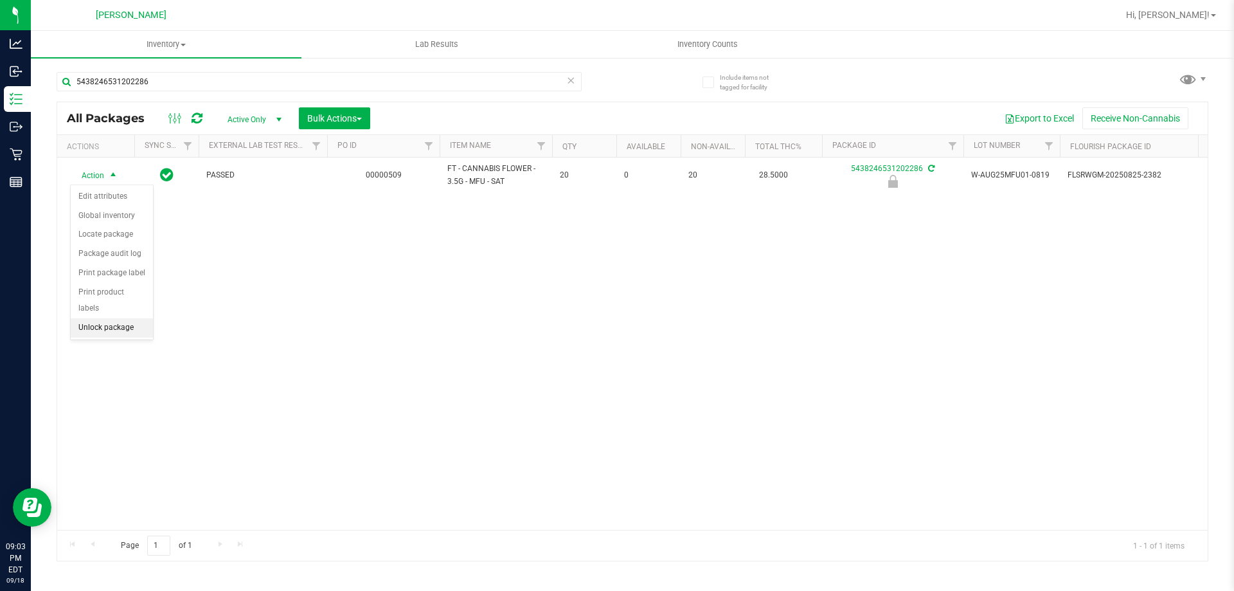
click at [111, 318] on li "Unlock package" at bounding box center [112, 327] width 82 height 19
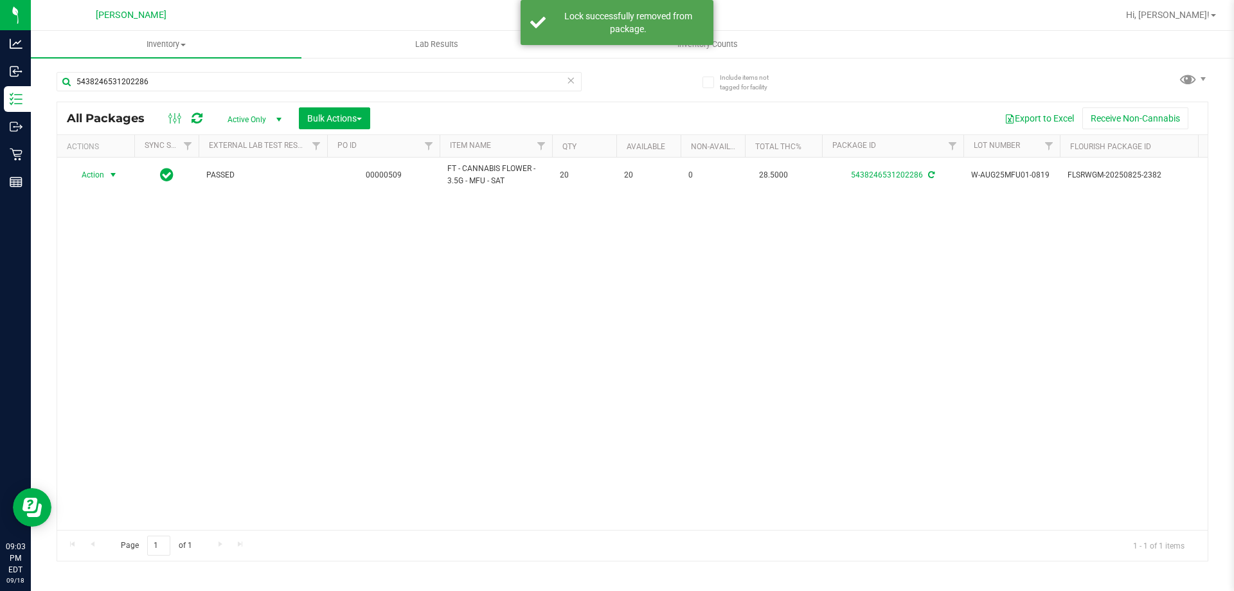
click at [114, 176] on span "select" at bounding box center [113, 175] width 10 height 10
click at [112, 285] on li "Lock package" at bounding box center [121, 291] width 100 height 19
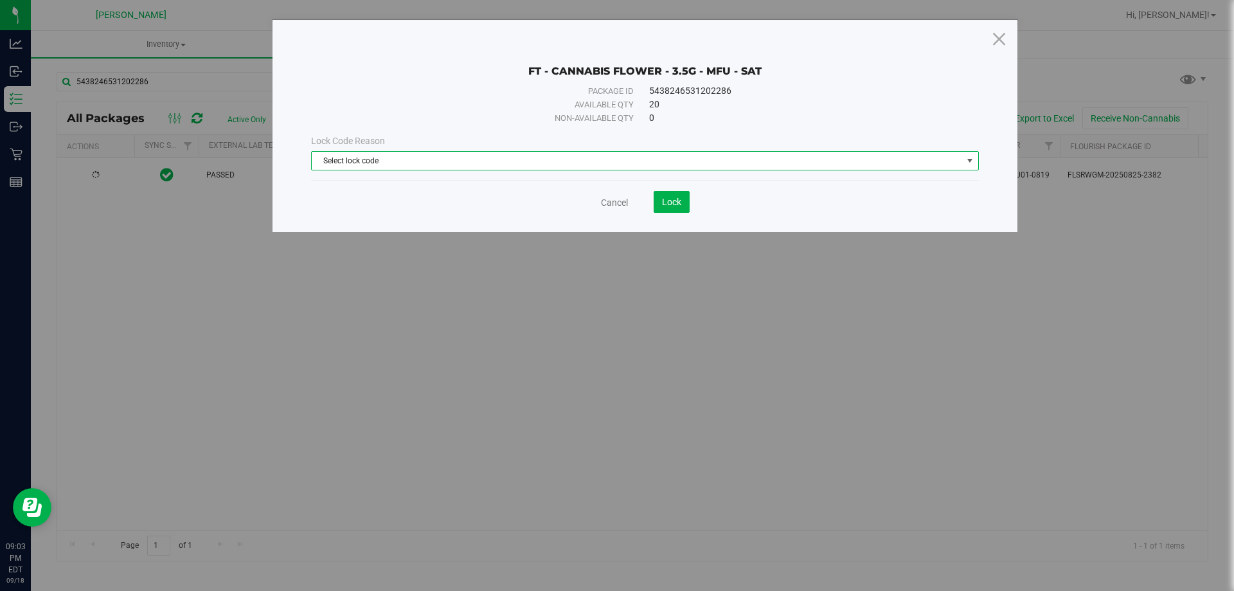
click at [607, 156] on span "Select lock code" at bounding box center [637, 161] width 650 height 18
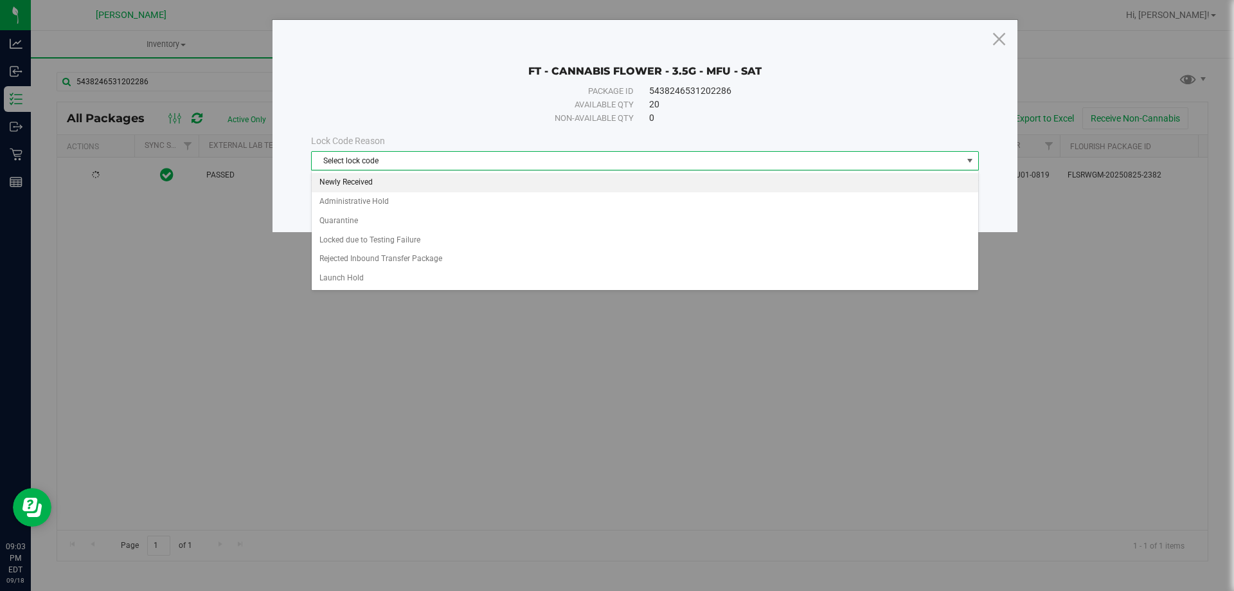
click at [442, 177] on li "Newly Received" at bounding box center [645, 182] width 667 height 19
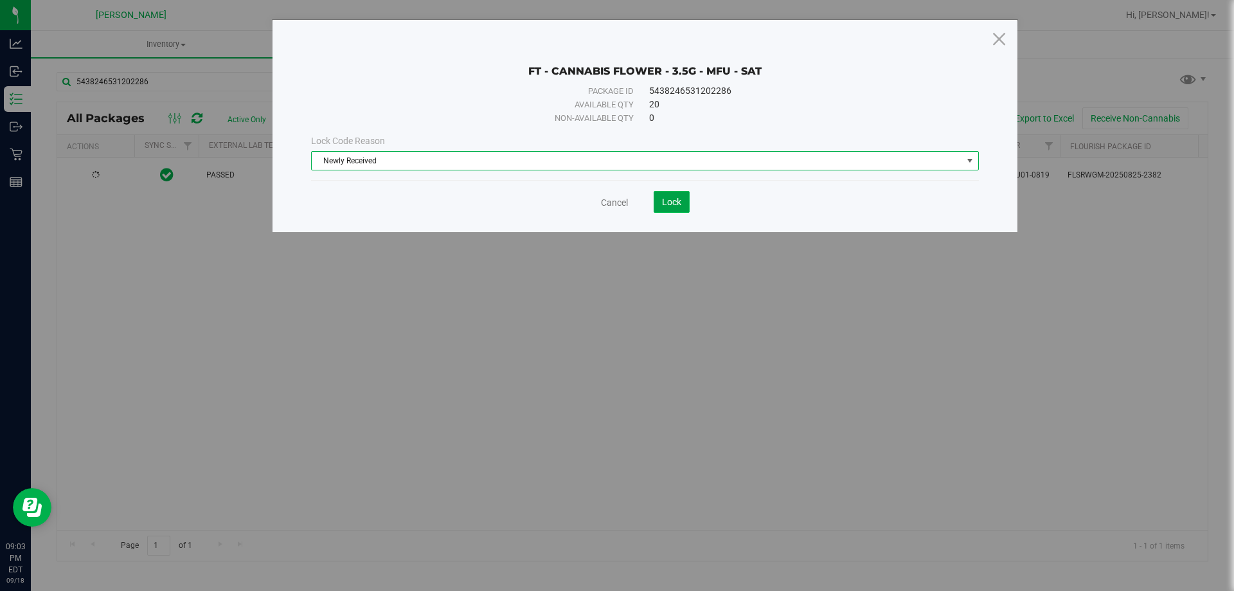
click at [666, 200] on span "Lock" at bounding box center [671, 202] width 19 height 10
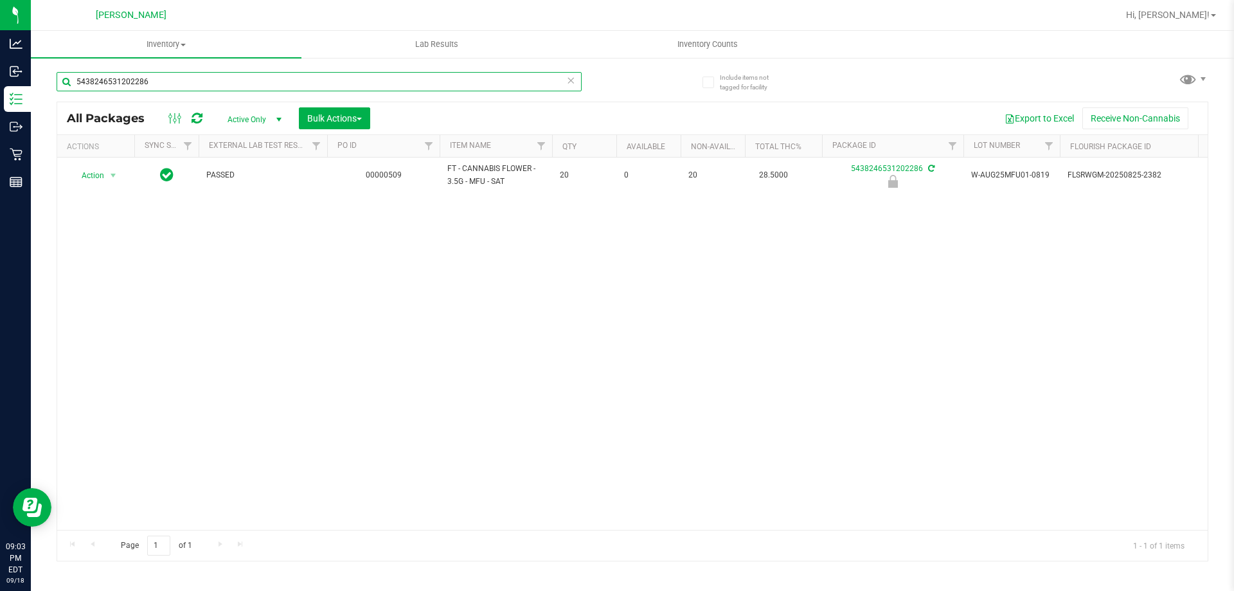
click at [159, 76] on input "5438246531202286" at bounding box center [319, 81] width 525 height 19
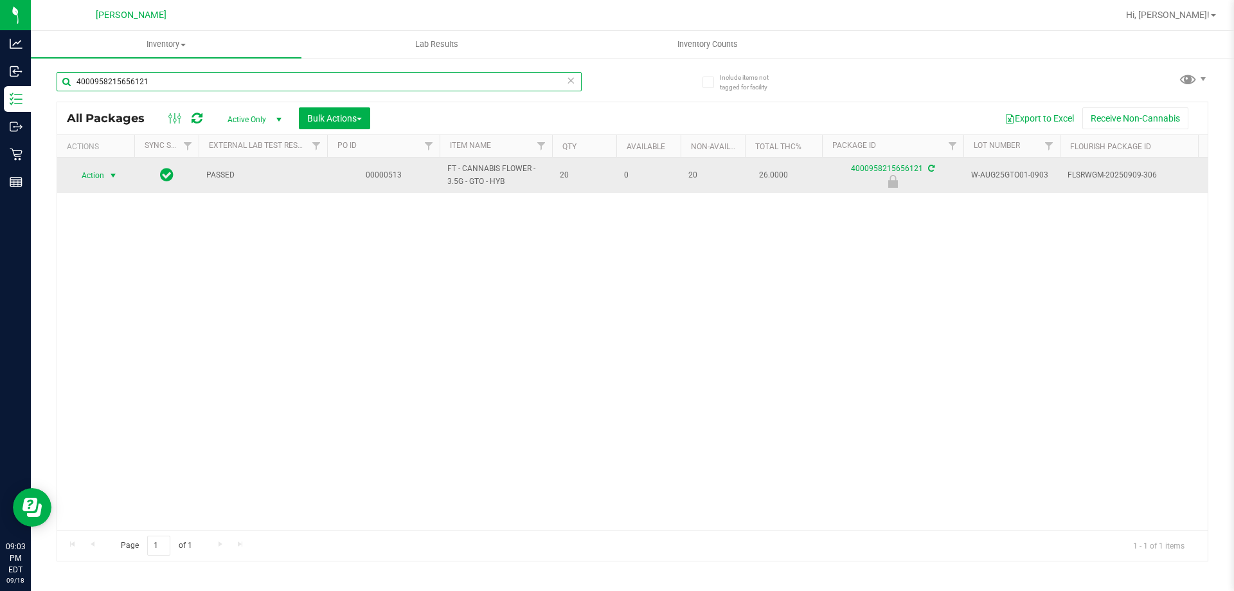
type input "4000958215656121"
click at [115, 176] on span "select" at bounding box center [113, 175] width 10 height 10
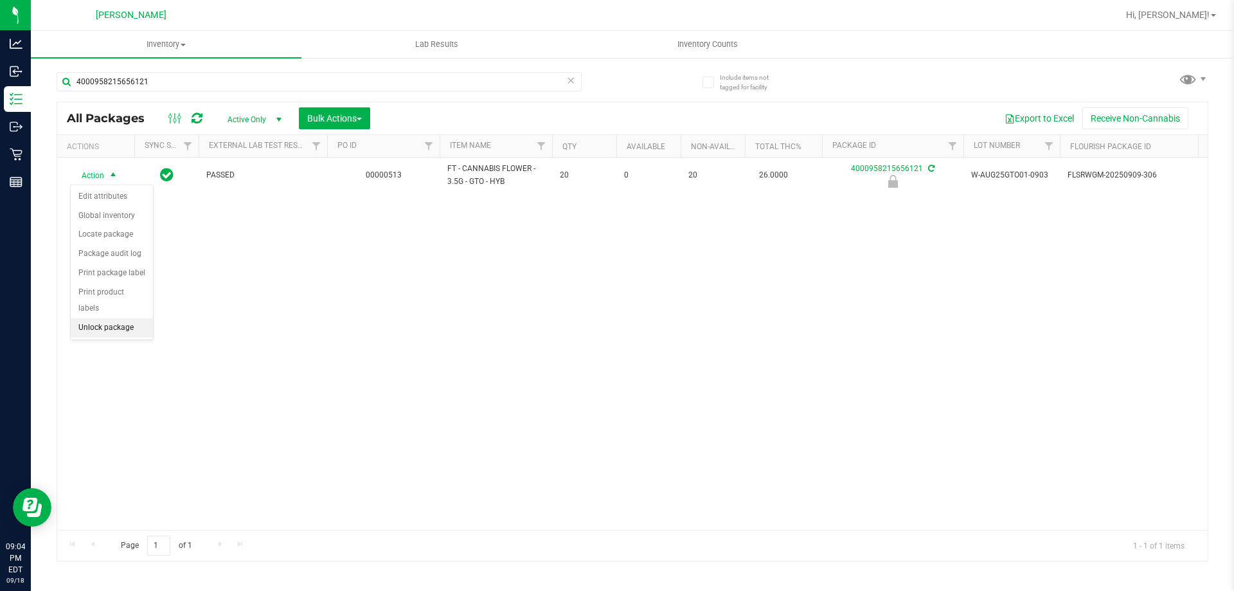
click at [96, 318] on li "Unlock package" at bounding box center [112, 327] width 82 height 19
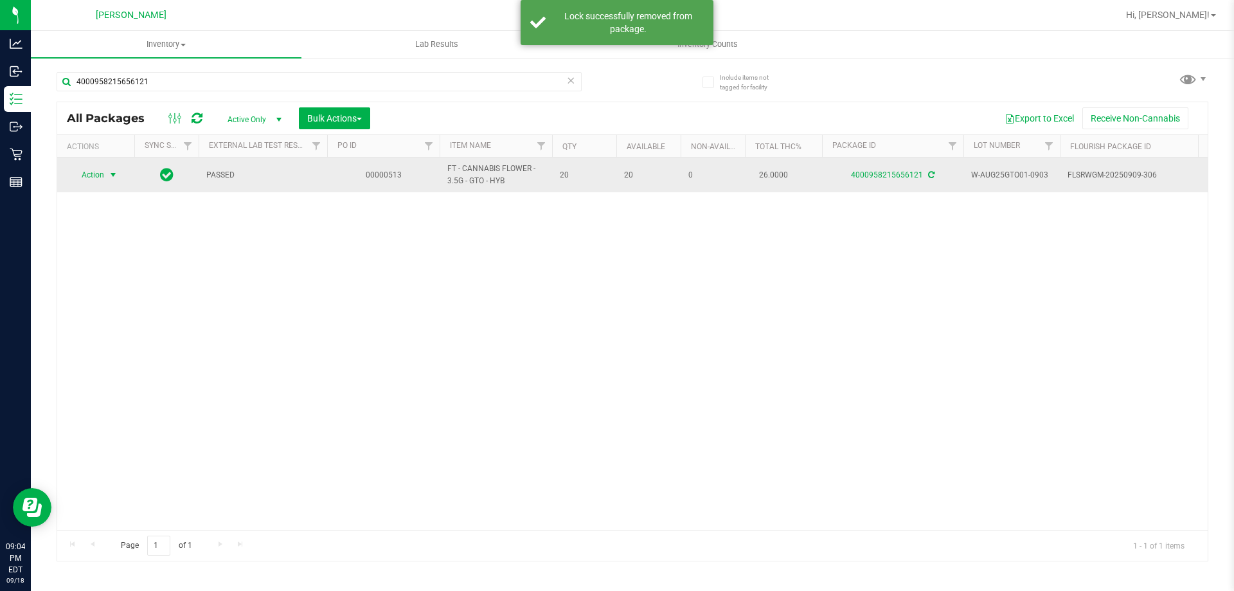
click at [112, 179] on span "select" at bounding box center [113, 175] width 10 height 10
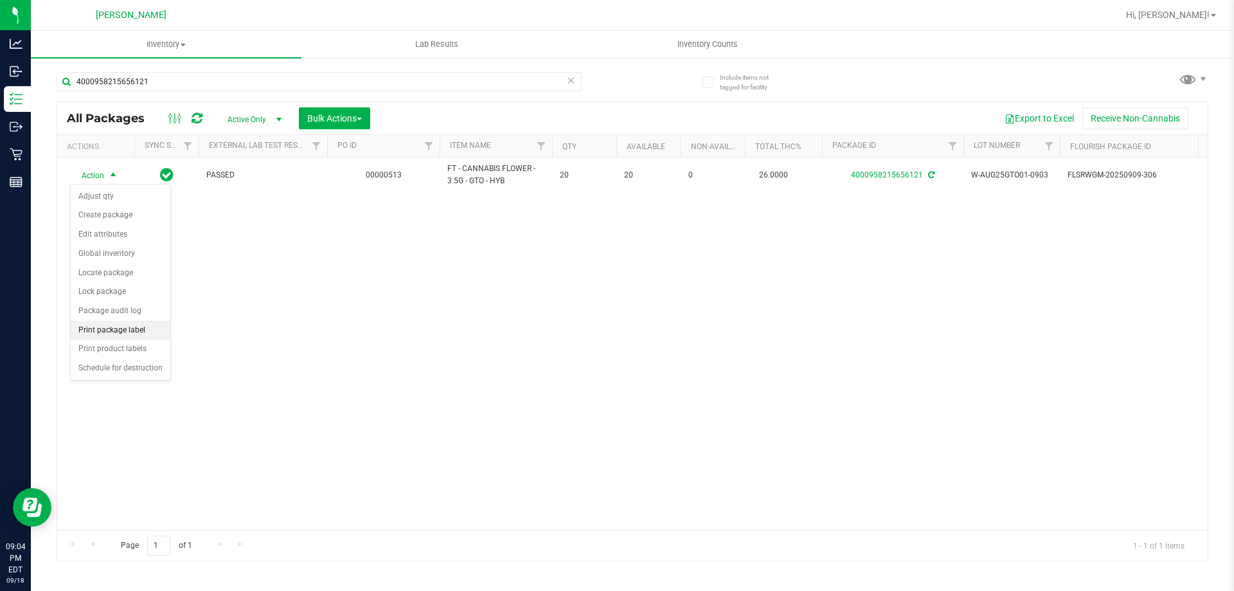
click at [118, 334] on li "Print package label" at bounding box center [121, 330] width 100 height 19
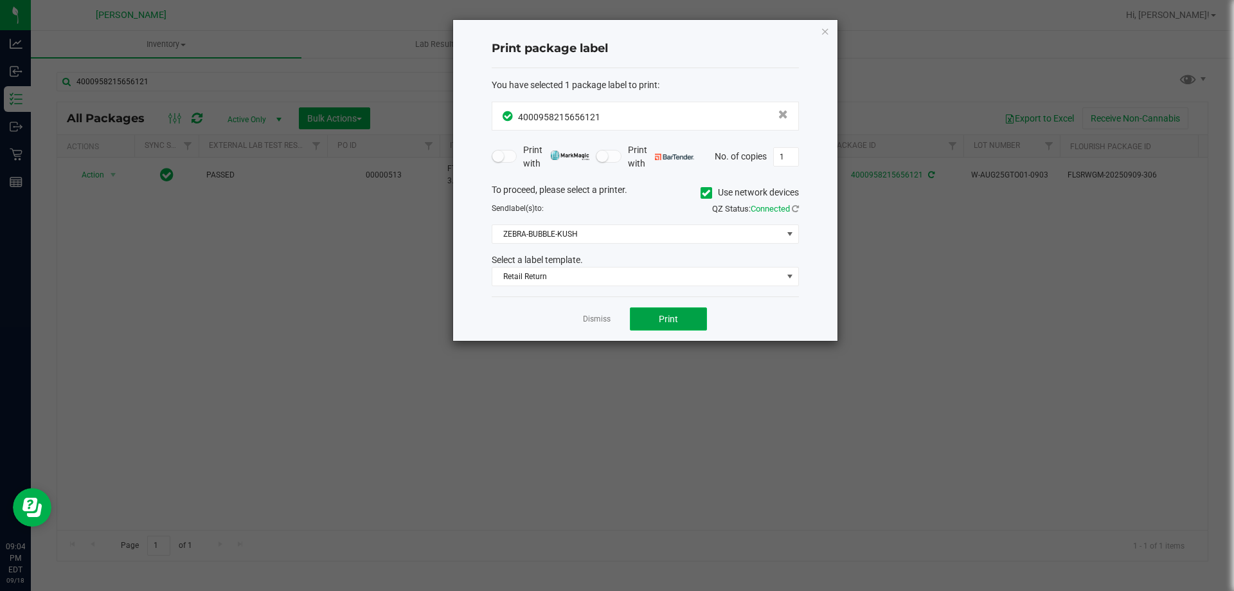
click at [677, 324] on span "Print" at bounding box center [668, 319] width 19 height 10
click at [594, 313] on app-cancel-button "Dismiss" at bounding box center [597, 318] width 28 height 13
click at [593, 314] on link "Dismiss" at bounding box center [597, 319] width 28 height 11
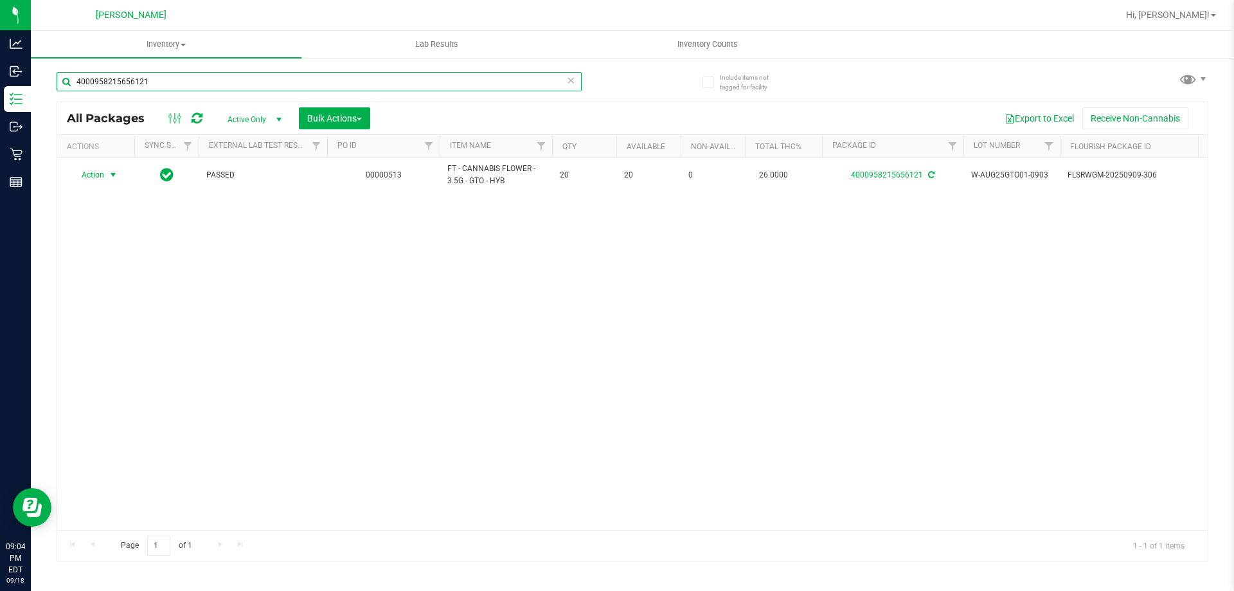
click at [459, 84] on input "4000958215656121" at bounding box center [319, 81] width 525 height 19
click at [456, 84] on input "4000958215656121" at bounding box center [319, 81] width 525 height 19
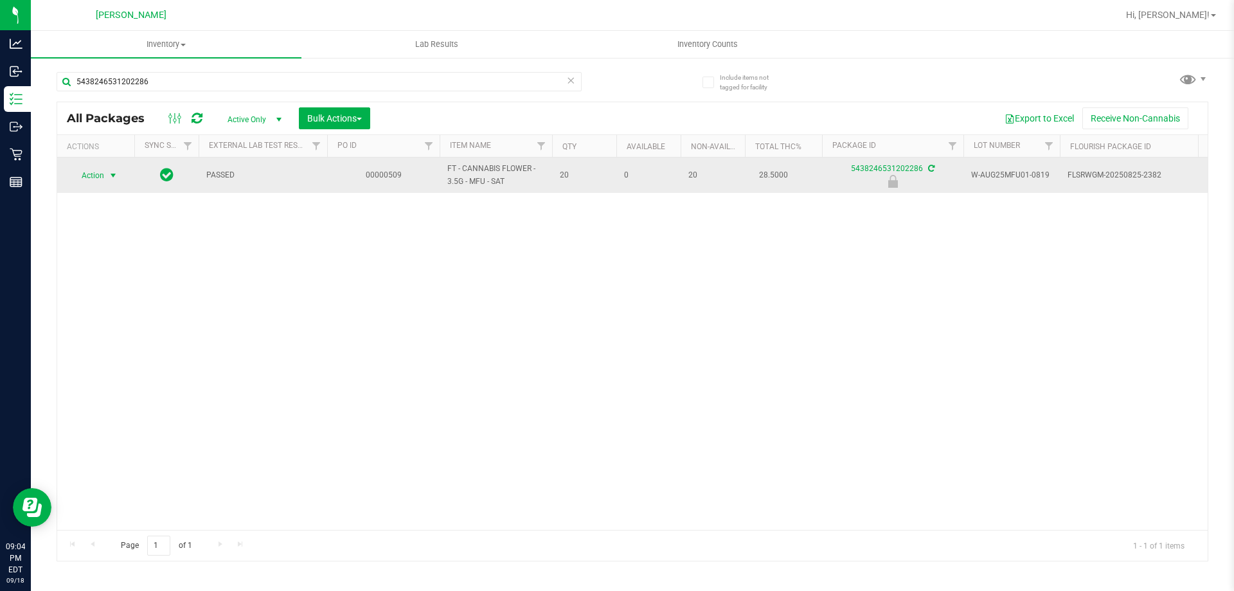
click at [114, 173] on span "select" at bounding box center [113, 175] width 10 height 10
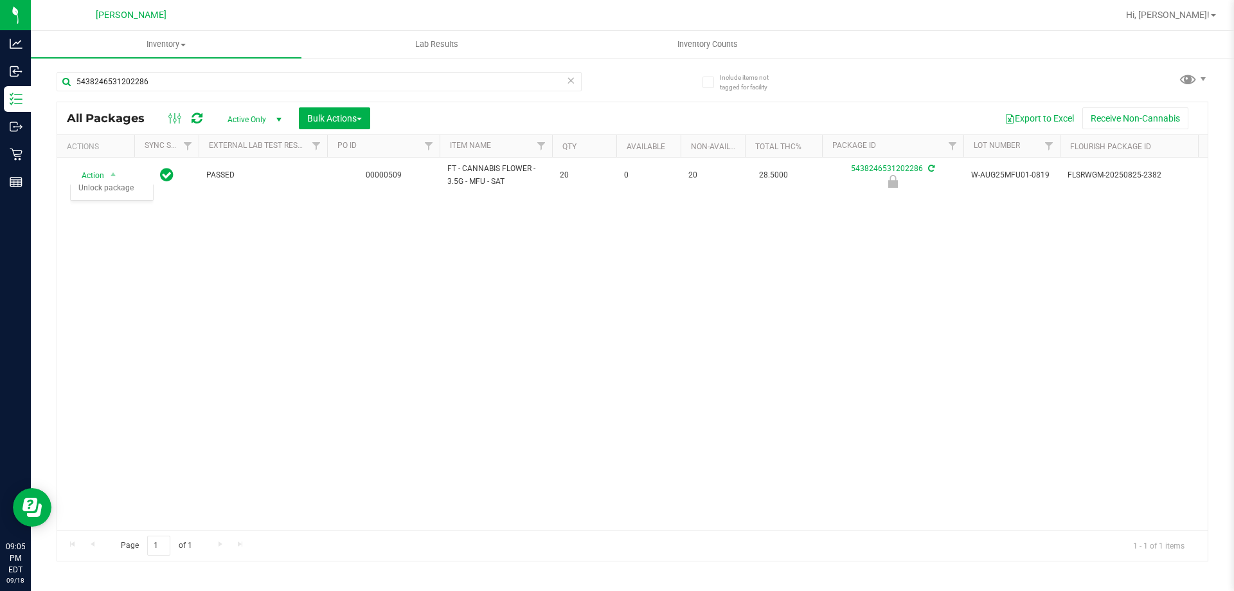
click at [830, 246] on div "Action Action Edit attributes Global inventory Locate package Package audit log…" at bounding box center [632, 343] width 1151 height 372
click at [151, 84] on input "5438246531202286" at bounding box center [319, 81] width 525 height 19
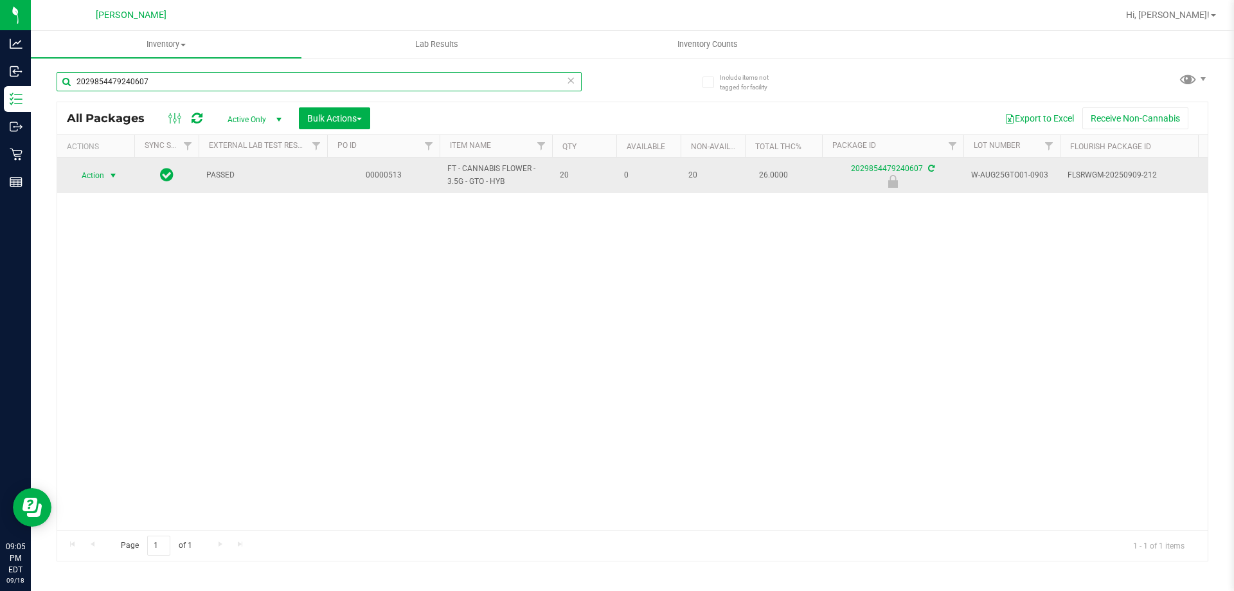
type input "2029854479240607"
click at [113, 170] on span "select" at bounding box center [113, 175] width 10 height 10
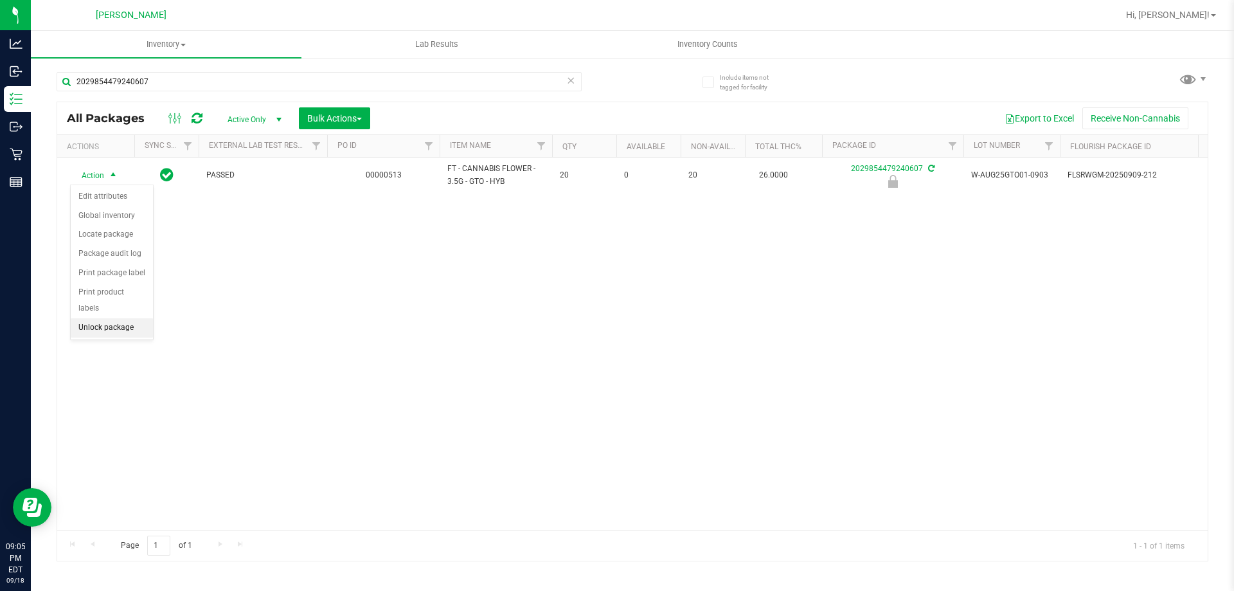
click at [118, 318] on li "Unlock package" at bounding box center [112, 327] width 82 height 19
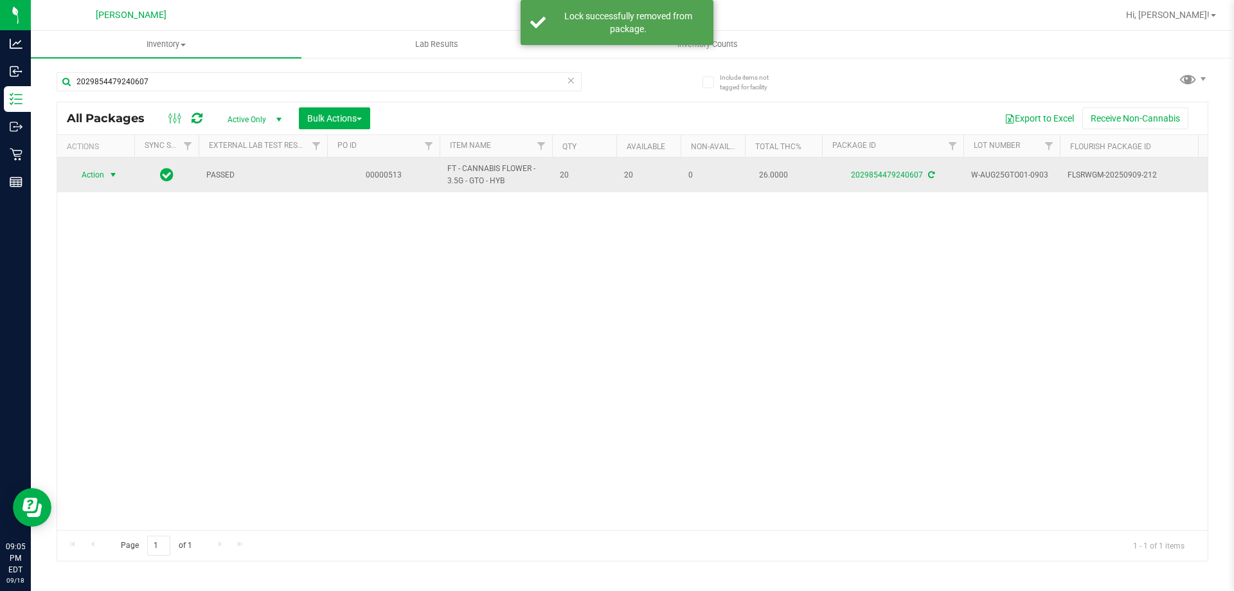
click at [111, 179] on span "select" at bounding box center [113, 175] width 10 height 10
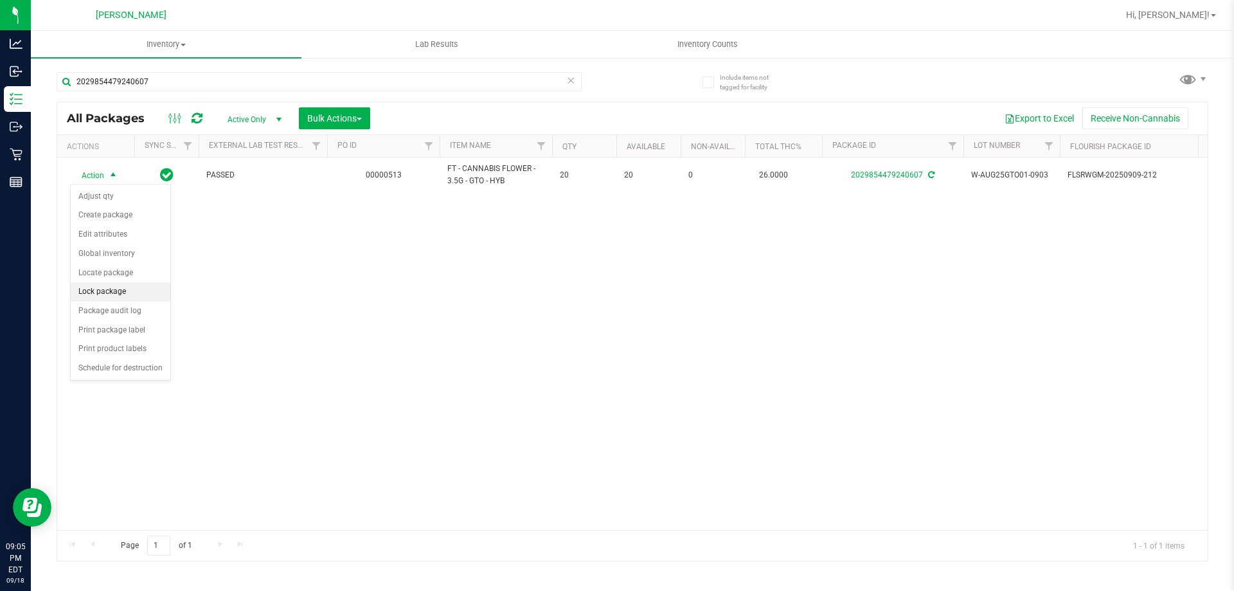
click at [89, 291] on li "Lock package" at bounding box center [121, 291] width 100 height 19
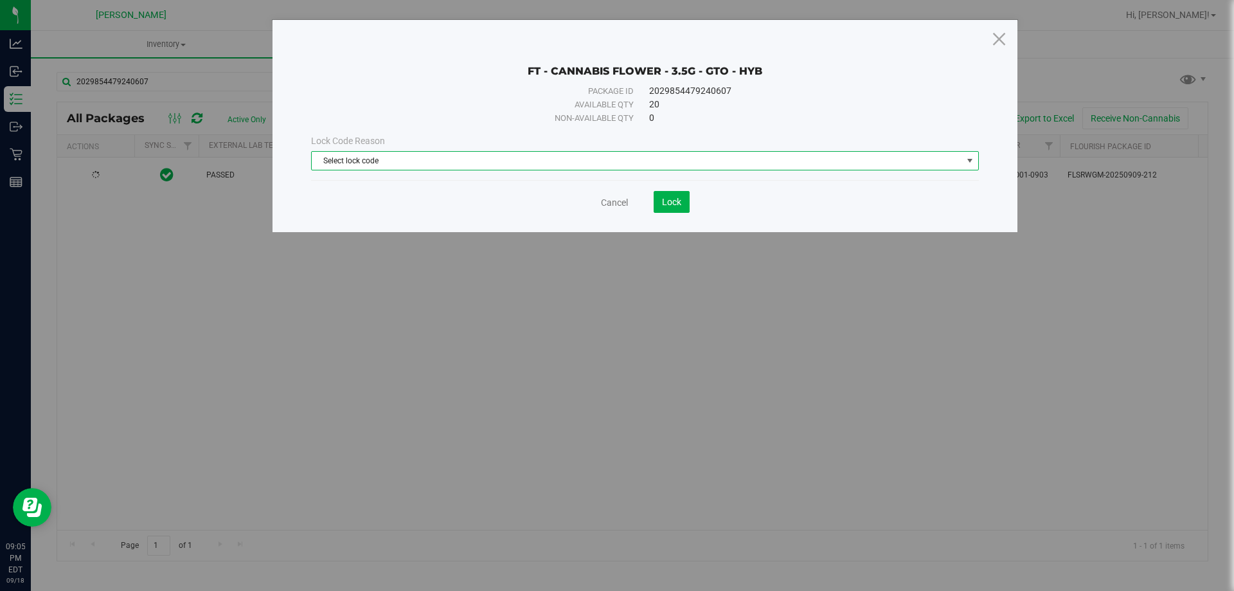
click at [578, 163] on span "Select lock code" at bounding box center [637, 161] width 650 height 18
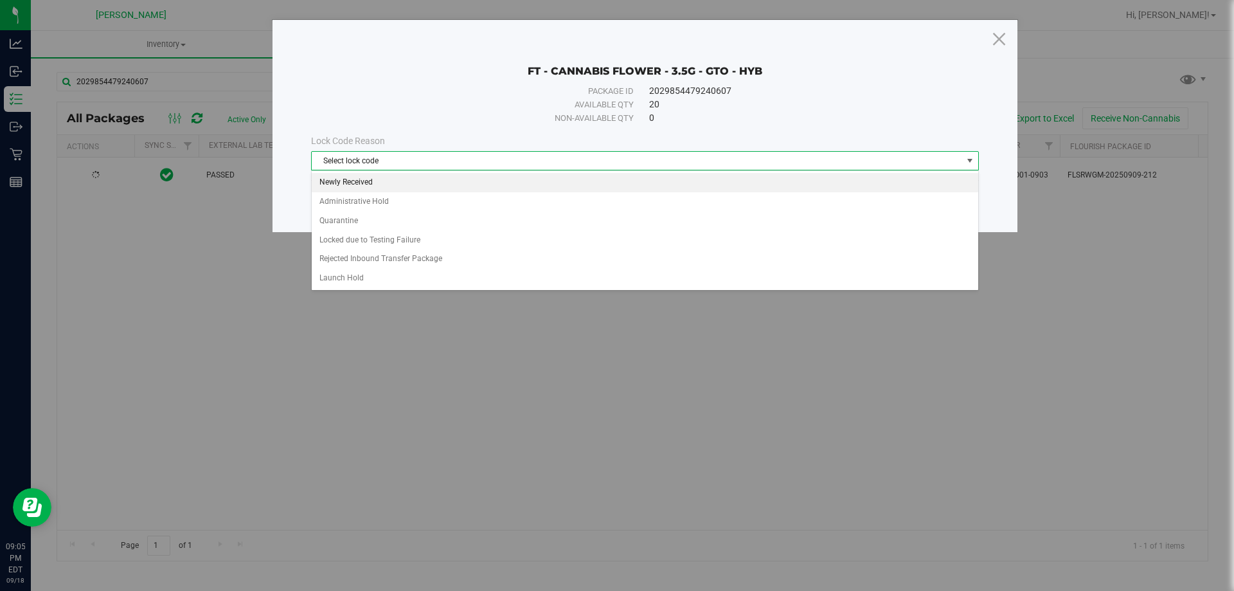
click at [406, 175] on li "Newly Received" at bounding box center [645, 182] width 667 height 19
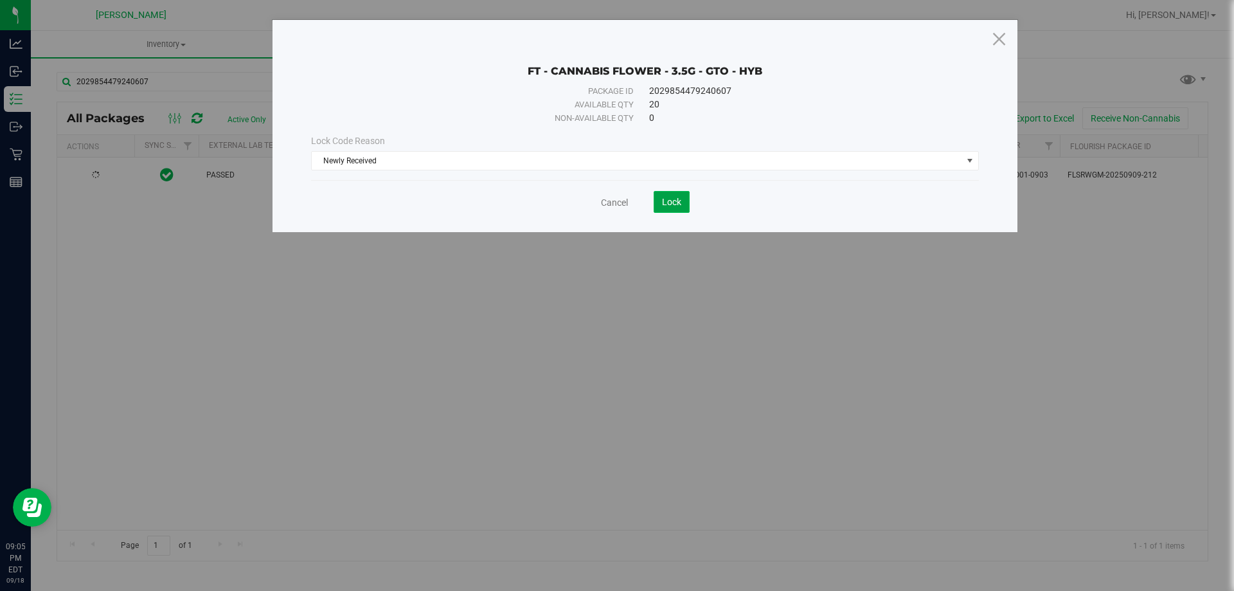
click at [680, 200] on span "Lock" at bounding box center [671, 202] width 19 height 10
